Goal: Feedback & Contribution: Submit feedback/report problem

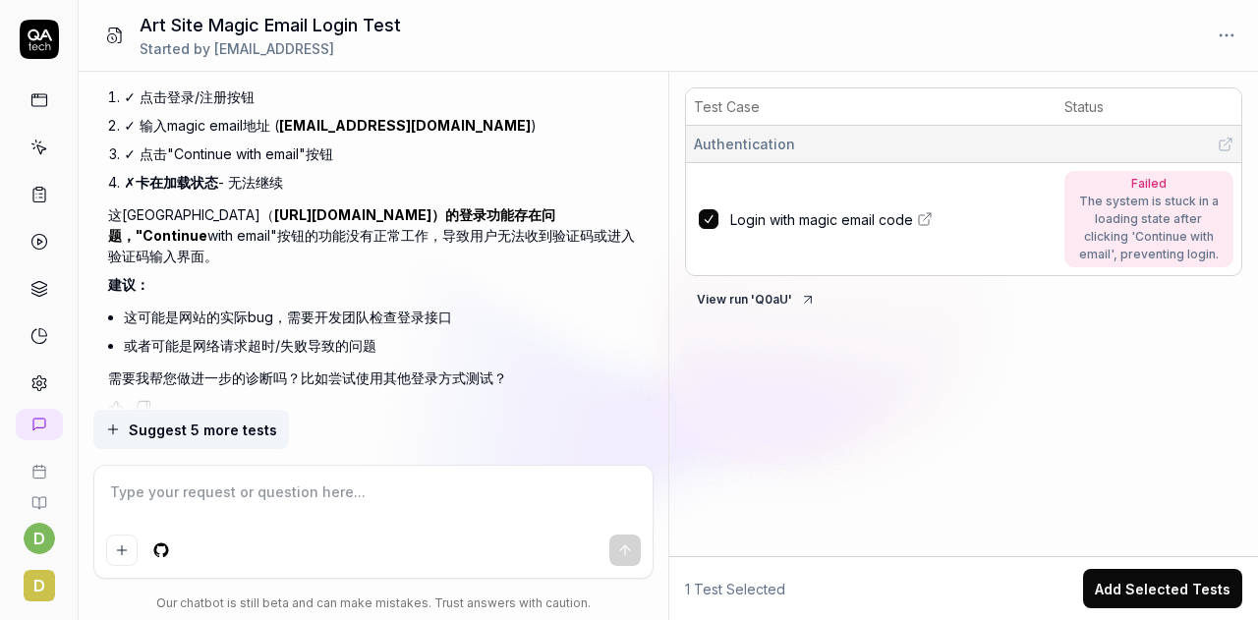
scroll to position [1346, 0]
type textarea "*"
click at [30, 379] on icon at bounding box center [39, 384] width 18 height 18
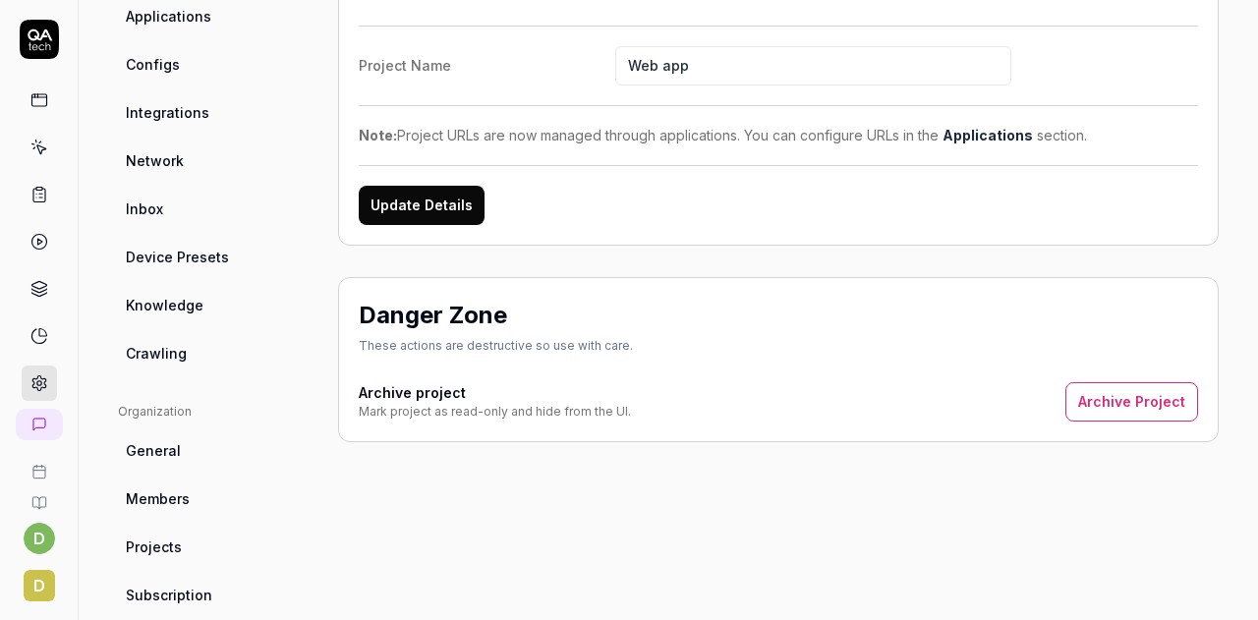
scroll to position [98, 0]
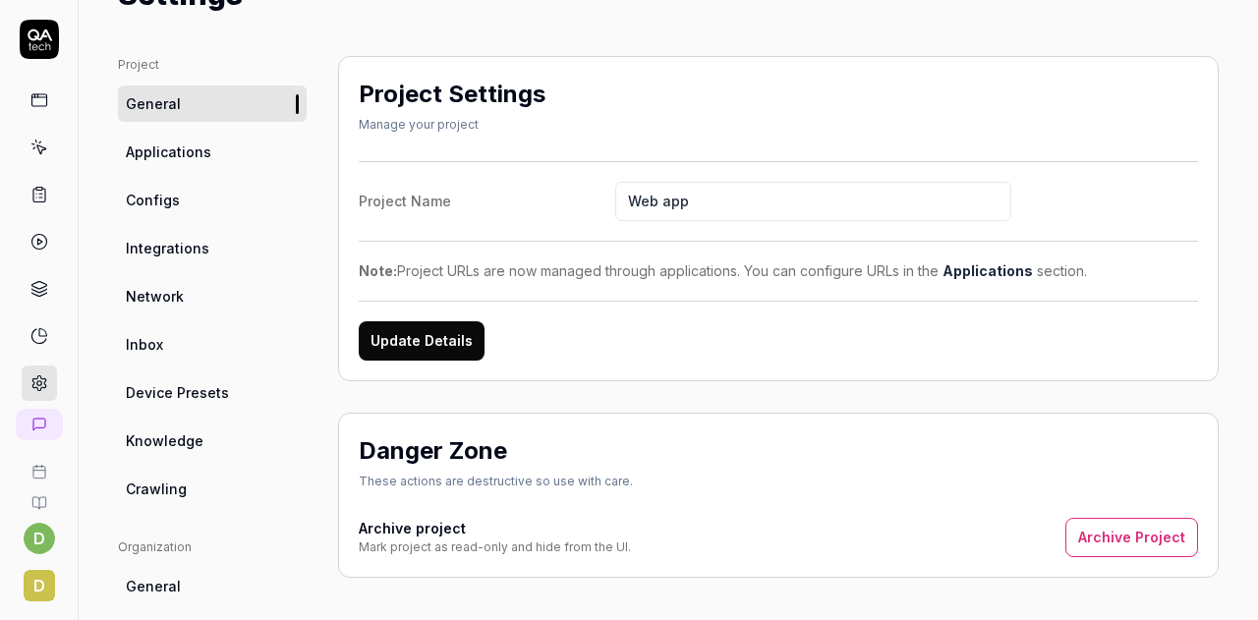
click at [170, 202] on span "Configs" at bounding box center [153, 200] width 54 height 21
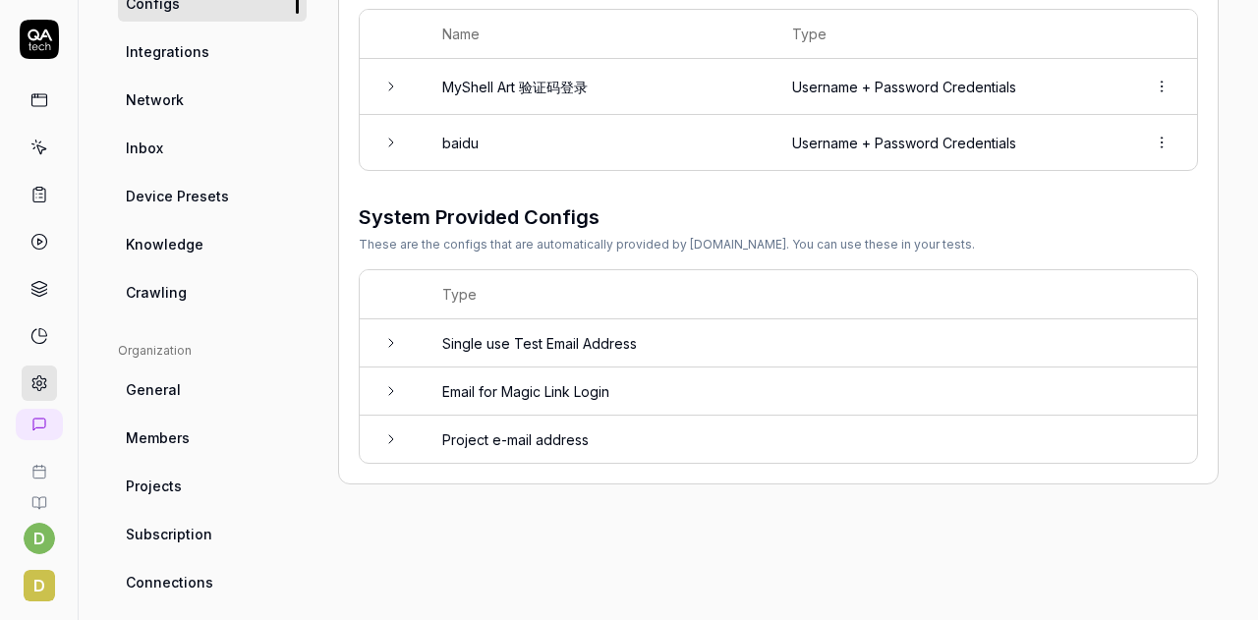
scroll to position [556, 0]
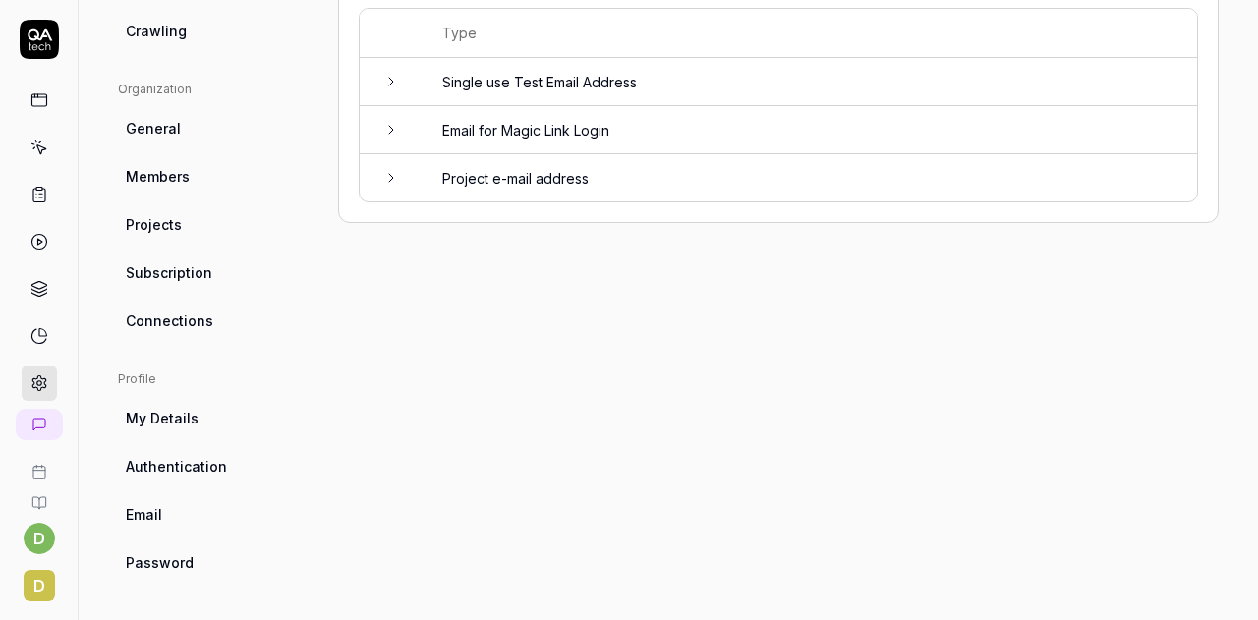
click at [408, 132] on td at bounding box center [391, 130] width 63 height 48
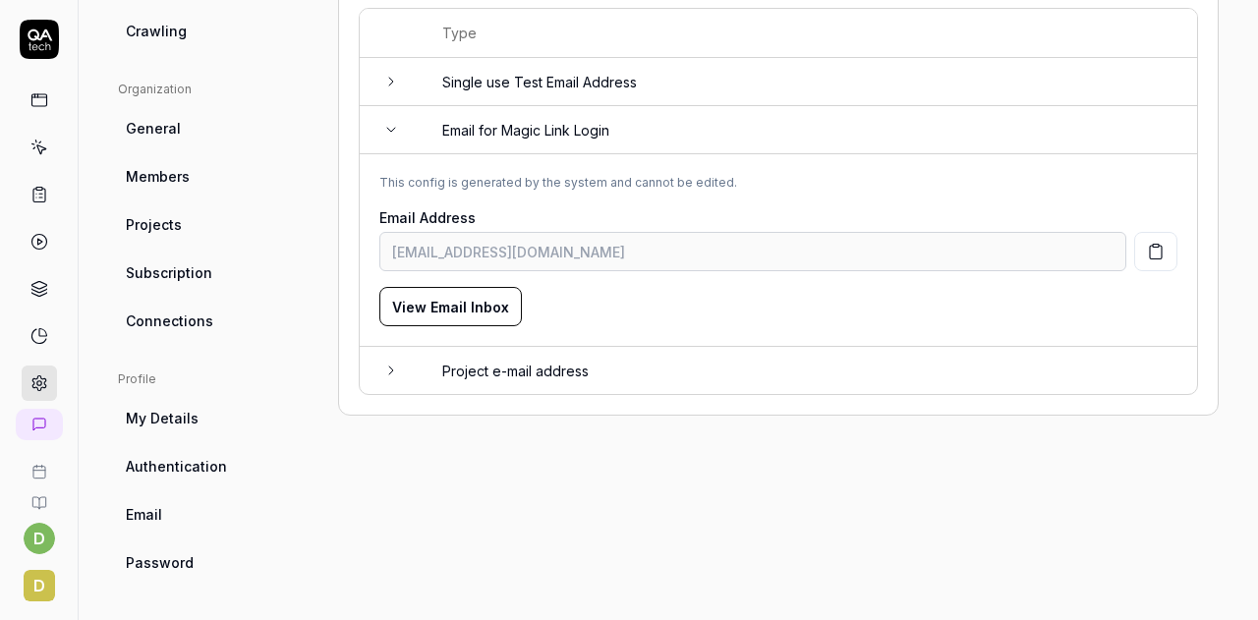
click at [468, 297] on button "View Email Inbox" at bounding box center [450, 306] width 143 height 39
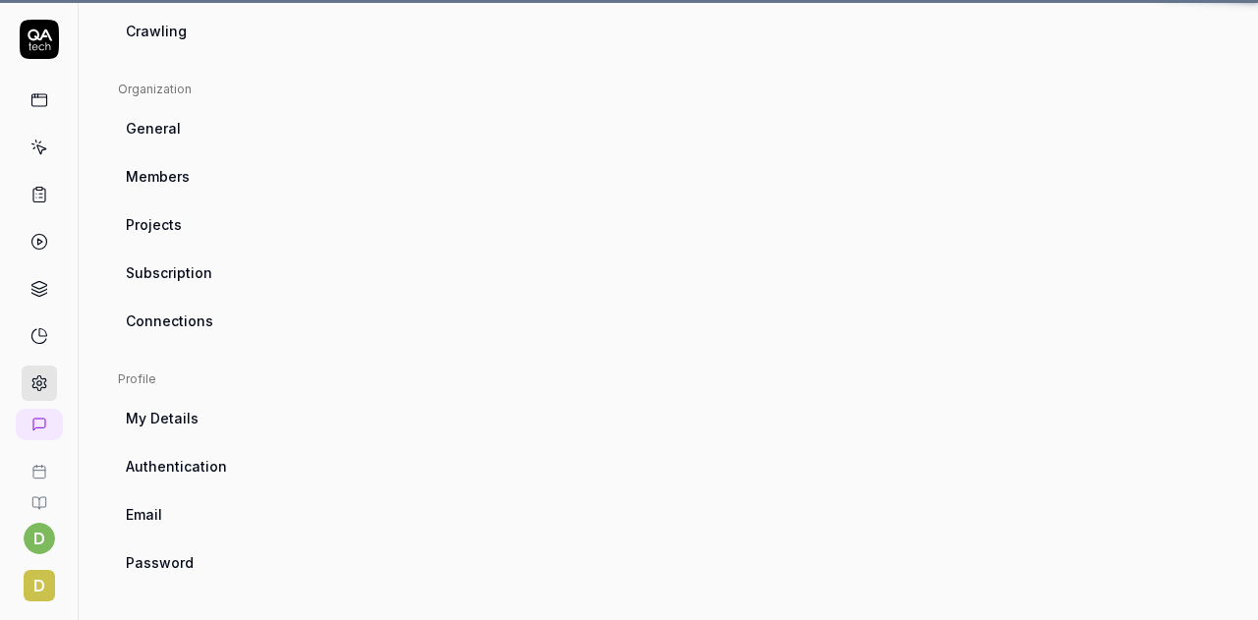
scroll to position [154, 0]
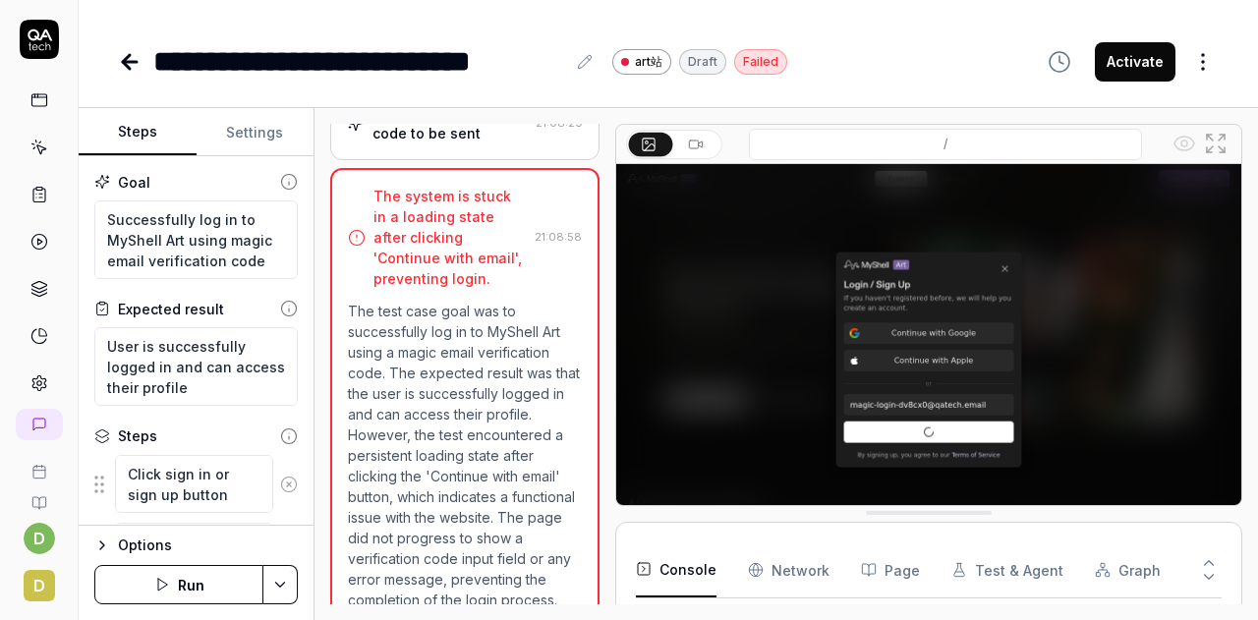
scroll to position [279, 0]
click at [132, 62] on icon at bounding box center [130, 62] width 14 height 0
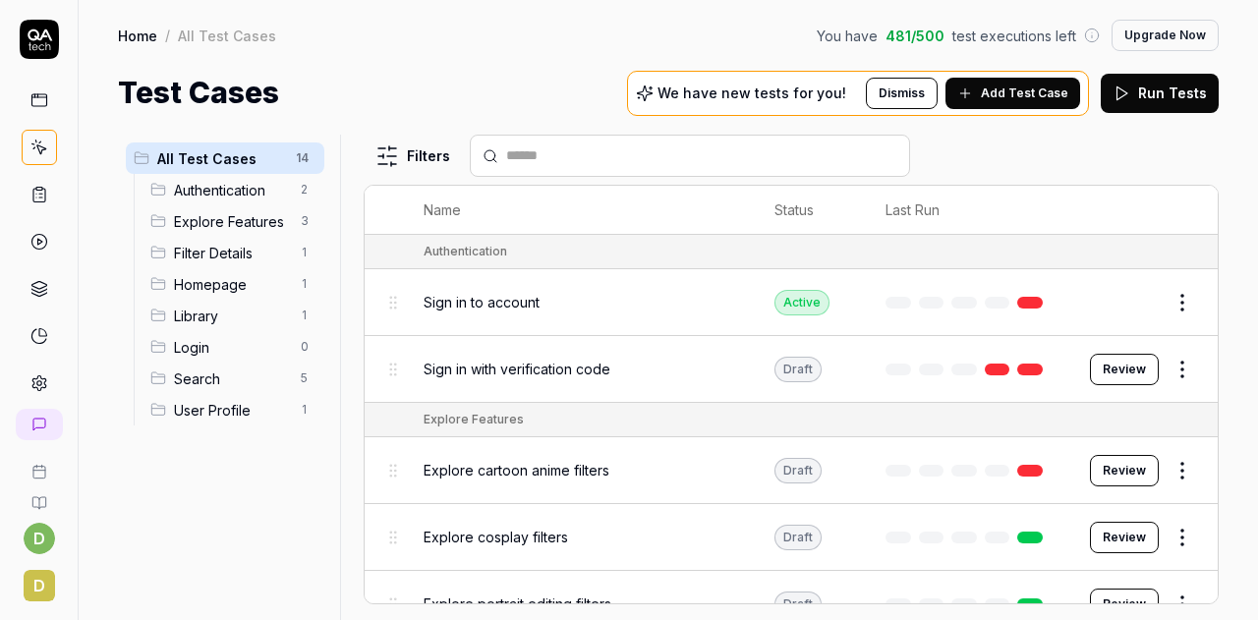
click at [23, 86] on link at bounding box center [39, 100] width 35 height 35
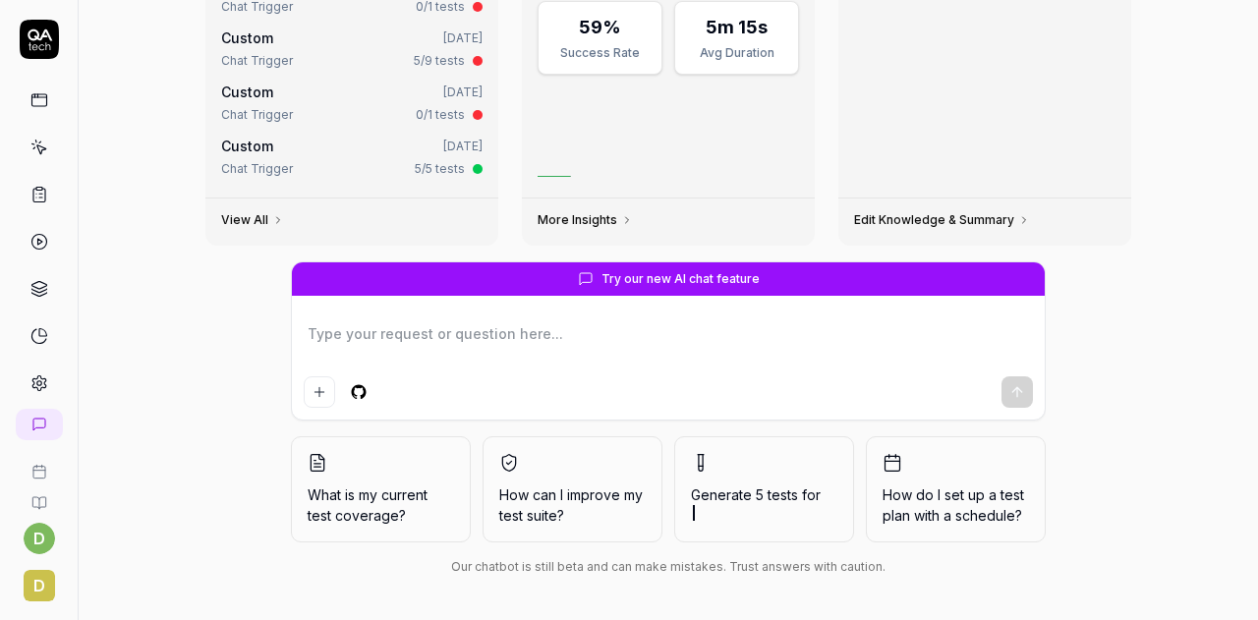
scroll to position [235, 0]
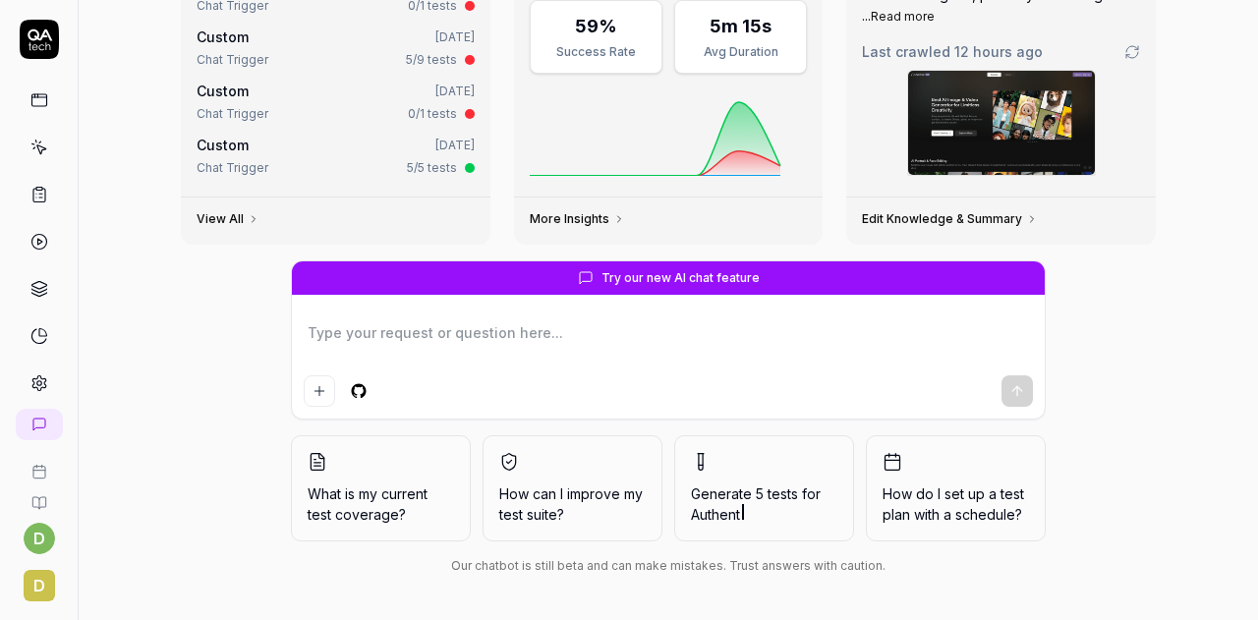
click at [423, 343] on textarea at bounding box center [668, 343] width 729 height 49
click at [423, 345] on textarea at bounding box center [668, 343] width 729 height 49
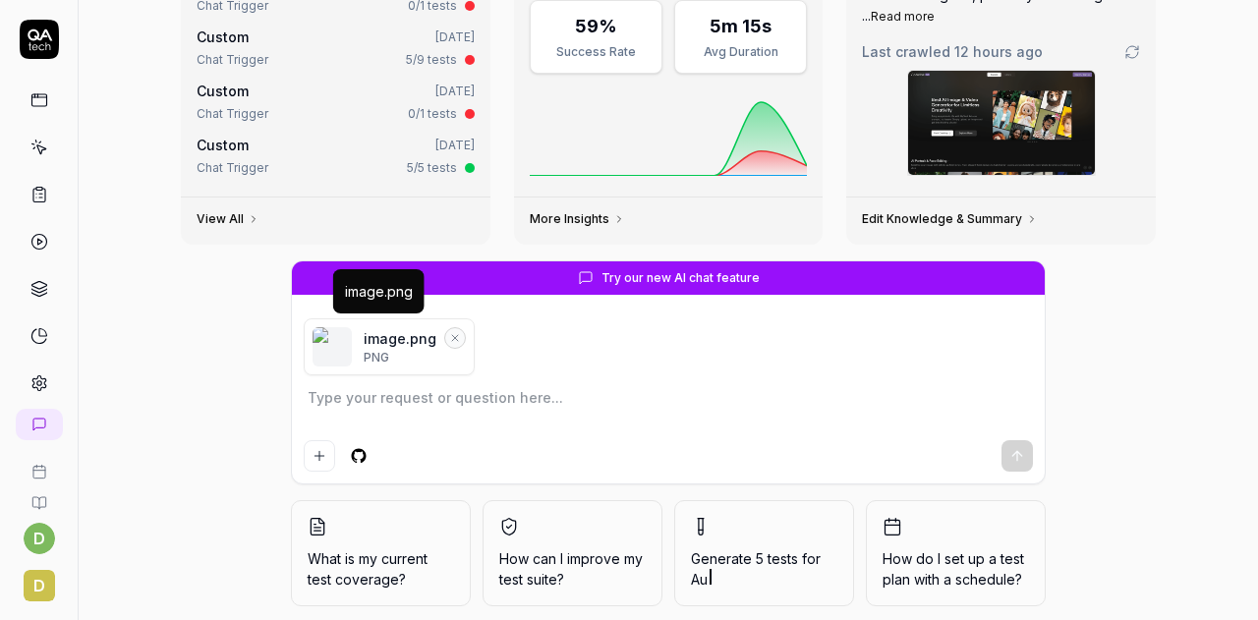
click at [449, 337] on icon "Remove file" at bounding box center [455, 338] width 12 height 12
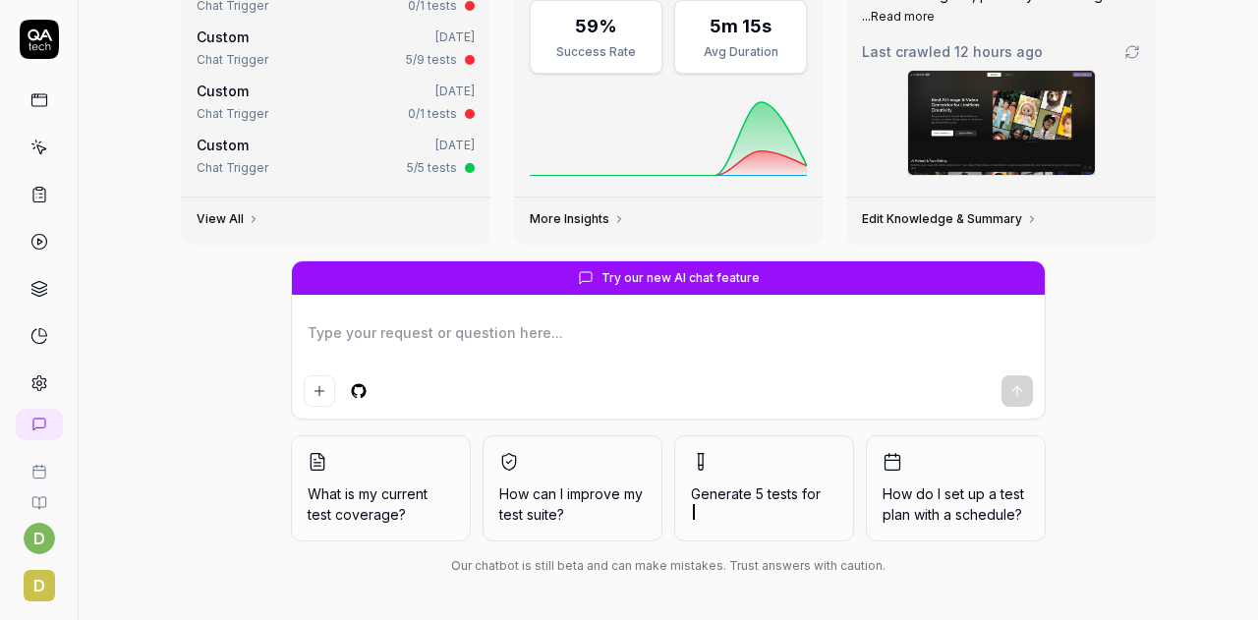
click at [340, 329] on textarea at bounding box center [668, 343] width 729 height 49
type textarea "*"
type textarea "y"
type textarea "*"
type textarea "yo"
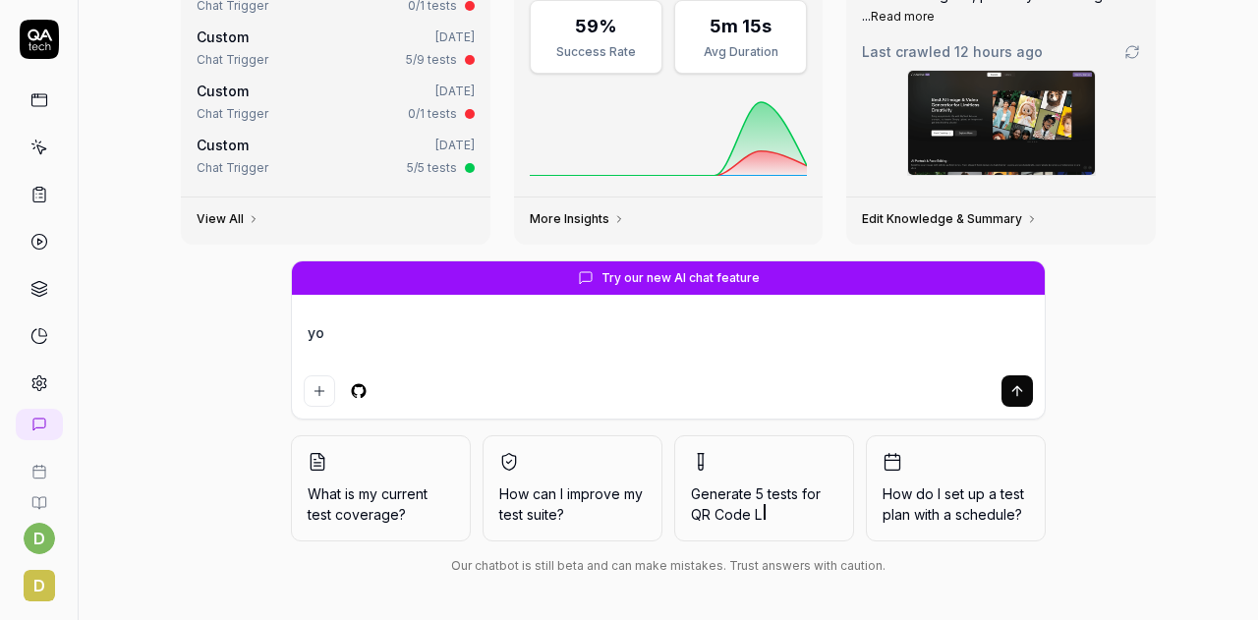
type textarea "*"
type textarea "yong"
type textarea "*"
type textarea "用"
type textarea "*"
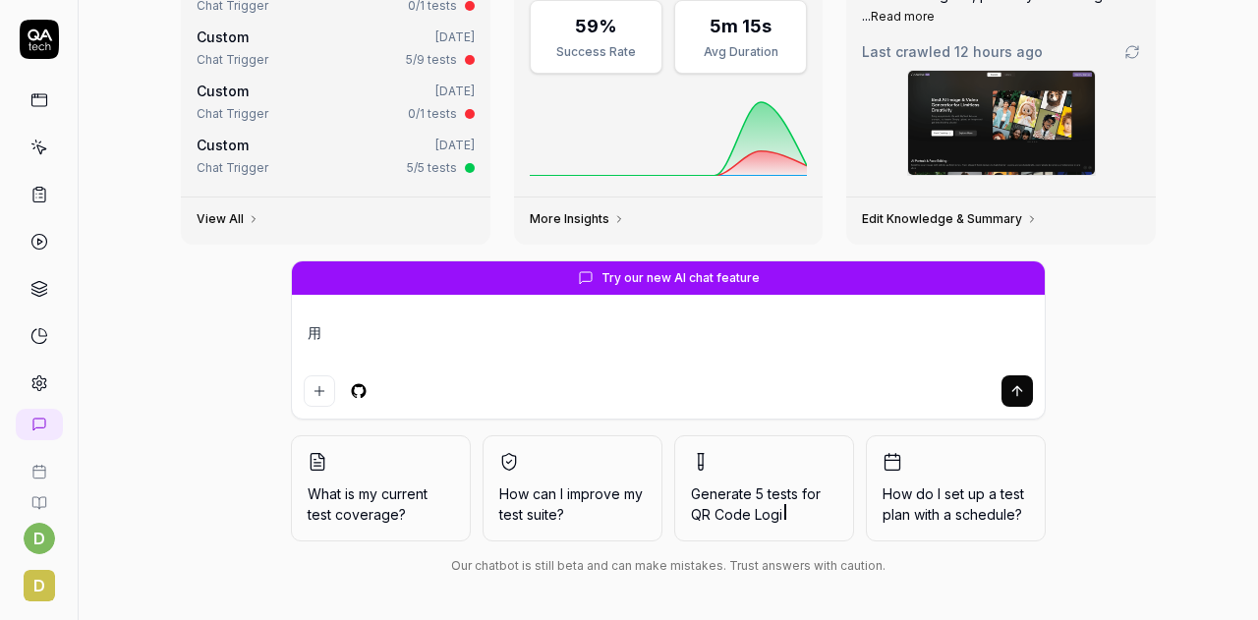
type textarea "用m"
type textarea "*"
type textarea "用ma"
type textarea "*"
type textarea "用ma'c"
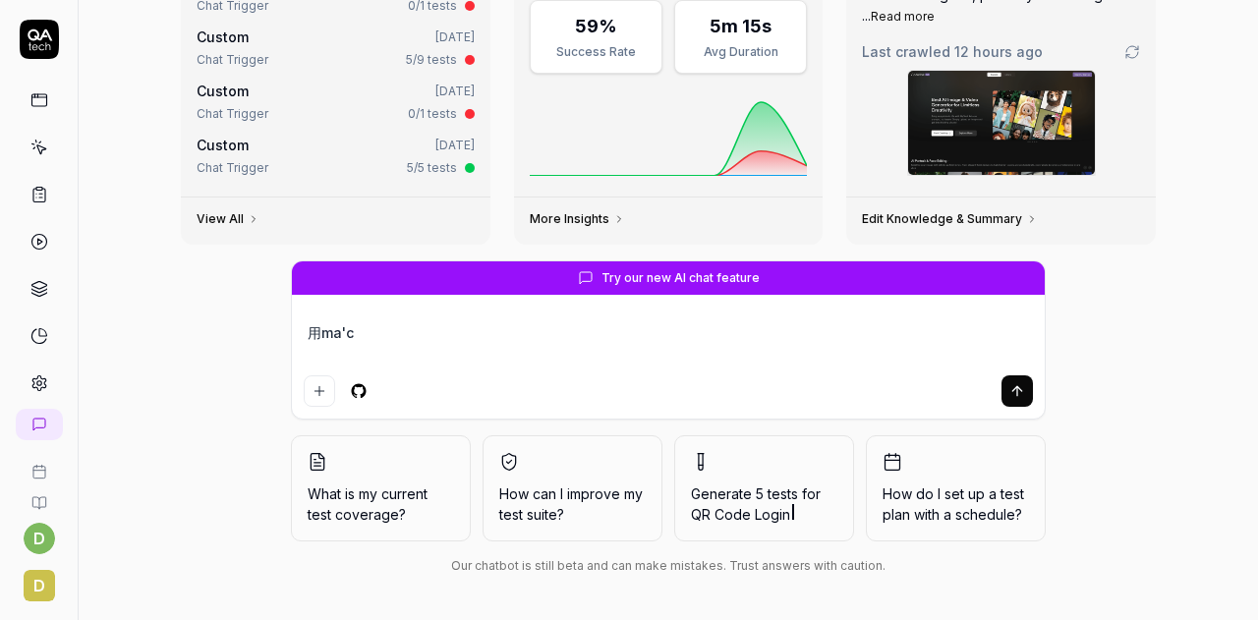
type textarea "*"
type textarea "用ma"
type textarea "*"
type textarea "用ma'g"
type textarea "*"
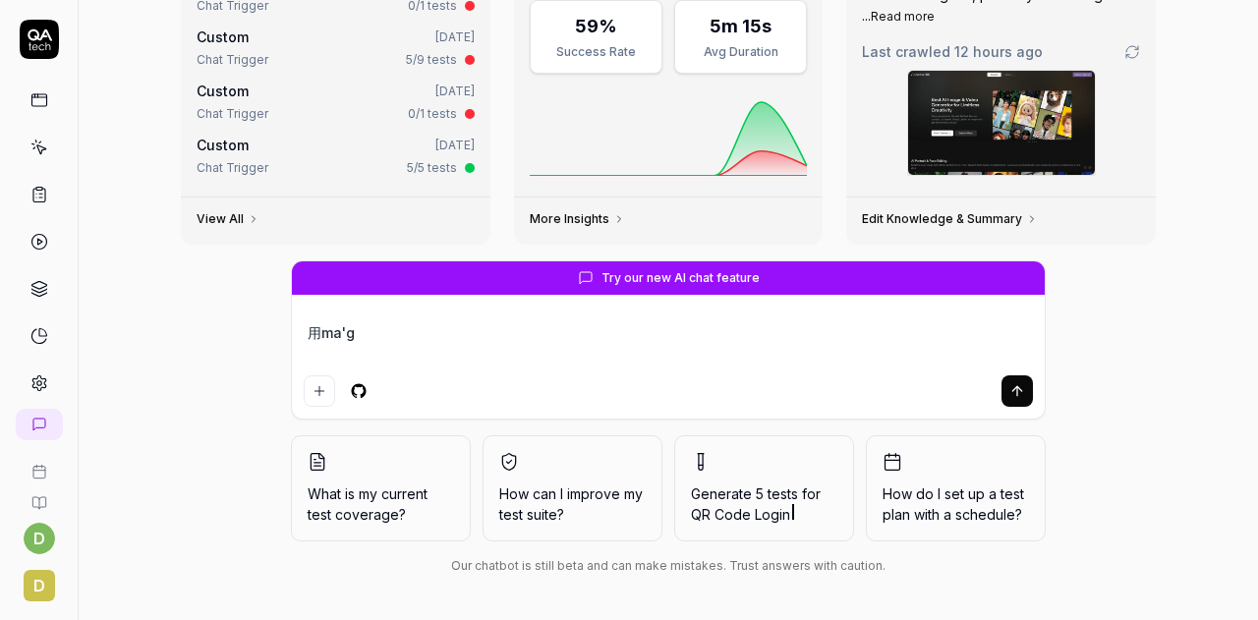
type textarea "用magi"
type textarea "*"
type textarea "用magic"
type textarea "*"
type textarea "用magic"
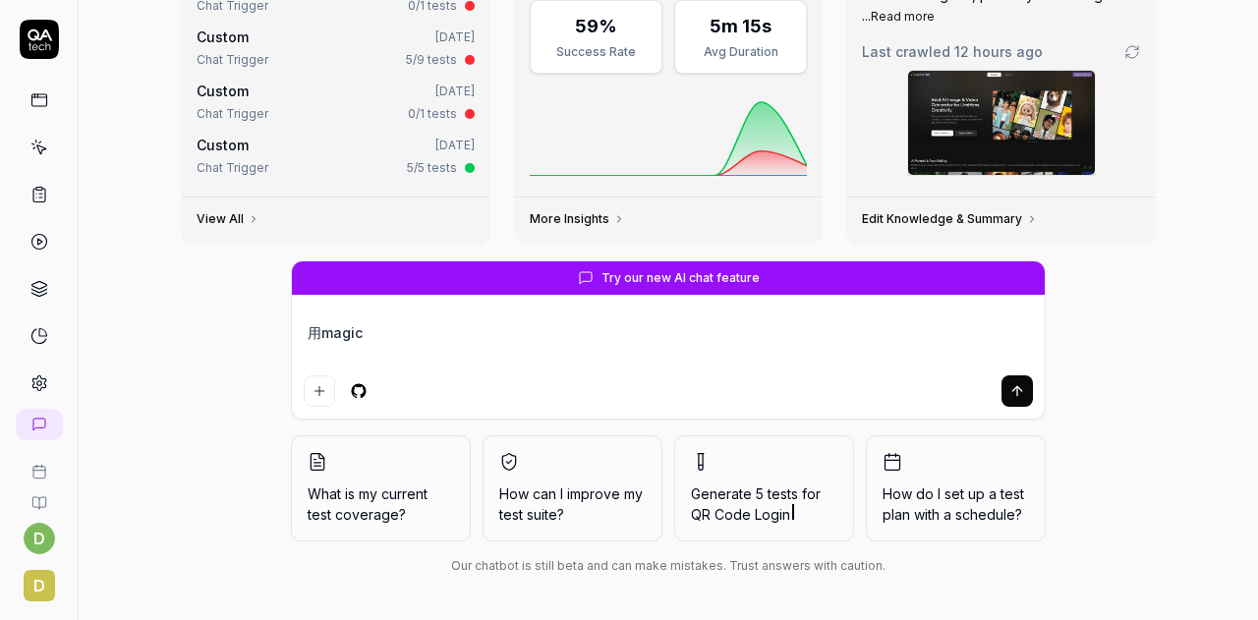
type textarea "*"
type textarea "用magic e"
type textarea "*"
type textarea "用magic e'x"
type textarea "*"
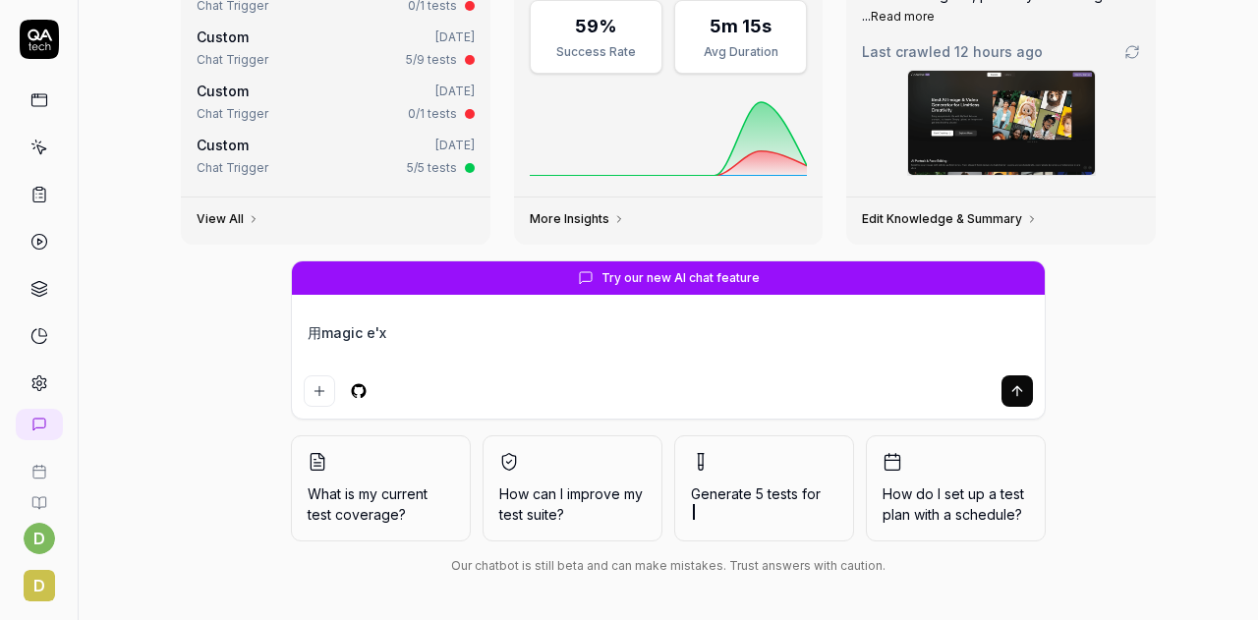
type textarea "用magic e"
type textarea "*"
type textarea "用magic e'm"
type textarea "*"
type textarea "用magic e'ma"
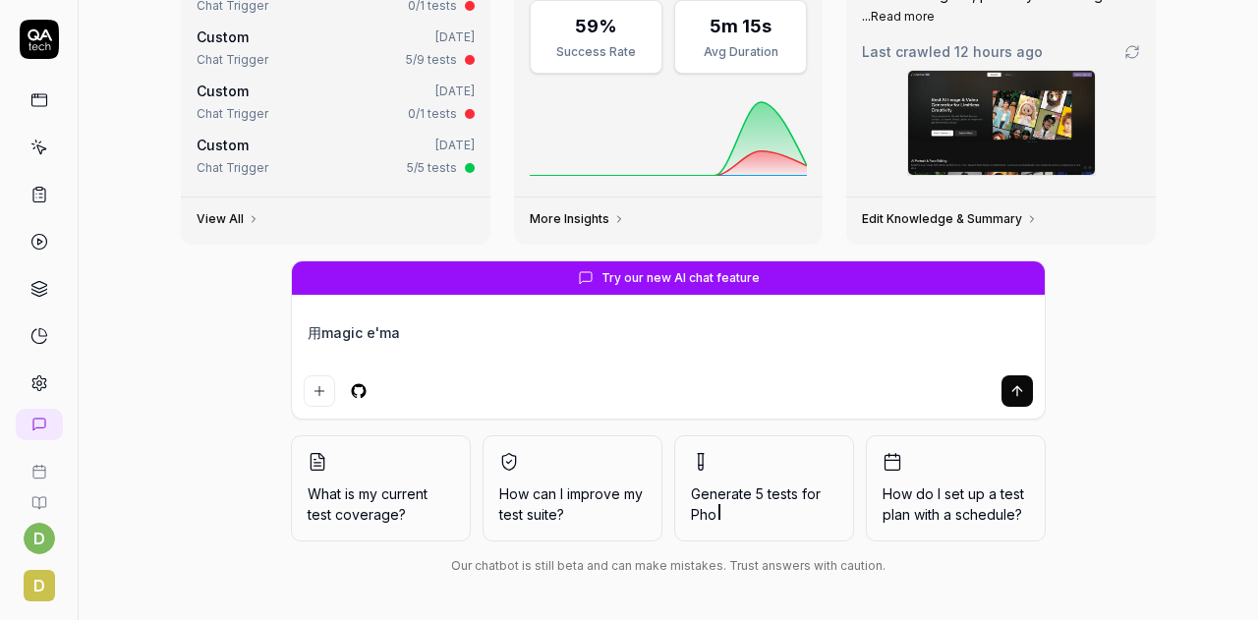
type textarea "*"
type textarea "用magic e'mai"
type textarea "*"
type textarea "用magic email"
type textarea "*"
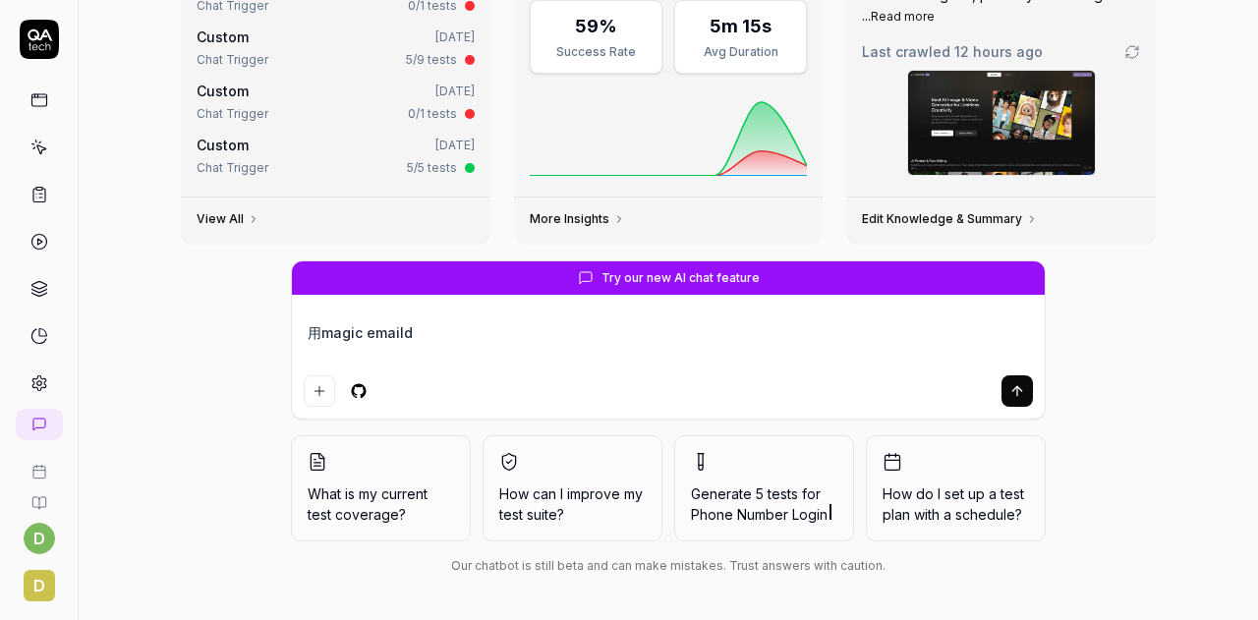
type textarea "用magic emailde"
type textarea "*"
type textarea "用magic emailden"
type textarea "*"
type textarea "用magic emaildeng"
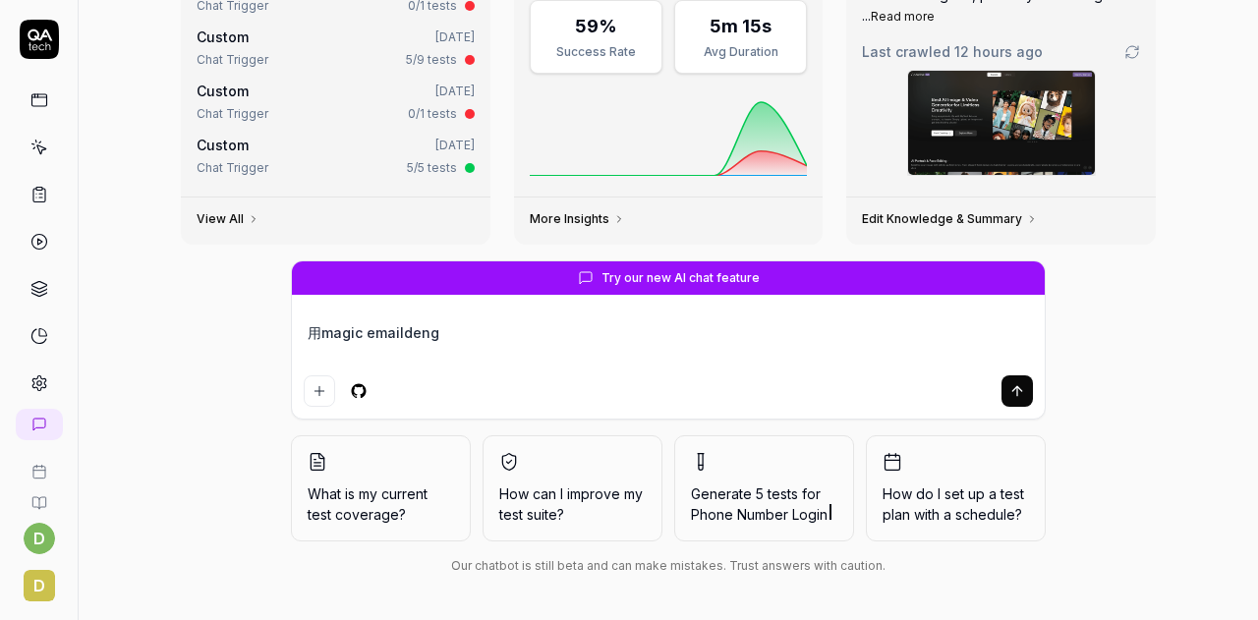
type textarea "*"
type textarea "用magic emaildeng'l"
type textarea "*"
type textarea "用magic emaildeng'lu"
type textarea "*"
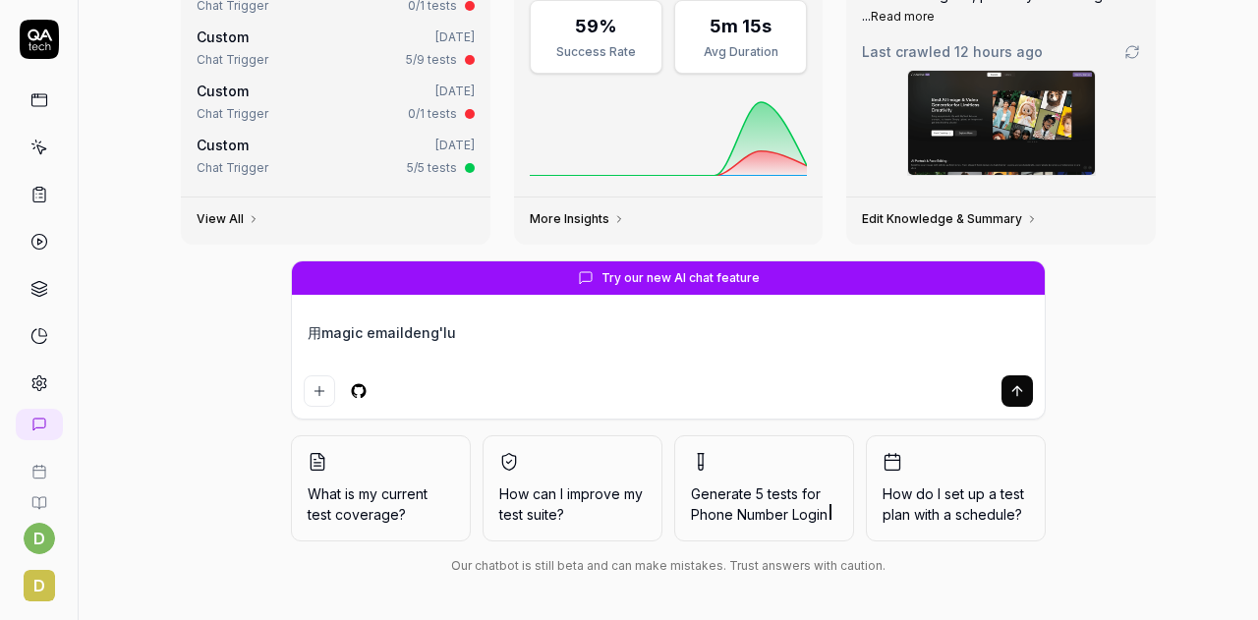
type textarea "用magic email登录"
type textarea "*"
type textarea "用magic email登录bi"
type textarea "*"
type textarea "用magic email登录bin"
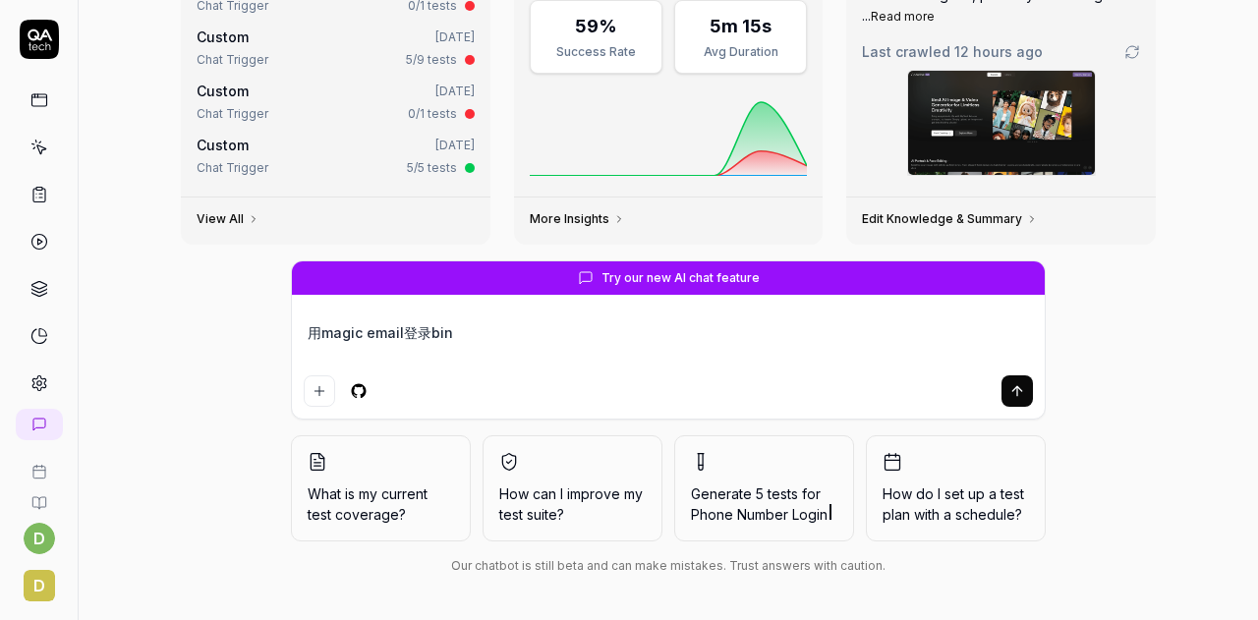
type textarea "*"
type textarea "用magic email登录bing"
type textarea "*"
type textarea "用magic email登录并"
type textarea "*"
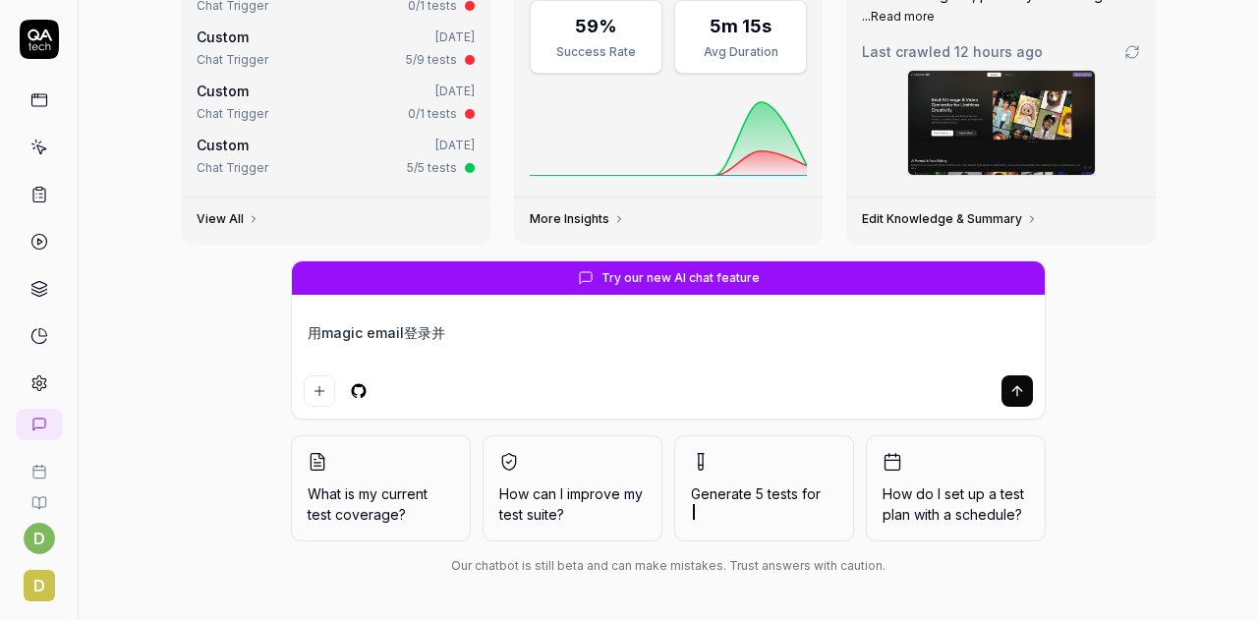
type textarea "用magic email登录"
type textarea "*"
type textarea "用magic email登录bi"
type textarea "*"
type textarea "用magic email登录bin"
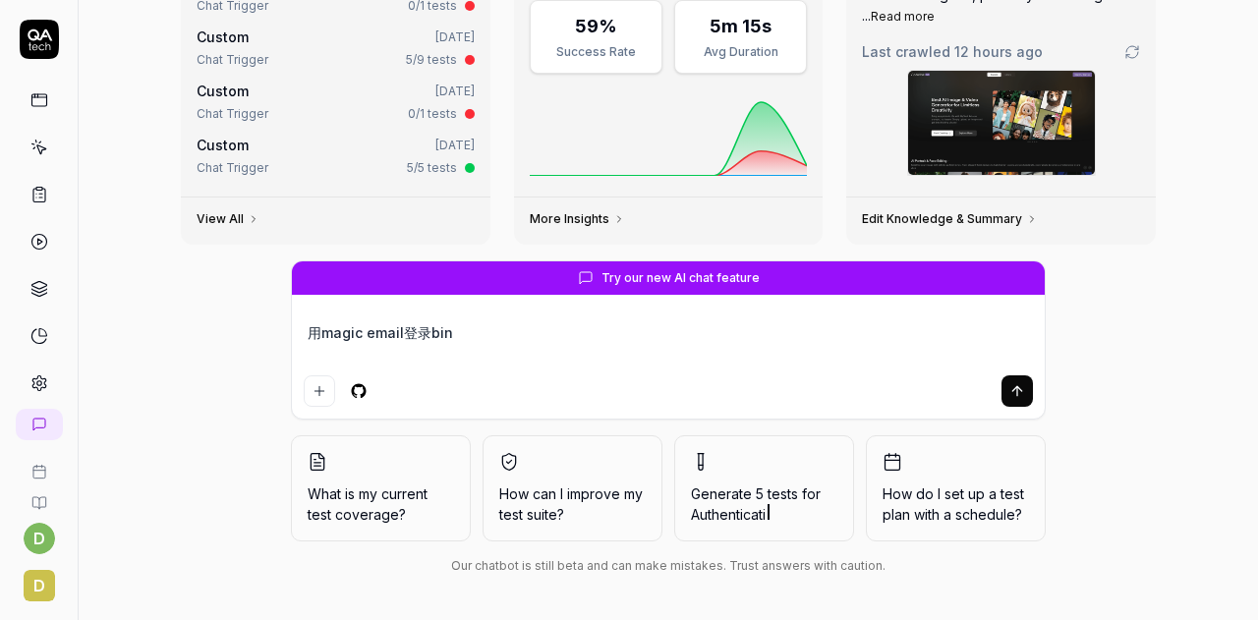
type textarea "*"
type textarea "用magic email登录bing"
type textarea "*"
type textarea "用magic email登录并"
type textarea "*"
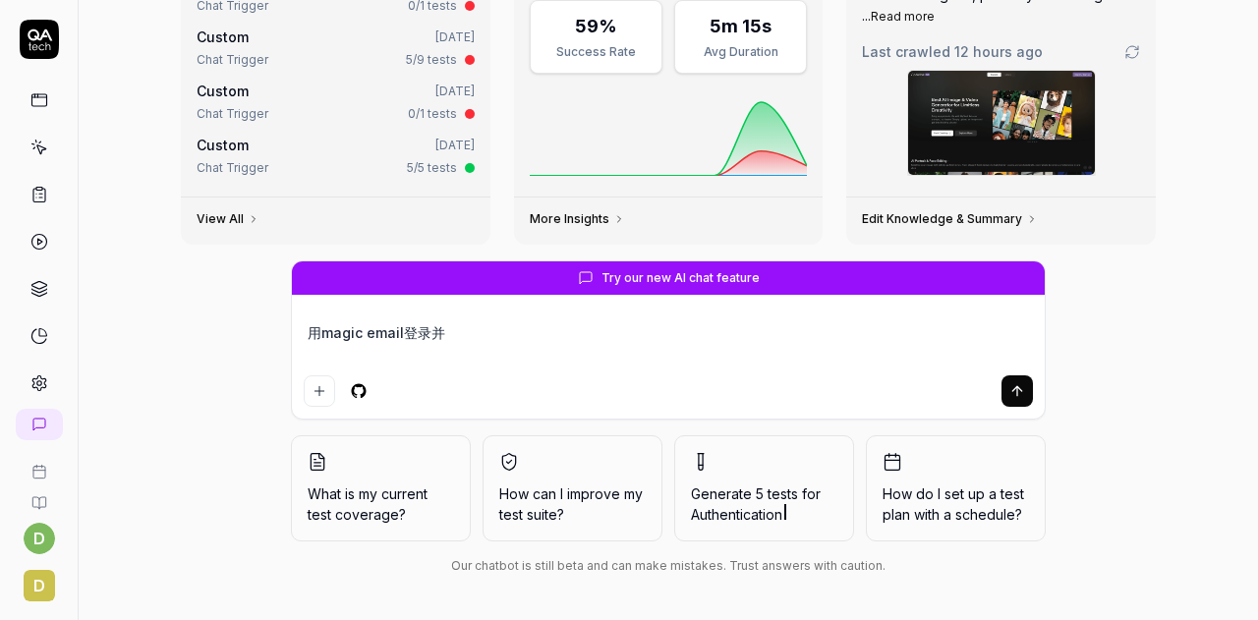
type textarea "用magic email登录并c"
type textarea "*"
type textarea "用magic email登录并ce"
type textarea "*"
type textarea "用magic email登录并ce'sh"
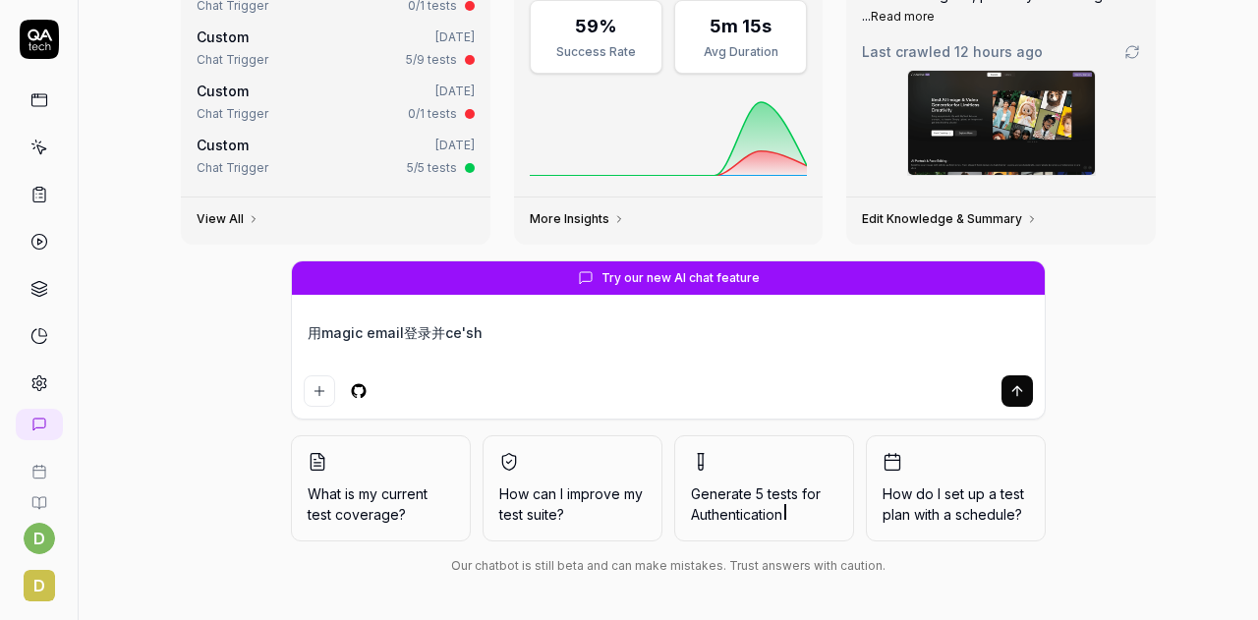
type textarea "*"
type textarea "用magic email登录并ce'shi"
type textarea "*"
type textarea "用magic email登录并测试"
paste textarea "[URL][DOMAIN_NAME]"
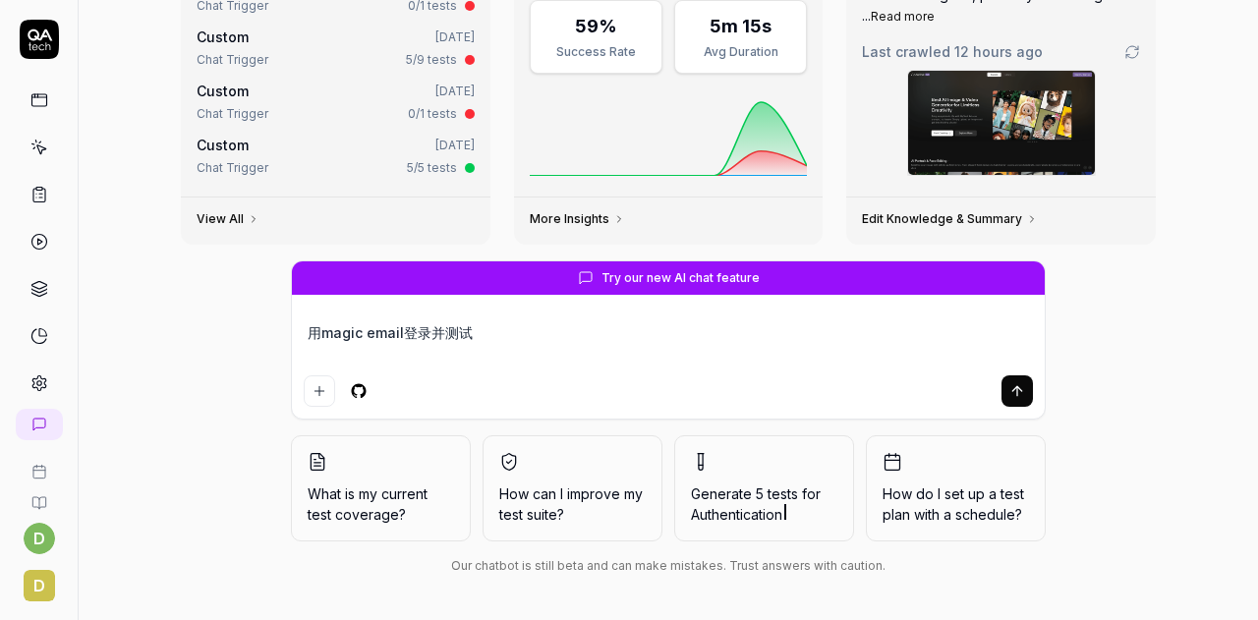
type textarea "*"
type textarea "用magic email登录并测试https://art.myshell.fun/"
type textarea "*"
type textarea "用magic email登录并测试https://art.myshell.fun/。"
type textarea "*"
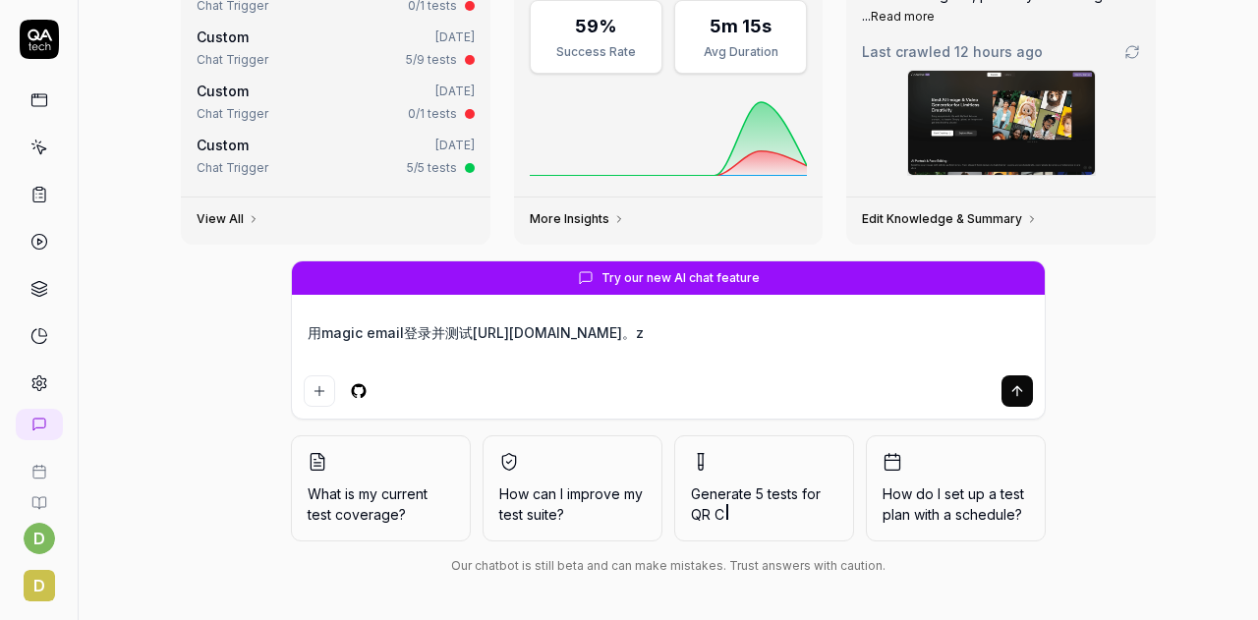
type textarea "用magic email登录并测试https://art.myshell.fun/。zh"
type textarea "*"
type textarea "用magic email登录并测试https://art.myshell.fun/。zhi"
type textarea "*"
type textarea "用magic email登录并测试https://art.myshell.fun/。只"
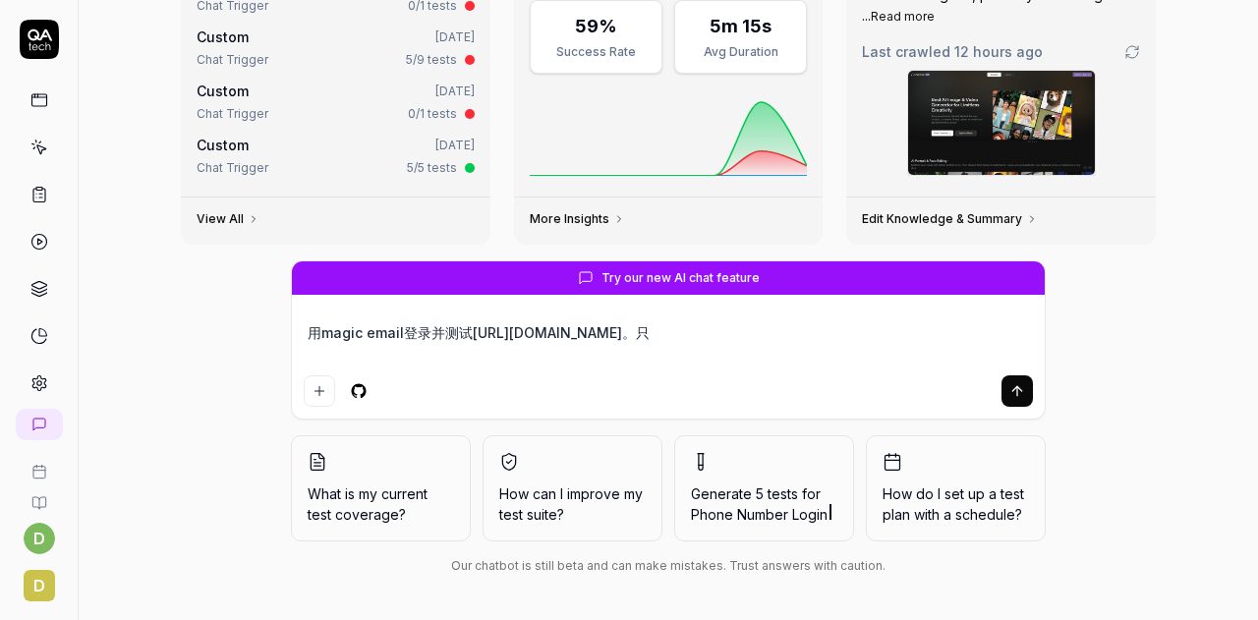
type textarea "*"
type textarea "用magic email登录并j测试https://art.myshell.fun/。只"
type textarea "*"
type textarea "用magic email登录并jie测试https://art.myshell.fun/。只"
type textarea "*"
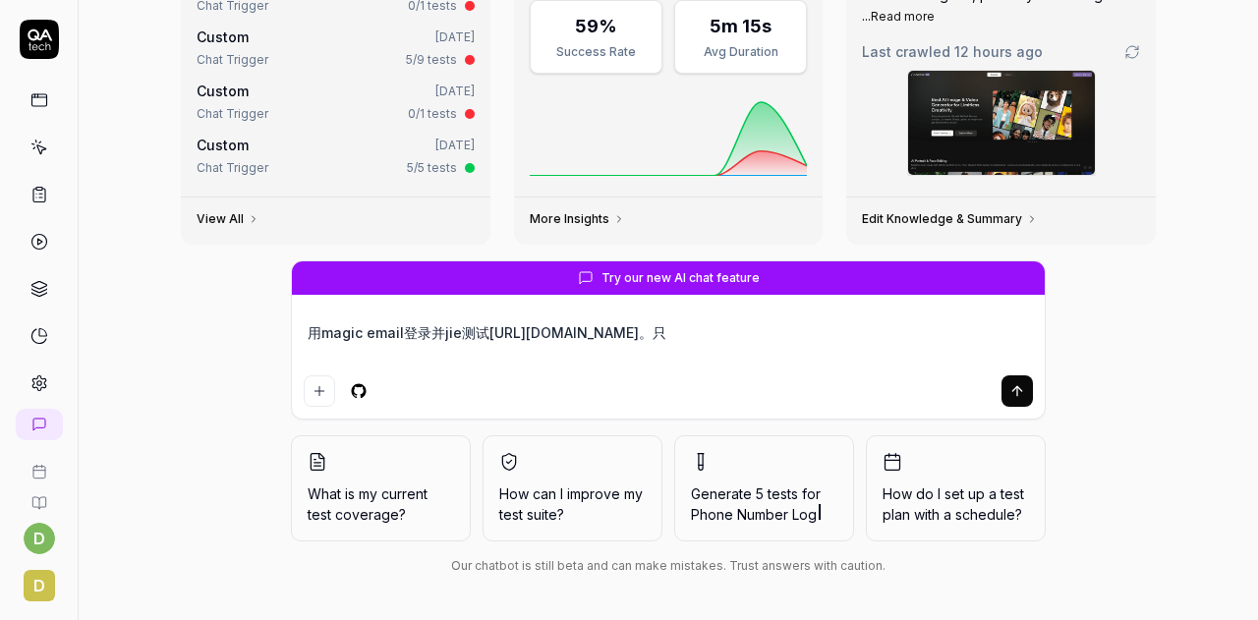
type textarea "用magic email登录并jie's测试https://art.myshell.fun/。只"
type textarea "*"
type textarea "用magic email登录并jie'sho测试https://art.myshell.fun/。只"
type textarea "*"
type textarea "用magic email登录并jie'shou测试https://art.myshell.fun/。只"
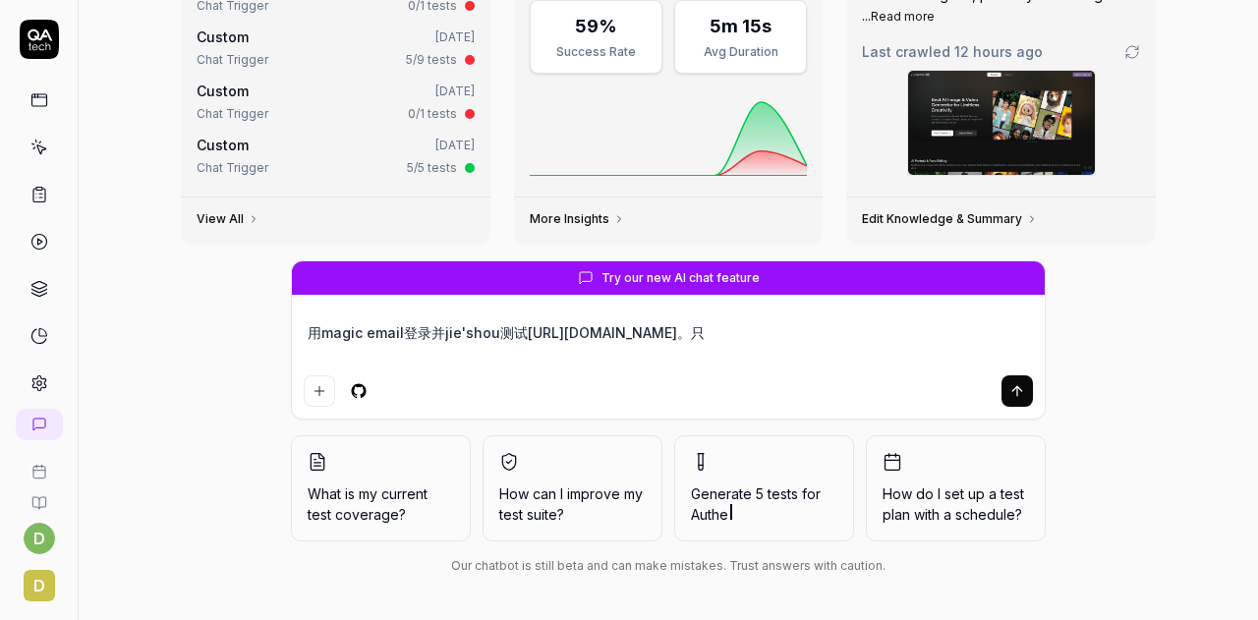
type textarea "*"
type textarea "用magic email登录并接受测试https://art.myshell.fun/。只"
type textarea "*"
type textarea "用magic email登录并接受y测试https://art.myshell.fun/。只"
type textarea "*"
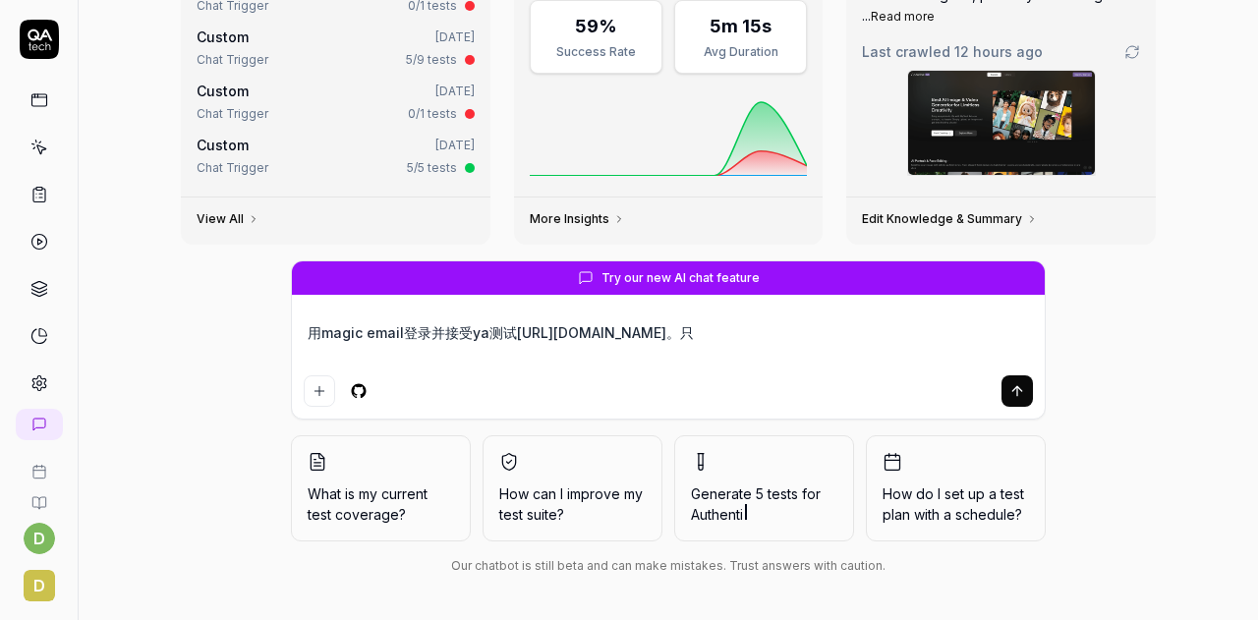
type textarea "用magic email登录并接受yan测试https://art.myshell.fun/。只"
type textarea "*"
type textarea "用magic email登录并接受yan'z测试https://art.myshell.fun/。只"
type textarea "*"
type textarea "用magic email登录并接受yan'zhe测试https://art.myshell.fun/。只"
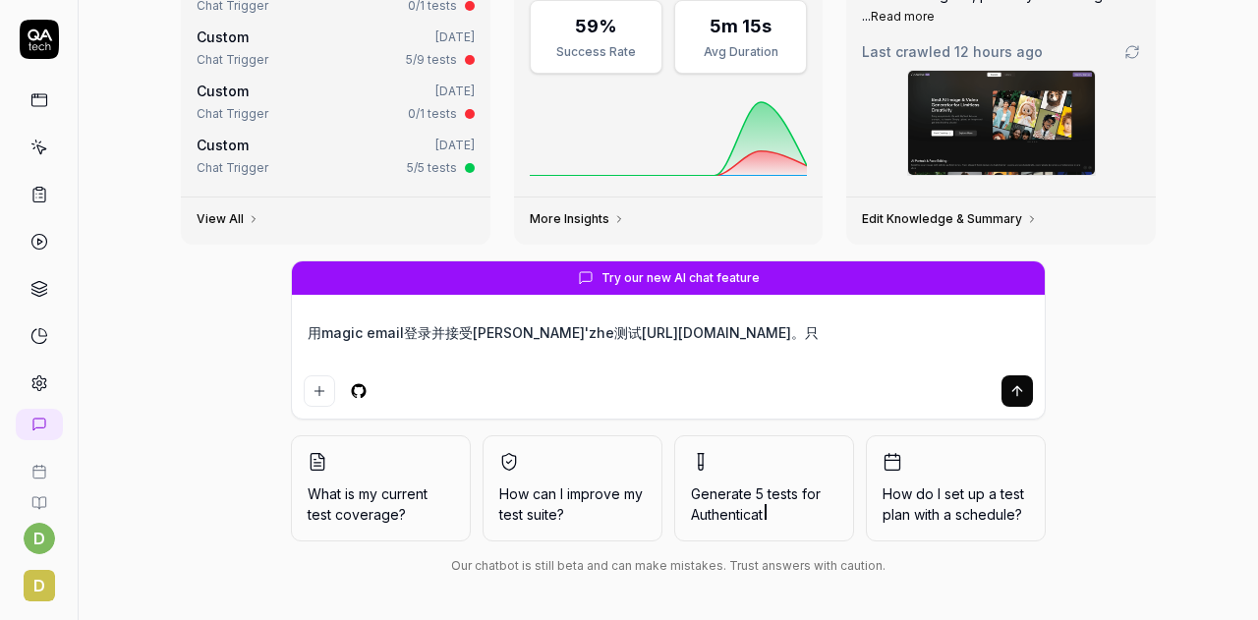
type textarea "*"
type textarea "用magic email登录并接受yan'zhen测试https://art.myshell.fun/。只"
type textarea "*"
type textarea "用magic email登录并接受yan'zheng测试https://art.myshell.fun/。只"
type textarea "*"
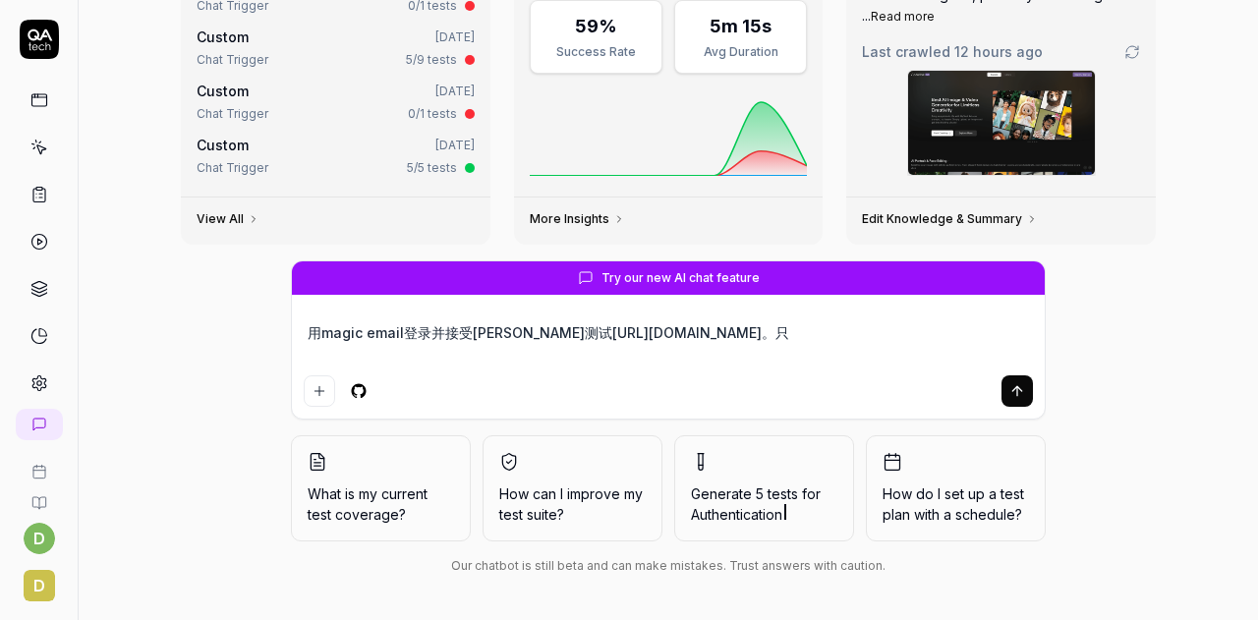
type textarea "用magic email登录并接受验证测试https://art.myshell.fun/。只"
type textarea "*"
type textarea "用magic email登录并接受验测试https://art.myshell.fun/。只"
type textarea "*"
type textarea "用magic email登录并接受测试https://art.myshell.fun/。只"
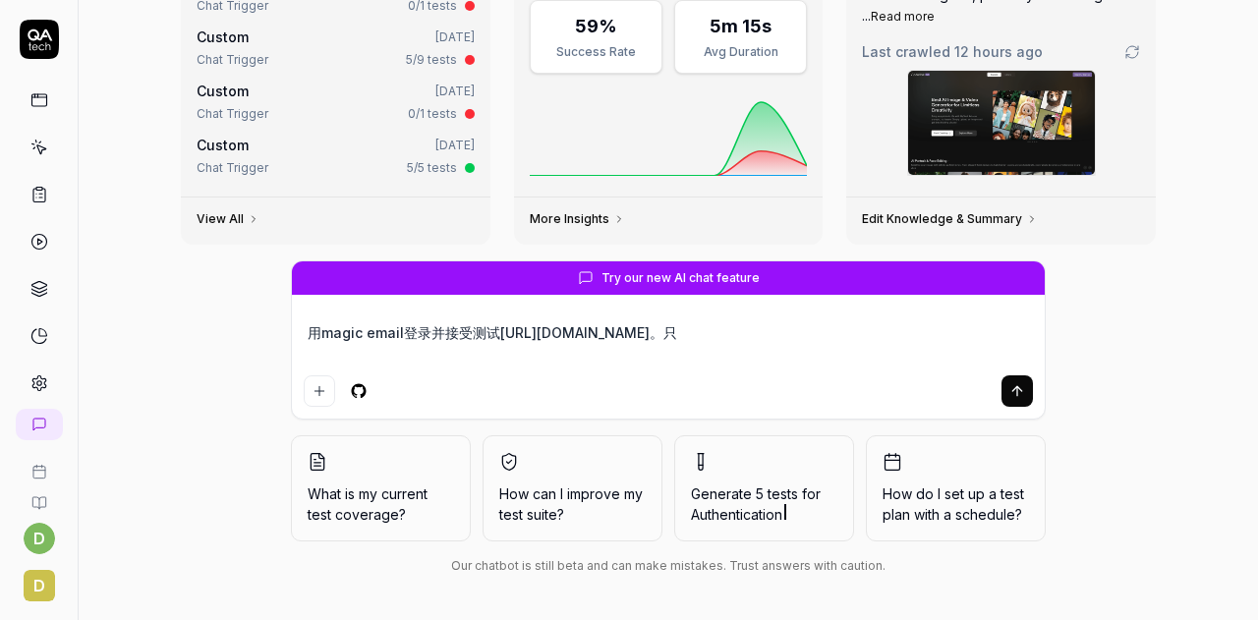
type textarea "*"
type textarea "用magic email登录并接测试https://art.myshell.fun/。只"
type textarea "*"
type textarea "用magic email登录并测试https://art.myshell.fun/。只"
type textarea "*"
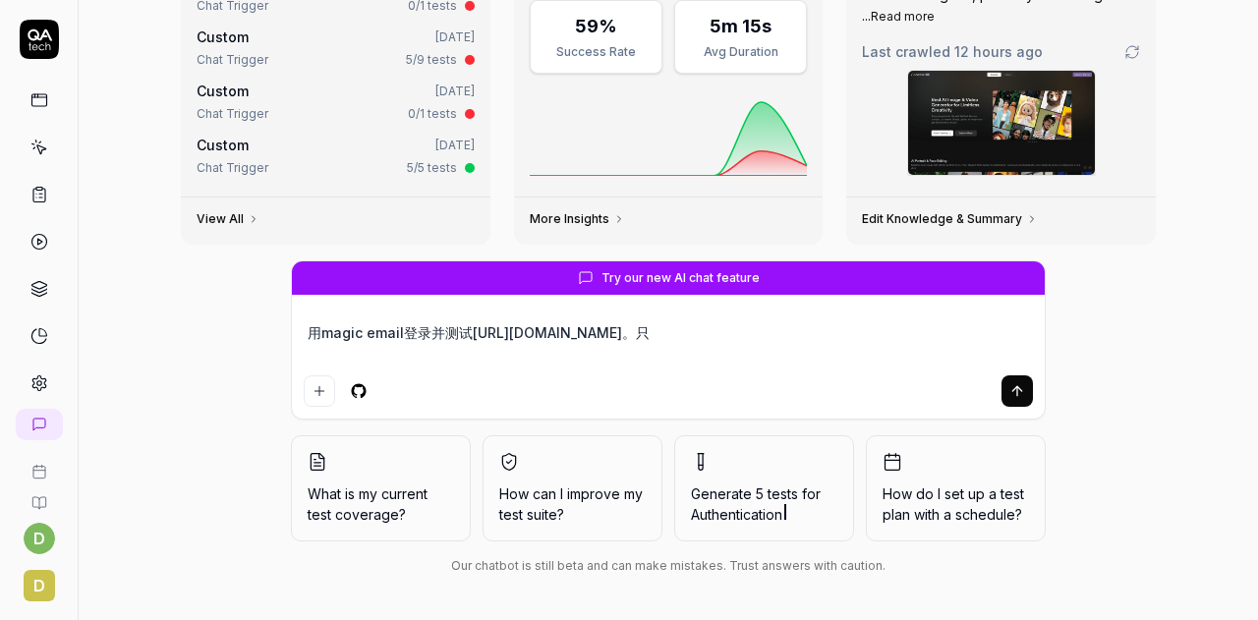
type textarea "用magic email登录并j测试https://art.myshell.fun/。只"
type textarea "*"
type textarea "用magic email登录并ji测试https://art.myshell.fun/。只"
type textarea "*"
type textarea "用magic email登录并jie测试https://art.myshell.fun/。只"
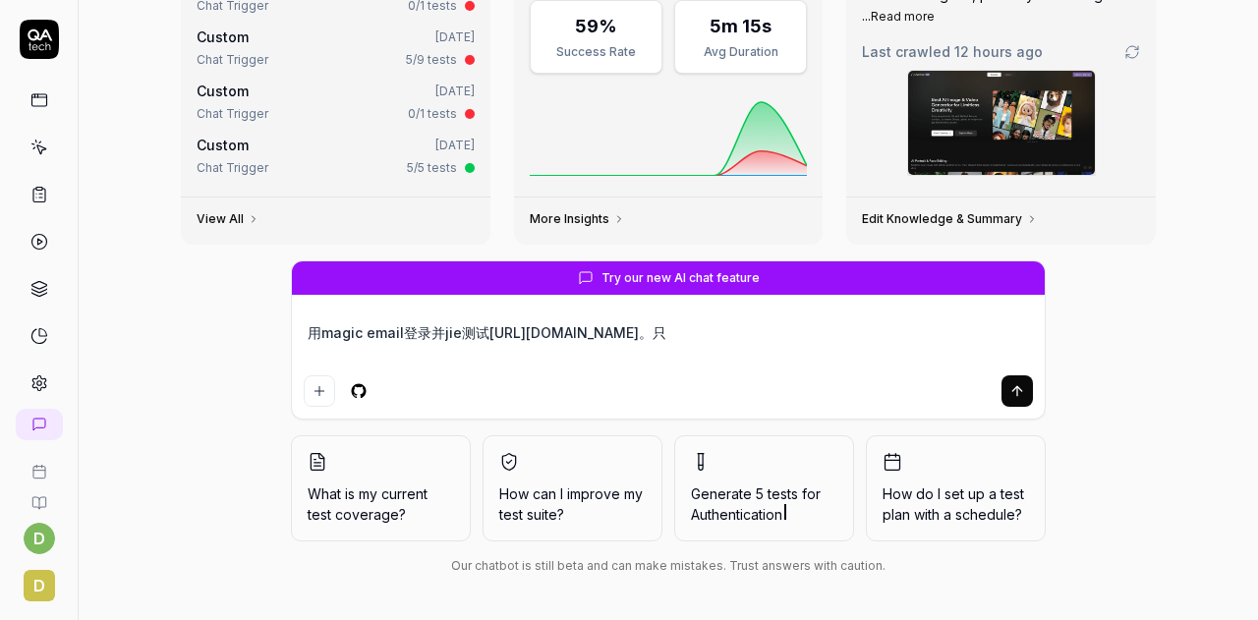
type textarea "*"
type textarea "用magic email登录并jie's测试https://art.myshell.fun/。只"
type textarea "*"
type textarea "用magic email登录并jie'sh测试https://art.myshell.fun/。只"
type textarea "*"
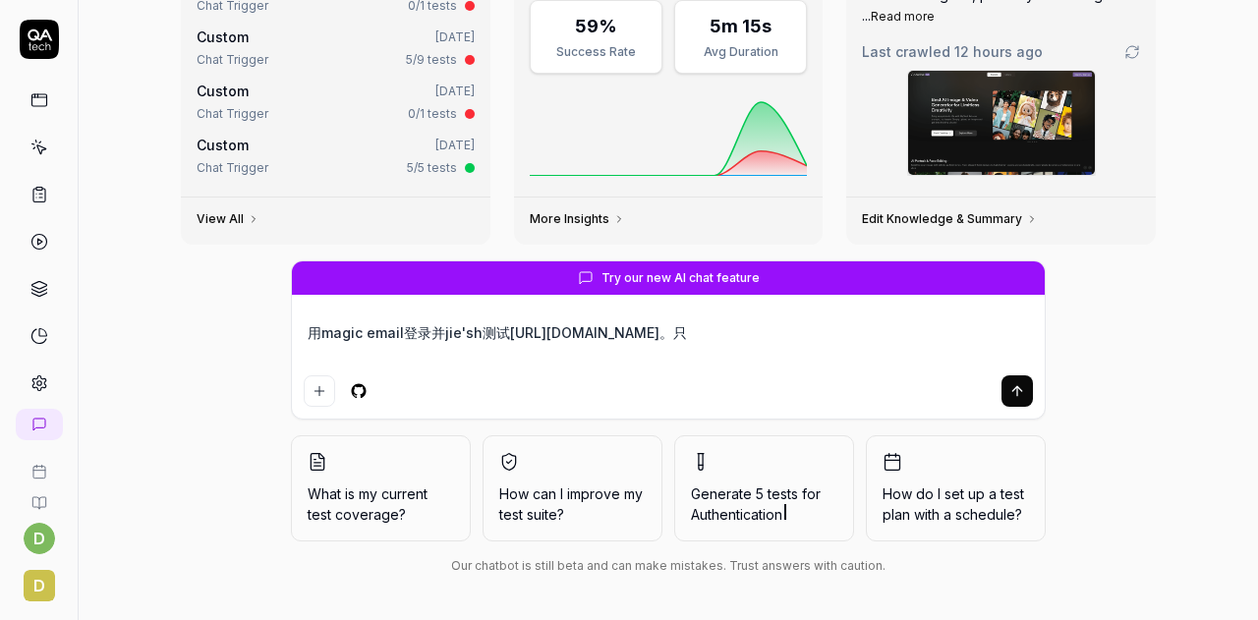
type textarea "用magic email登录并jie'sho测试https://art.myshell.fun/。只"
type textarea "*"
type textarea "用magic email登录并jie'shou测试https://art.myshell.fun/。只"
type textarea "*"
type textarea "用magic email登录并接收测试https://art.myshell.fun/。只"
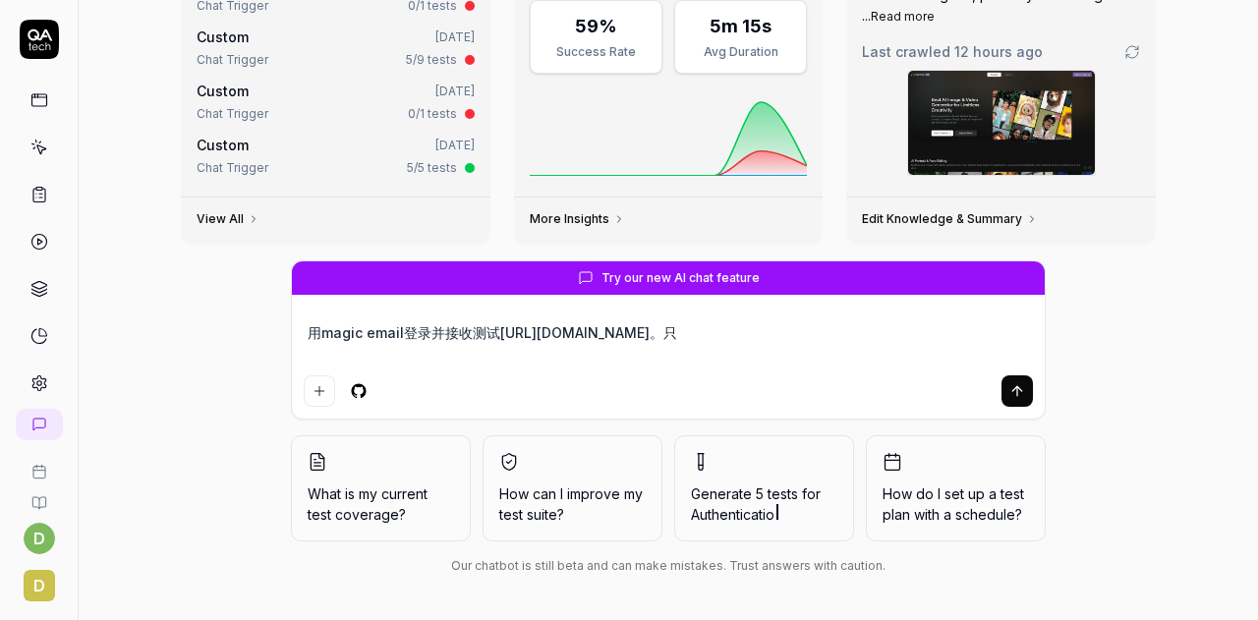
type textarea "*"
type textarea "用magic email登录并接收ya测试https://art.myshell.fun/。只"
type textarea "*"
type textarea "用magic email登录并接收yan测试https://art.myshell.fun/。只"
type textarea "*"
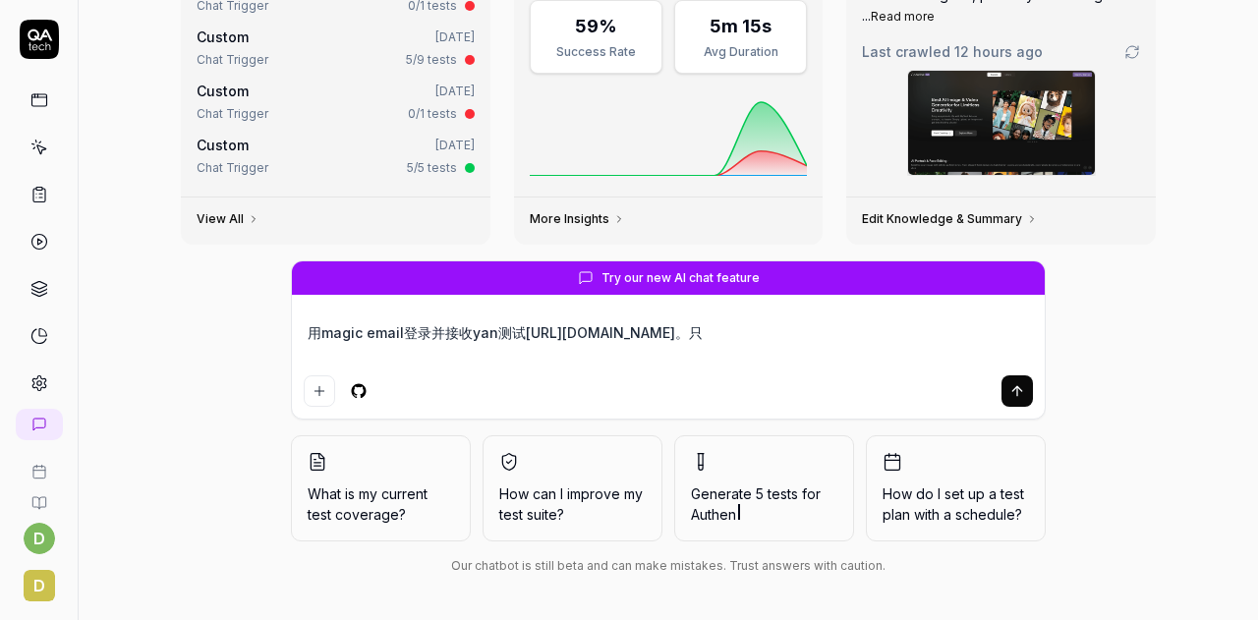
type textarea "用magic email登录并接收yan'z测试https://art.myshell.fun/。只"
type textarea "*"
type textarea "用magic email登录并接收yan'zhe测试https://art.myshell.fun/。只"
type textarea "*"
type textarea "用magic email登录并接收yan'zhen测试https://art.myshell.fun/。只"
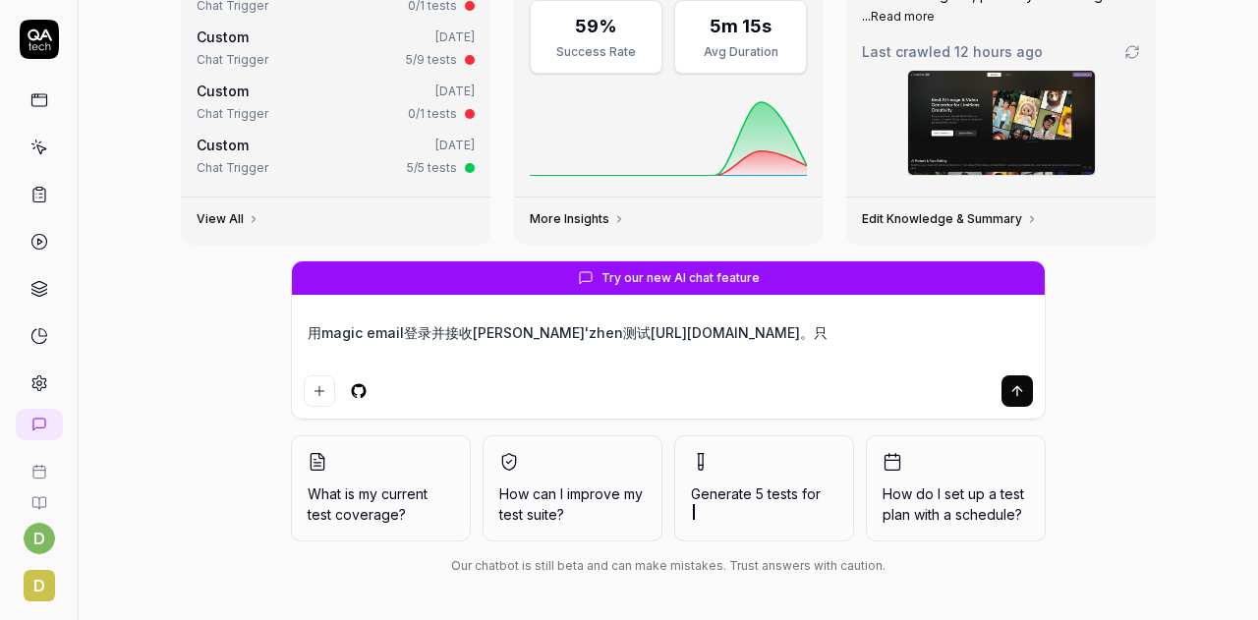
type textarea "*"
type textarea "用magic email登录并接收yan'zheng'm测试https://art.myshell.fun/。只"
type textarea "*"
type textarea "用magic email登录并接收yan'zheng'ma测试https://art.myshell.fun/。只"
type textarea "*"
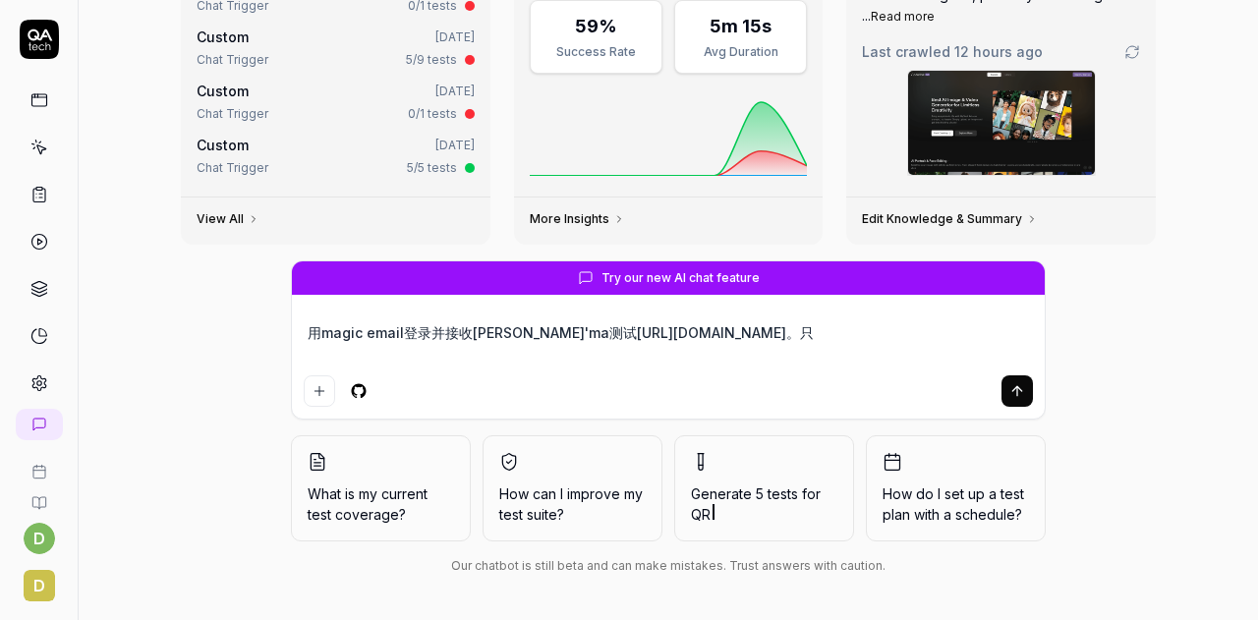
type textarea "用magic email登录并接收验证码测试https://art.myshell.fun/。只"
type textarea "*"
type textarea "用magic email登录并接收验证码，测试https://art.myshell.fun/。只"
type textarea "*"
type textarea "用magic email登录并接收验证码，测试https://art.myshell.fun/。只c"
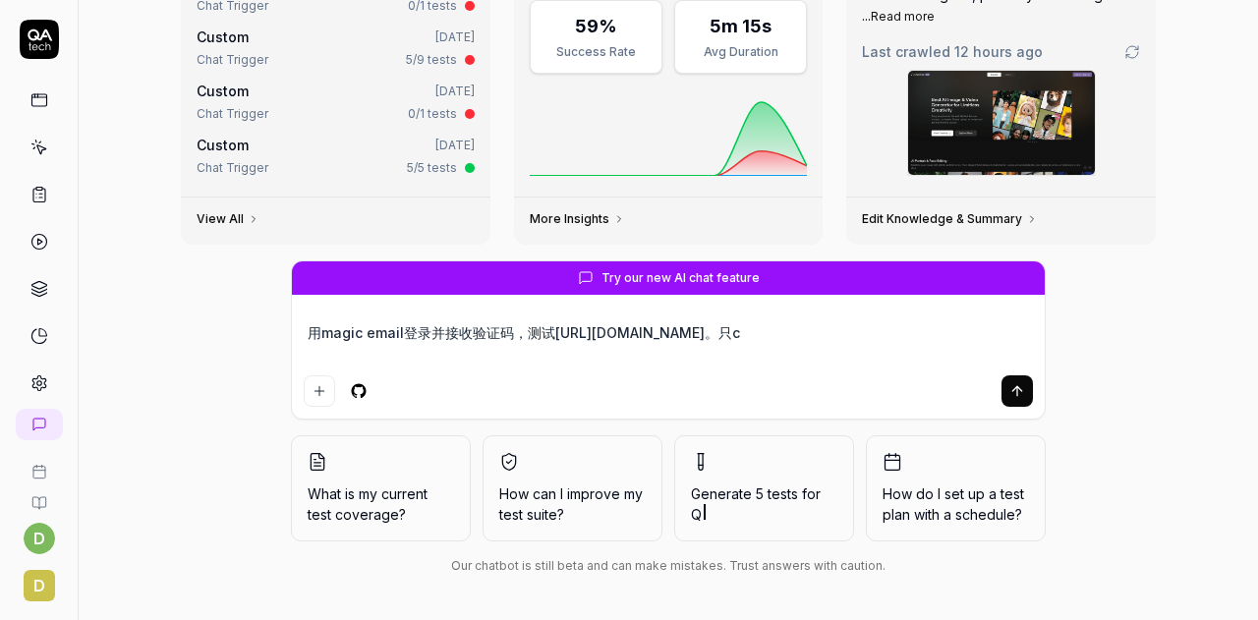
type textarea "*"
type textarea "用magic email登录并接收验证码，测试https://art.myshell.fun/。只ce's"
type textarea "*"
type textarea "用magic email登录并接收验证码，测试https://art.myshell.fun/。只ce'sh"
type textarea "*"
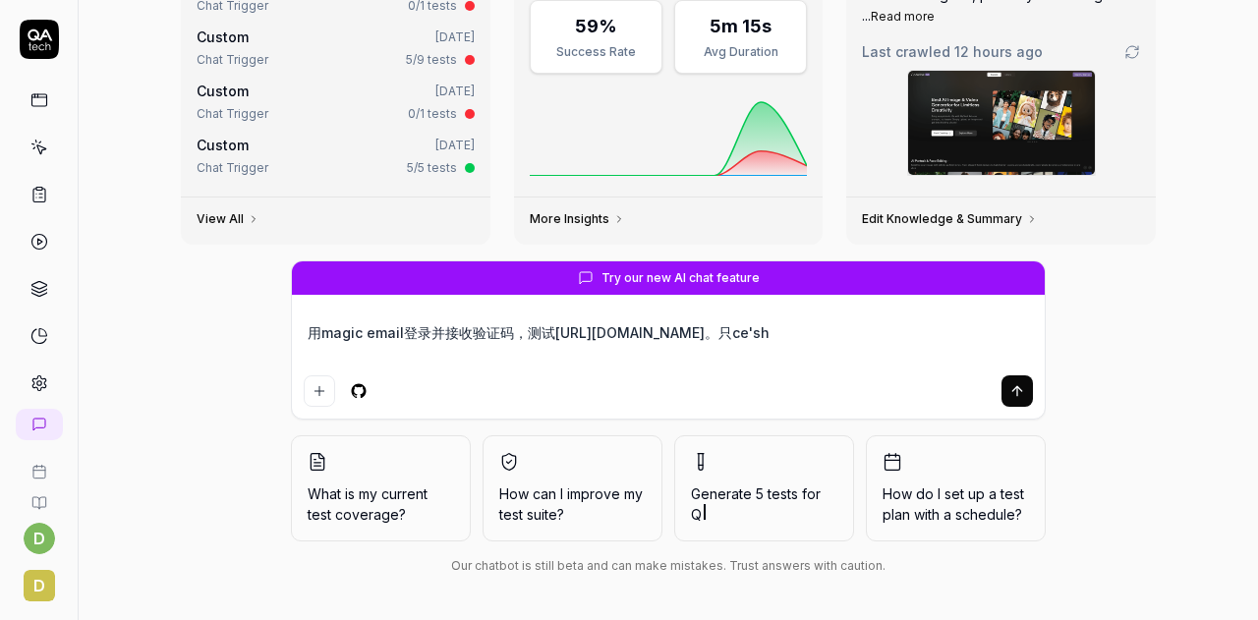
type textarea "用magic email登录并接收验证码，测试https://art.myshell.fun/。只ce'shi"
type textarea "*"
type textarea "用magic email登录并接收验证码，测试https://art.myshell.fun/。只测试"
type textarea "*"
type textarea "用magic email登录并接收验证码，测试https://art.myshell.fun/。只测试d"
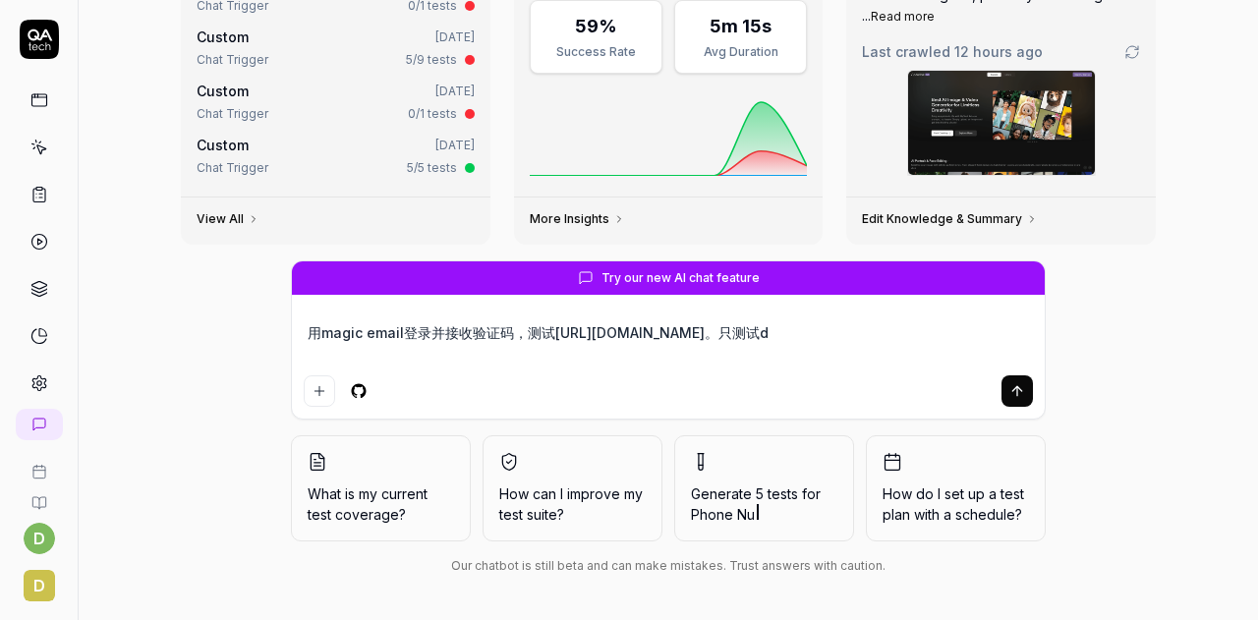
type textarea "*"
type textarea "用magic email登录并接收验证码，测试https://art.myshell.fun/。只测试de"
type textarea "*"
type textarea "用magic email登录并接收验证码，测试https://art.myshell.fun/。只测试den"
type textarea "*"
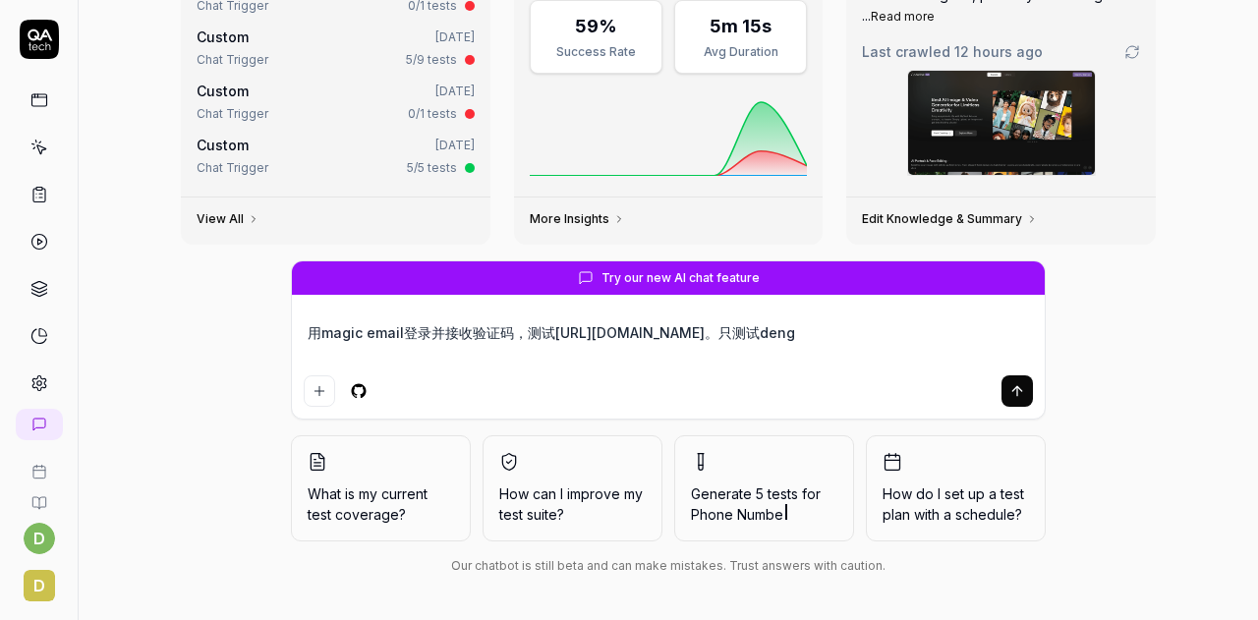
type textarea "用magic email登录并接收验证码，测试https://art.myshell.fun/。只测试deng'l"
type textarea "*"
type textarea "用magic email登录并接收验证码，测试https://art.myshell.fun/。只测试deng'lu"
type textarea "*"
type textarea "用magic email登录并接收验证码，测试https://art.myshell.fun/。只测试登录"
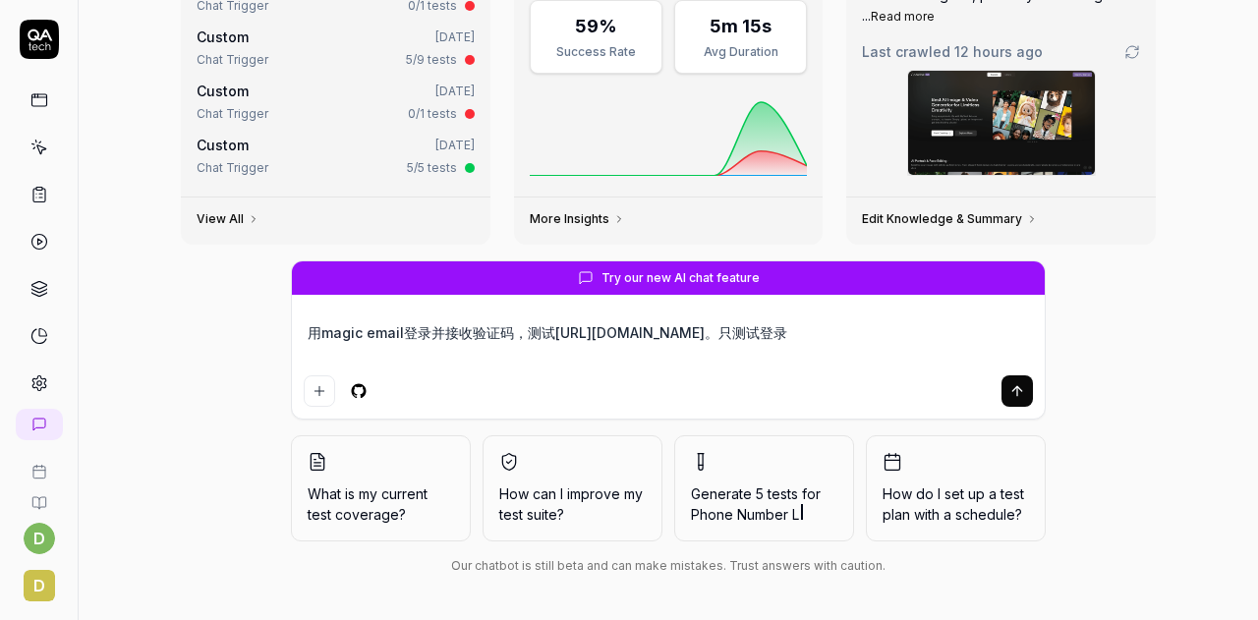
type textarea "*"
type textarea "用magic email登录并接收验证码，测试https://art.myshell.fun/。只测试登录g"
type textarea "*"
type textarea "用magic email登录并接收验证码，测试https://art.myshell.fun/。只测试登录go"
type textarea "*"
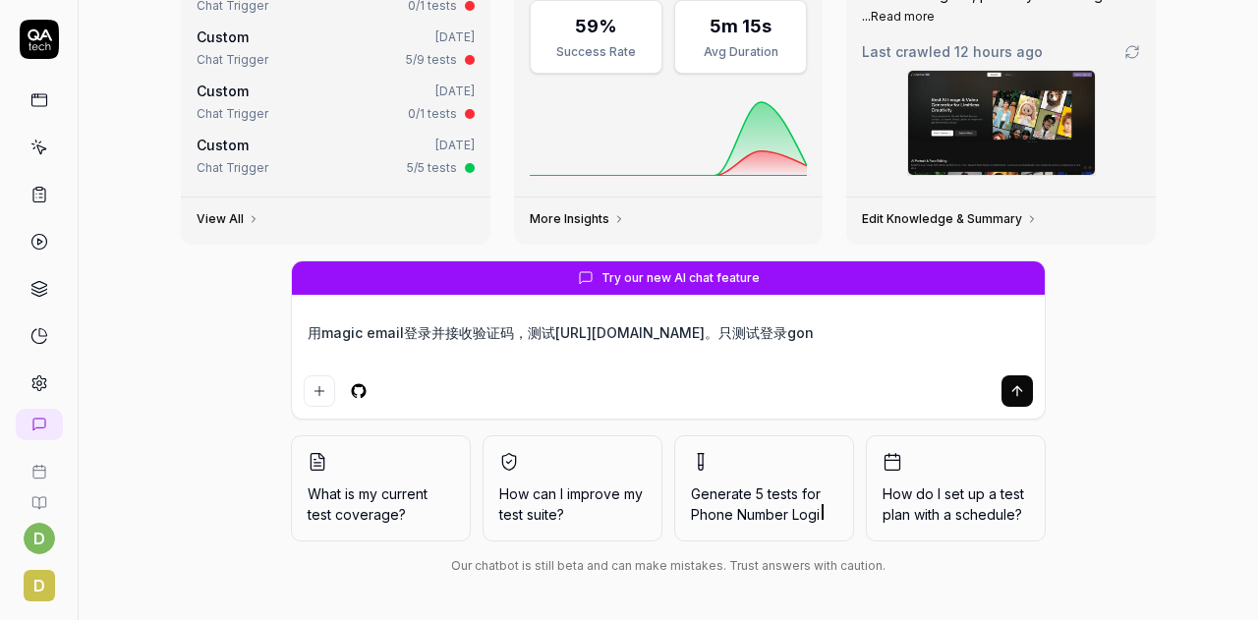
type textarea "用magic email登录并接收验证码，测试https://art.myshell.fun/。只测试登录gong"
type textarea "*"
type textarea "用magic email登录并接收验证码，测试https://art.myshell.fun/。只测试登录gong'ne"
type textarea "*"
type textarea "用magic email登录并接收验证码，测试https://art.myshell.fun/。只测试登录gong'neng"
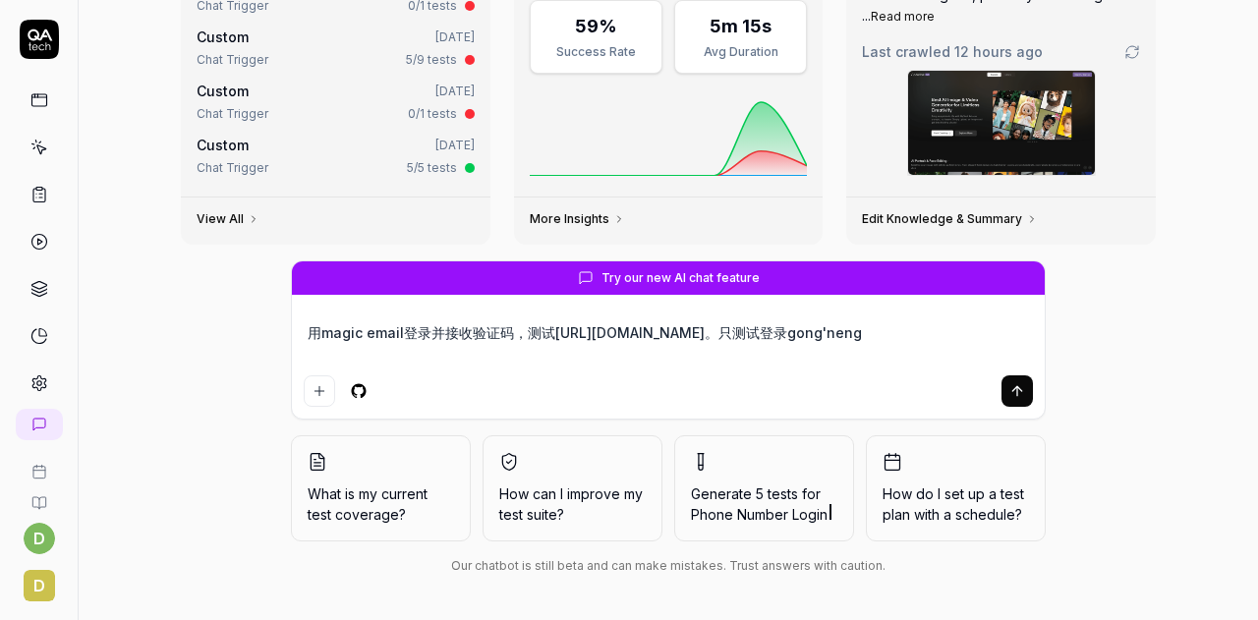
type textarea "*"
type textarea "用magic email登录并接收验证码，测试https://art.myshell.fun/。只测试登录功能"
type textarea "*"
type textarea "用magic email登录并接收验证码，测试https://art.myshell.fun/。只测试登录功能。"
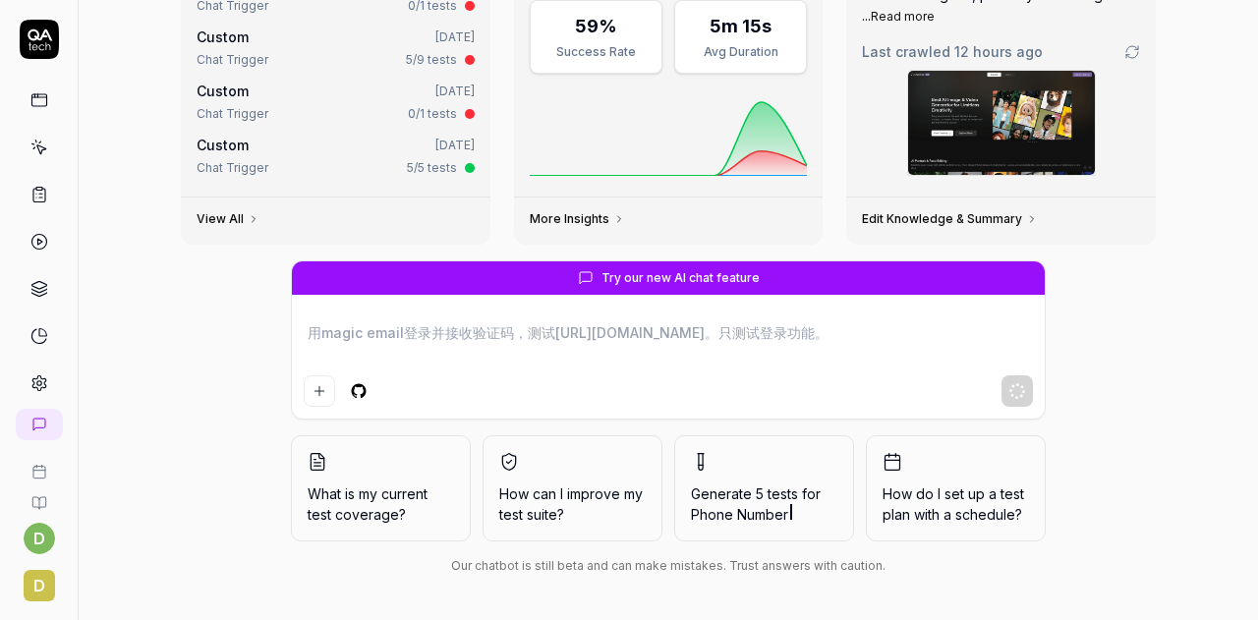
type textarea "*"
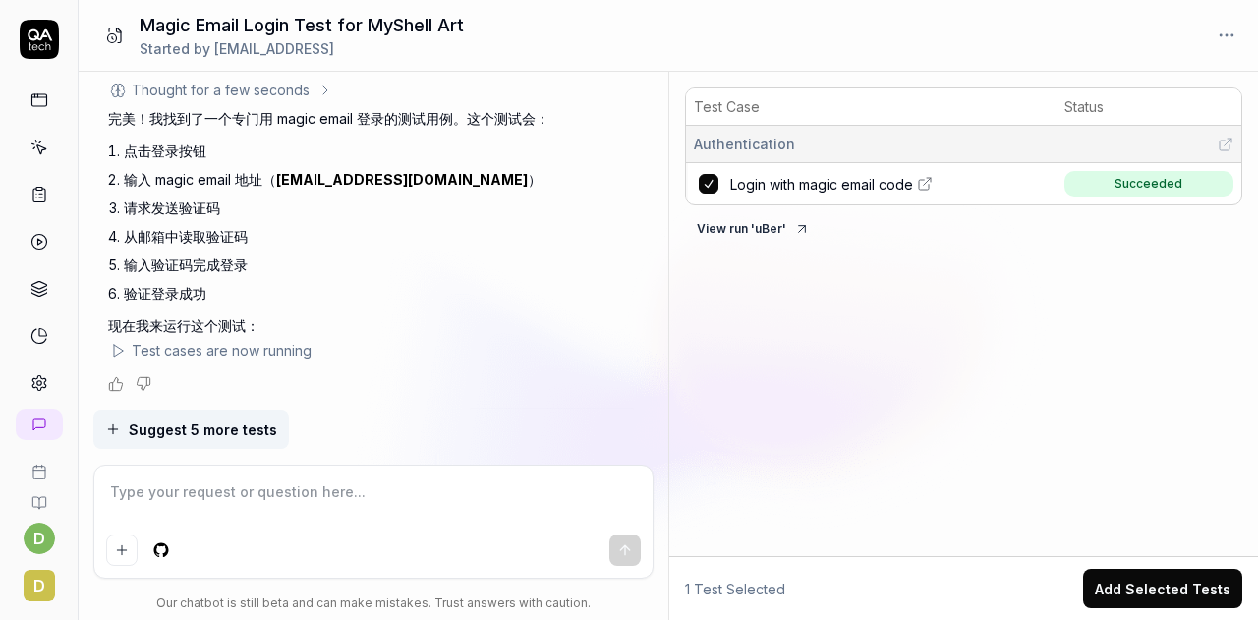
scroll to position [1023, 0]
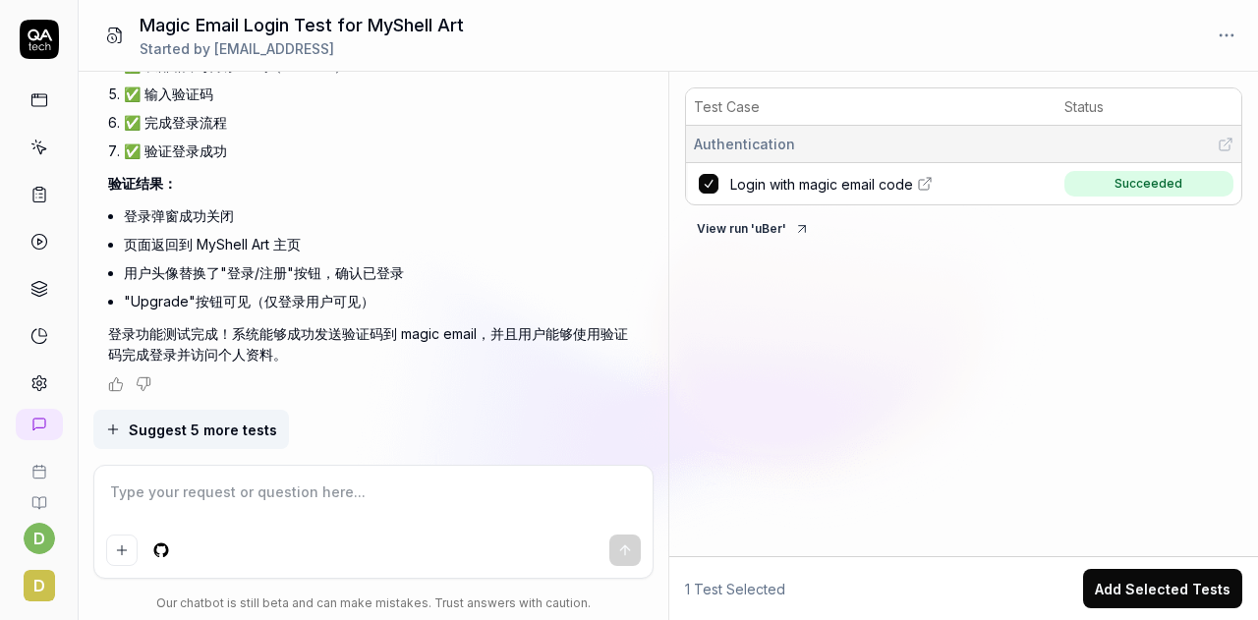
click at [887, 180] on span "Login with magic email code" at bounding box center [821, 184] width 183 height 21
drag, startPoint x: 1049, startPoint y: 323, endPoint x: 977, endPoint y: 348, distance: 75.9
click at [1048, 323] on div "Test Case Status Authentication Login with magic email code Succeeded View run …" at bounding box center [963, 318] width 589 height 477
drag, startPoint x: 140, startPoint y: 25, endPoint x: 288, endPoint y: 30, distance: 148.6
click at [288, 30] on h1 "Magic Email Login Test for MyShell Art" at bounding box center [302, 25] width 324 height 27
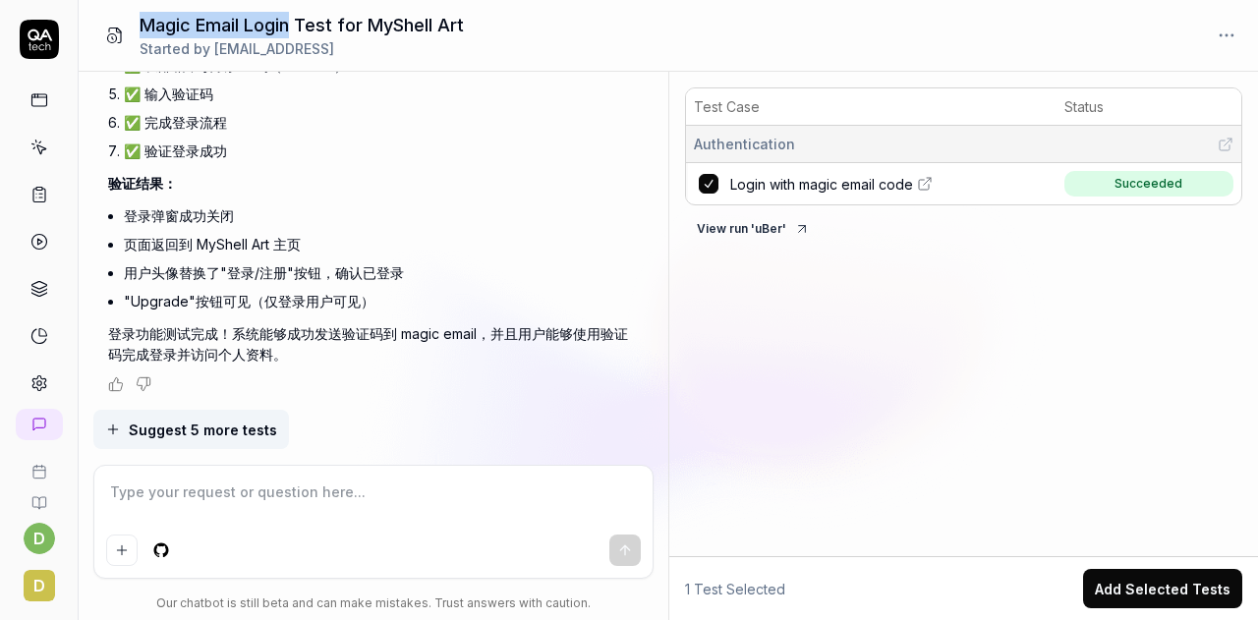
copy h1 "Magic Email Login"
click at [208, 13] on h1 "Magic Email Login Test for MyShell Art" at bounding box center [302, 25] width 324 height 27
drag, startPoint x: 242, startPoint y: 24, endPoint x: 139, endPoint y: 27, distance: 103.3
click at [139, 27] on div "Magic Email Login Test for MyShell Art Started by dows@myshell.ai" at bounding box center [279, 35] width 370 height 47
copy h1 "Magic Email"
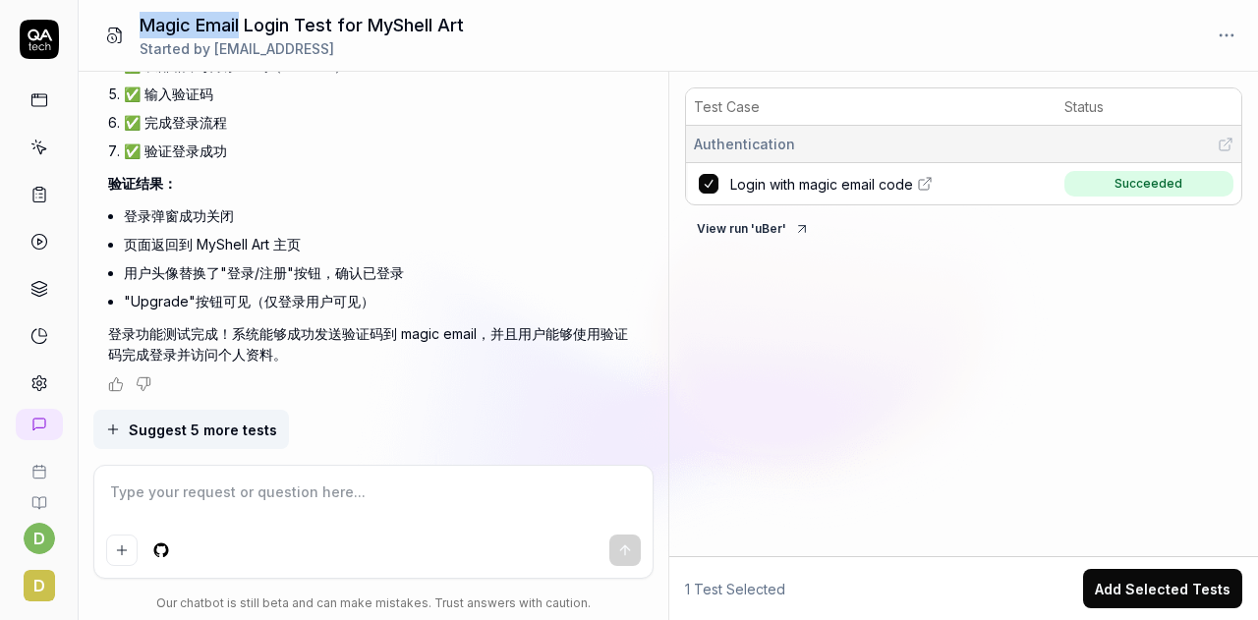
click at [31, 51] on icon at bounding box center [39, 39] width 39 height 39
click at [30, 101] on icon at bounding box center [39, 100] width 18 height 18
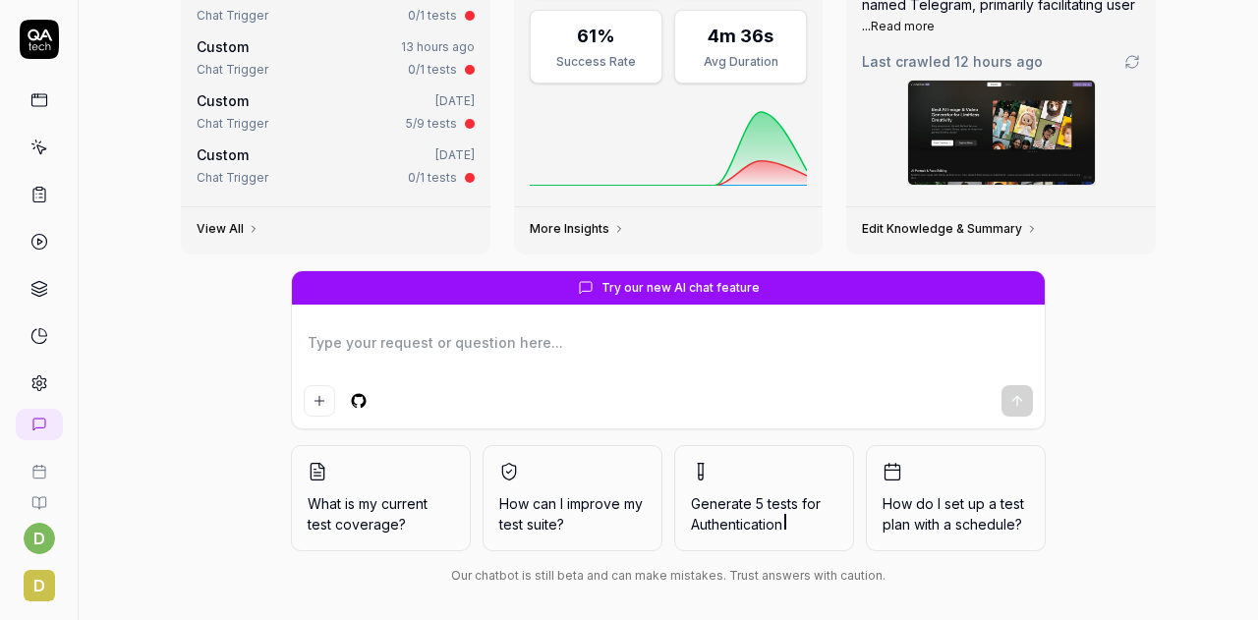
scroll to position [236, 0]
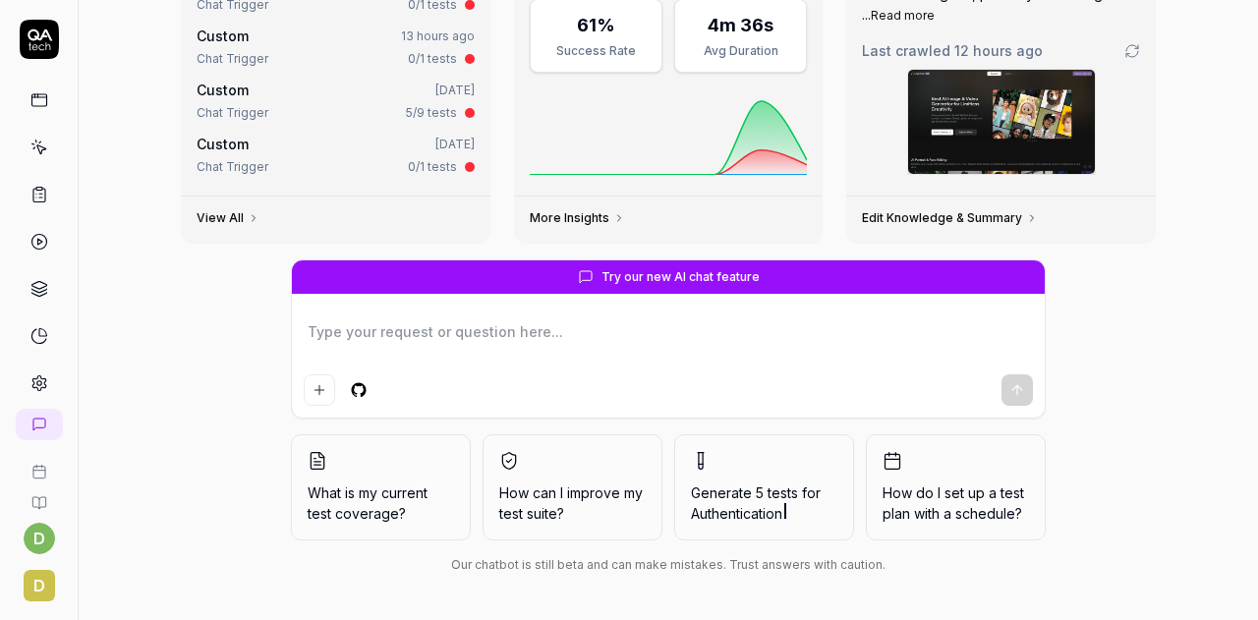
click at [455, 335] on textarea at bounding box center [668, 342] width 729 height 49
type textarea "*"
type textarea "Magic Email"
type textarea "*"
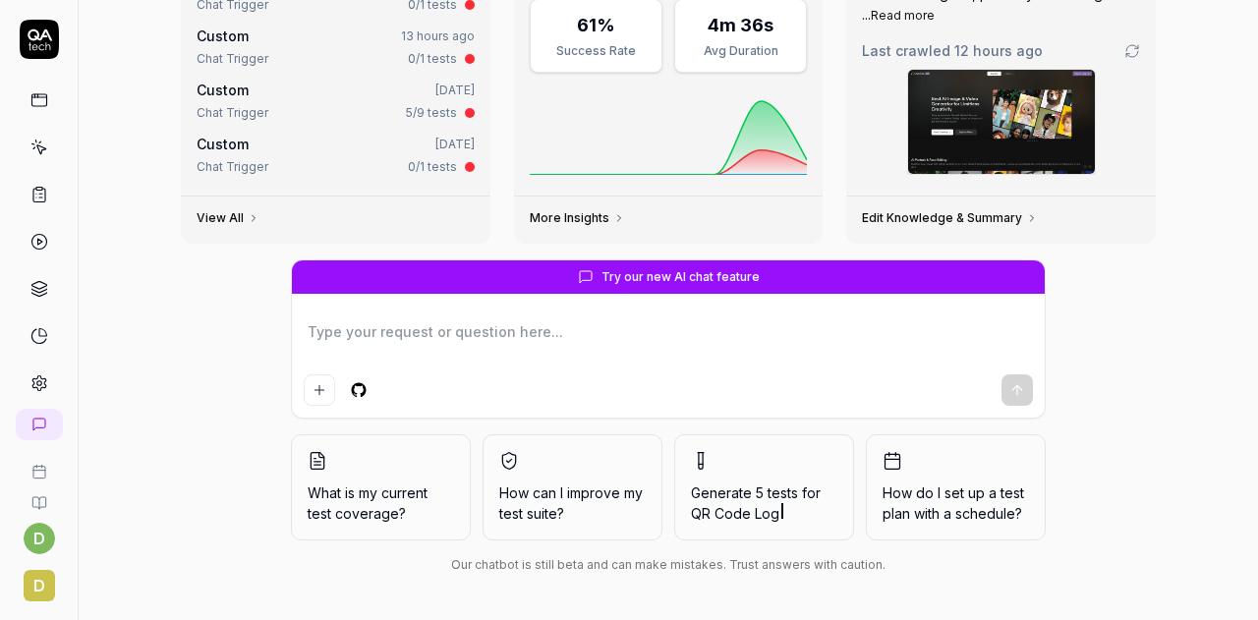
type textarea "y"
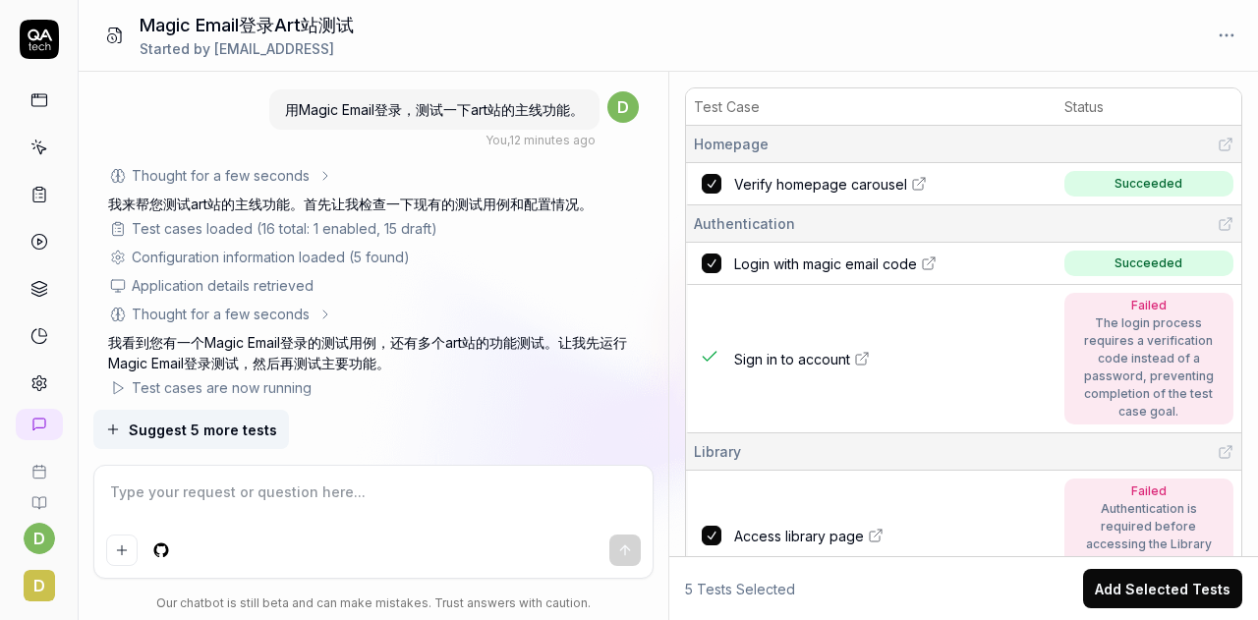
click at [30, 380] on icon at bounding box center [39, 384] width 18 height 18
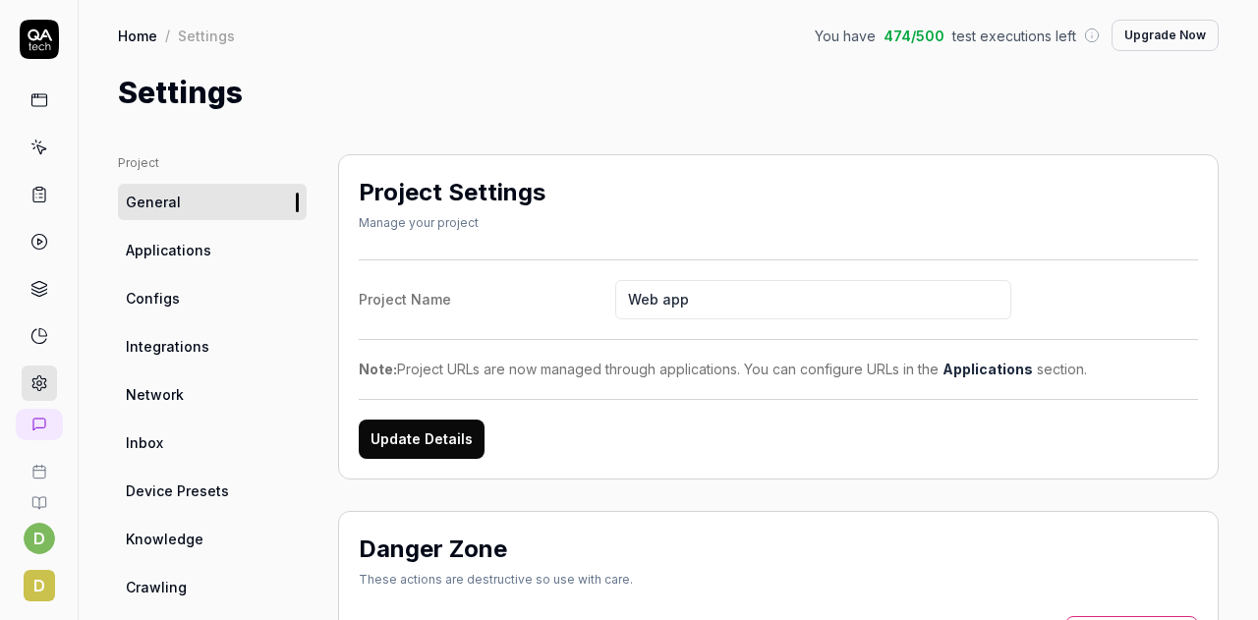
click at [190, 255] on span "Applications" at bounding box center [169, 250] width 86 height 21
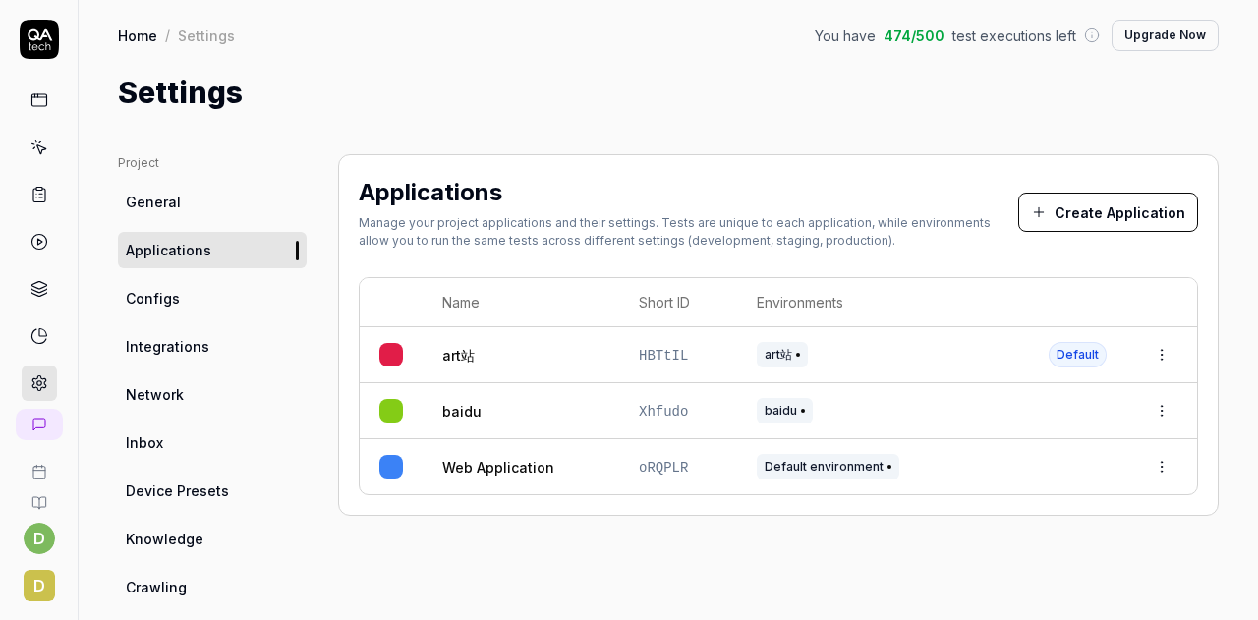
click at [168, 304] on span "Configs" at bounding box center [153, 298] width 54 height 21
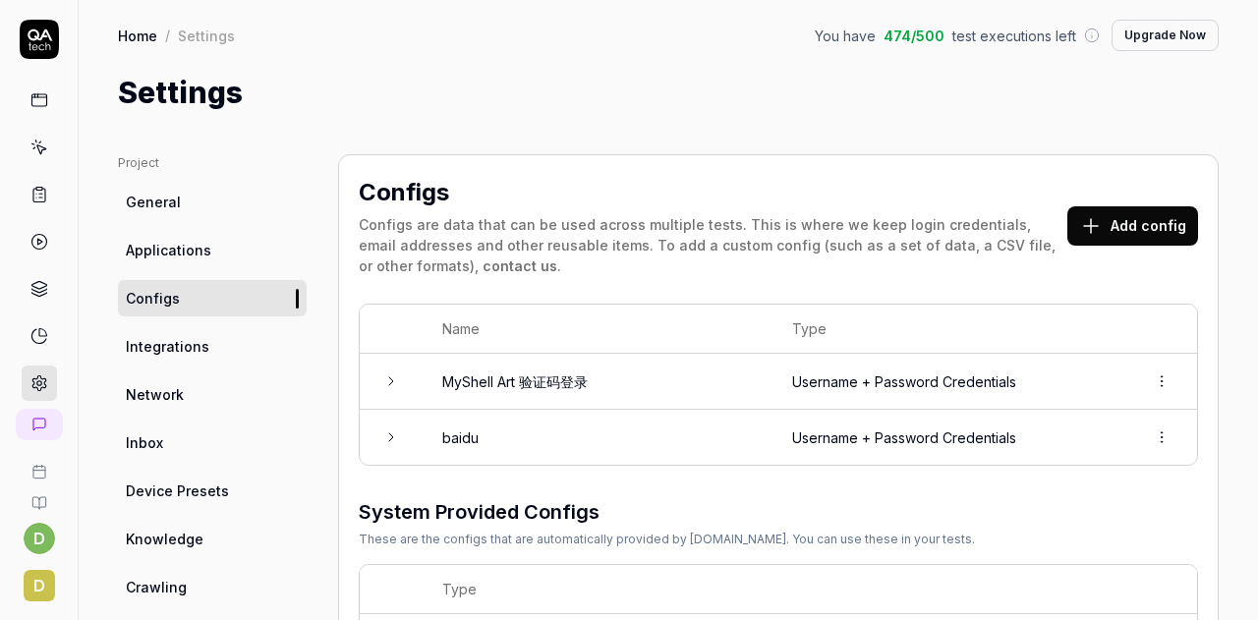
click at [1140, 382] on html "d d Home / Settings You have 474 / 500 test executions left Upgrade Now Home / …" at bounding box center [629, 310] width 1258 height 620
click at [1077, 473] on span "Delete" at bounding box center [1060, 467] width 45 height 21
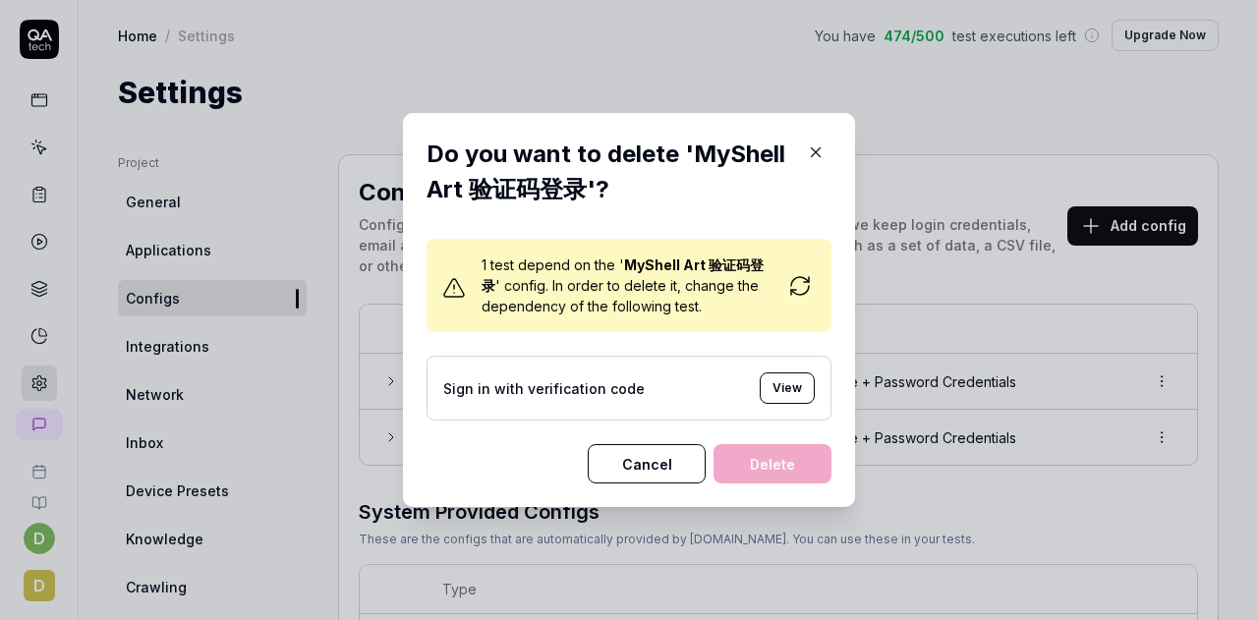
click at [779, 395] on button "View" at bounding box center [787, 388] width 55 height 31
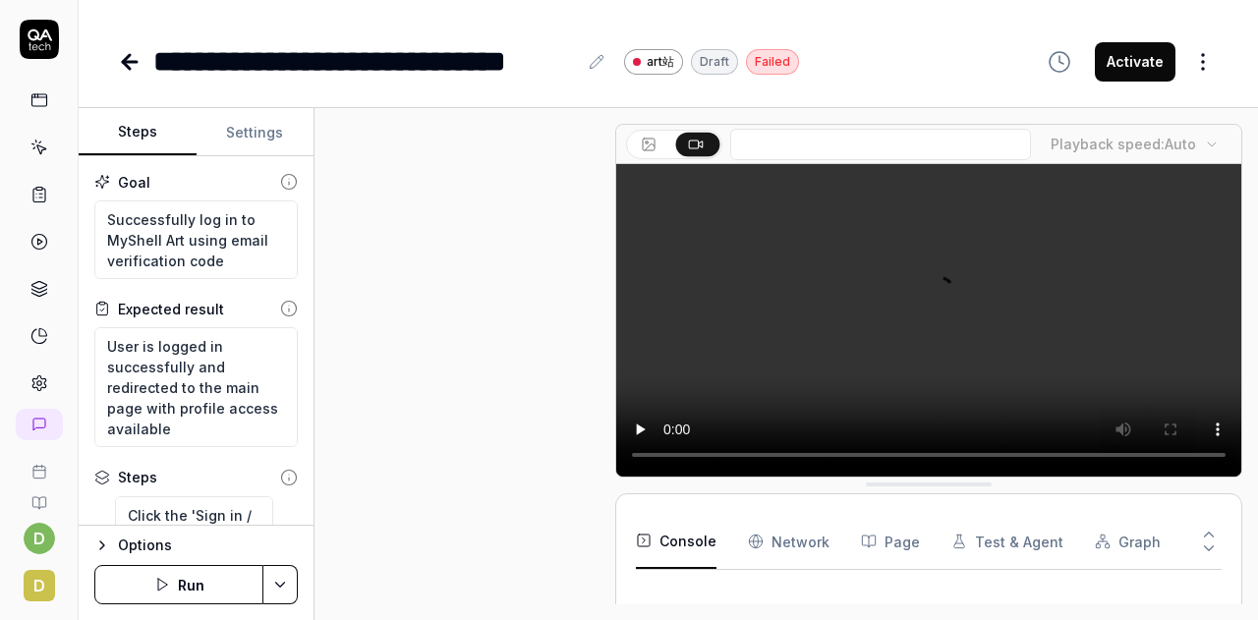
scroll to position [586, 0]
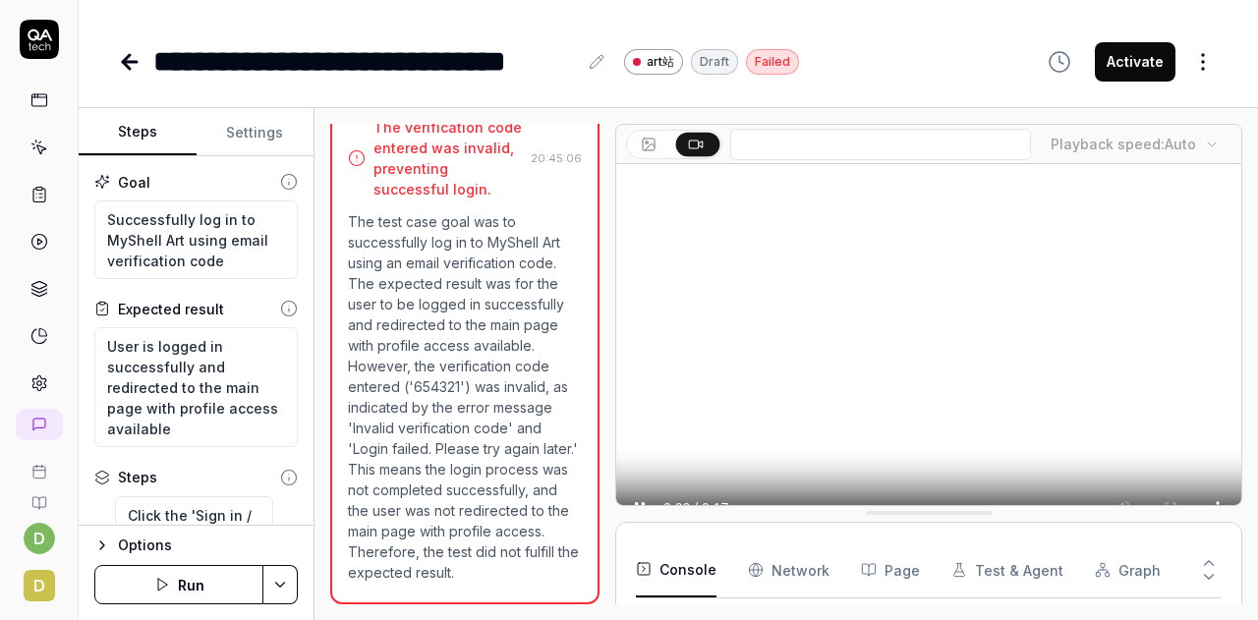
click at [1199, 64] on html "**********" at bounding box center [629, 310] width 1258 height 620
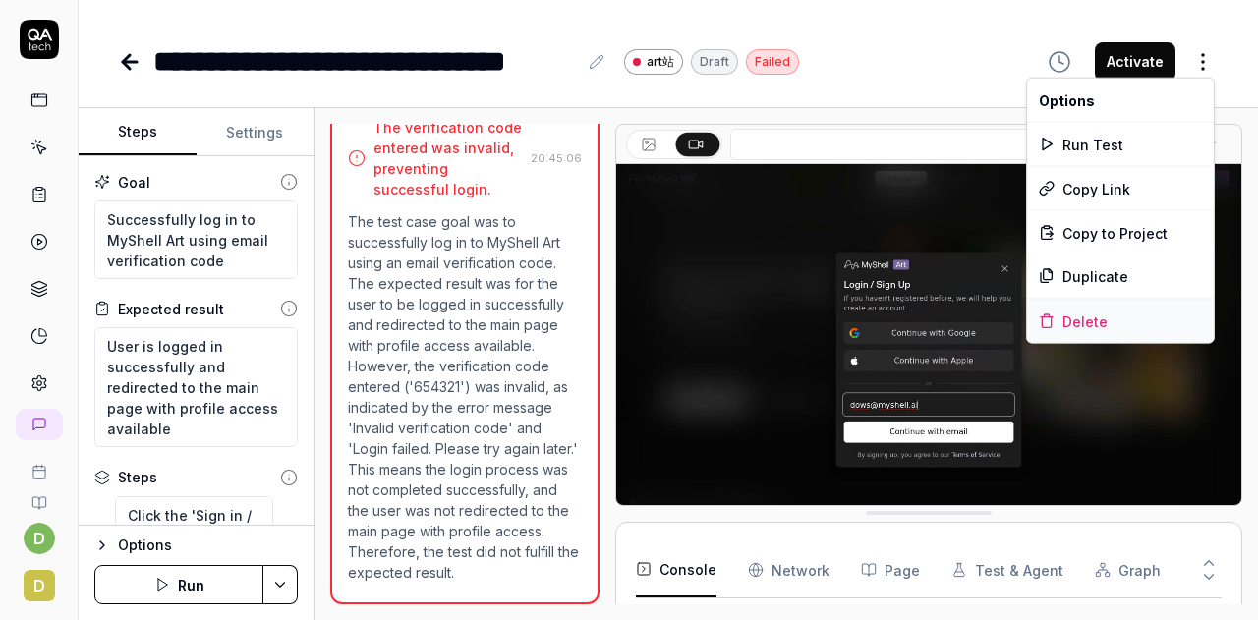
scroll to position [319, 0]
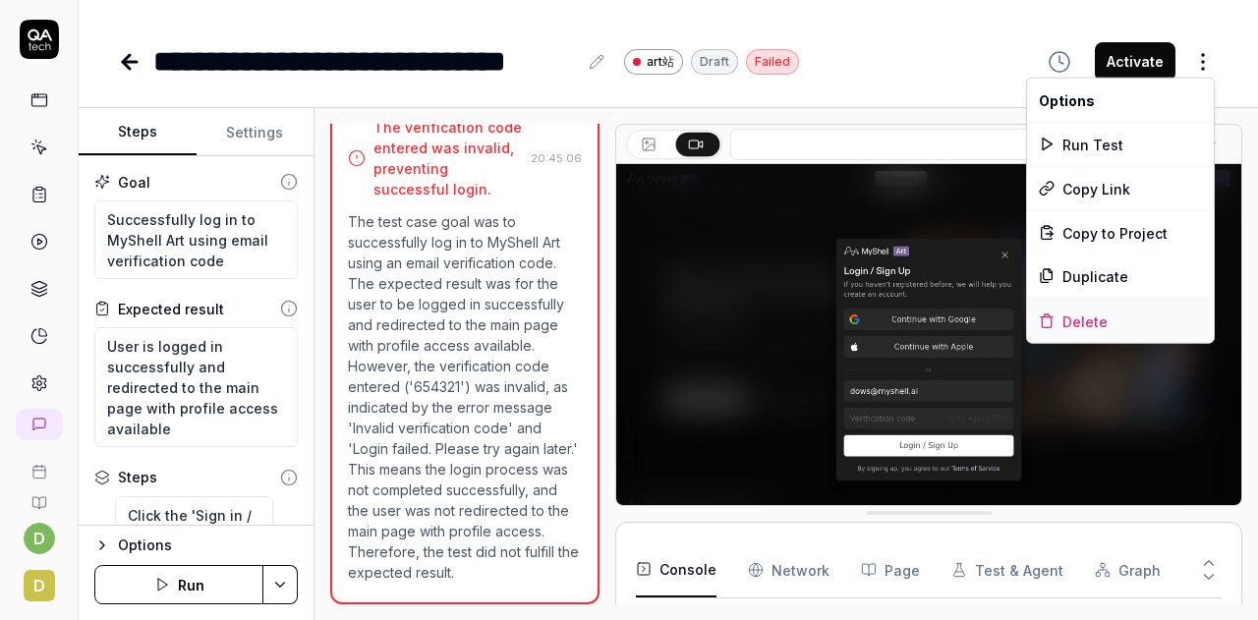
click at [1102, 312] on div "Delete" at bounding box center [1120, 321] width 187 height 43
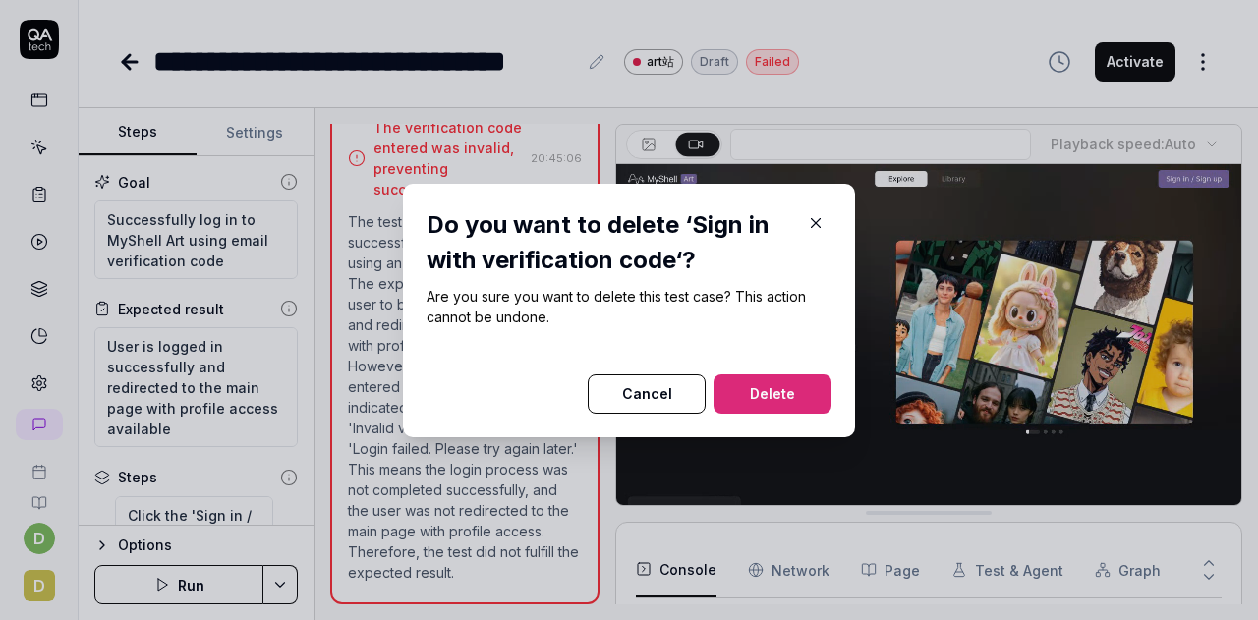
click at [764, 386] on button "Delete" at bounding box center [773, 394] width 118 height 39
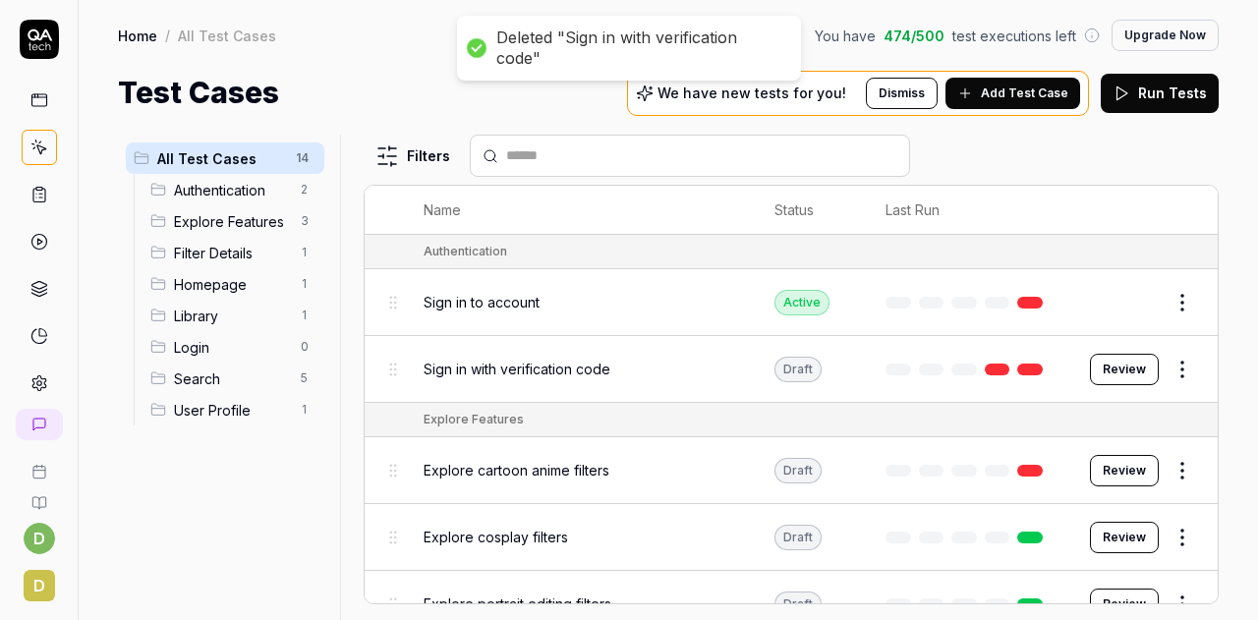
click at [30, 375] on icon at bounding box center [39, 384] width 18 height 18
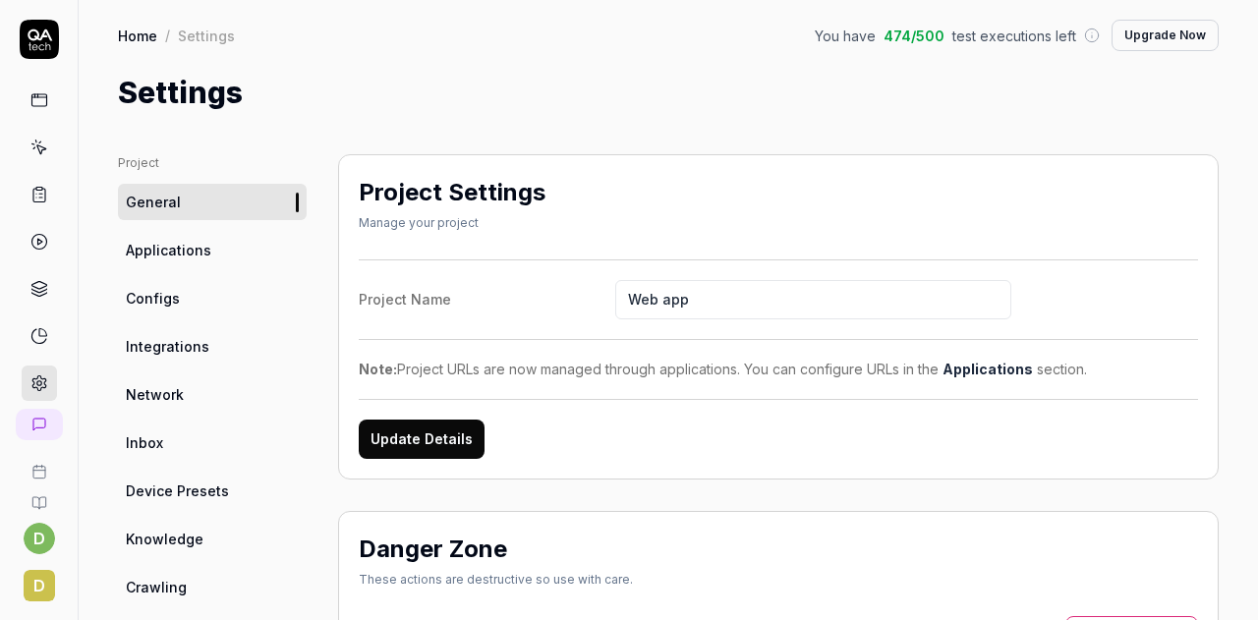
click at [185, 298] on link "Configs" at bounding box center [212, 298] width 189 height 36
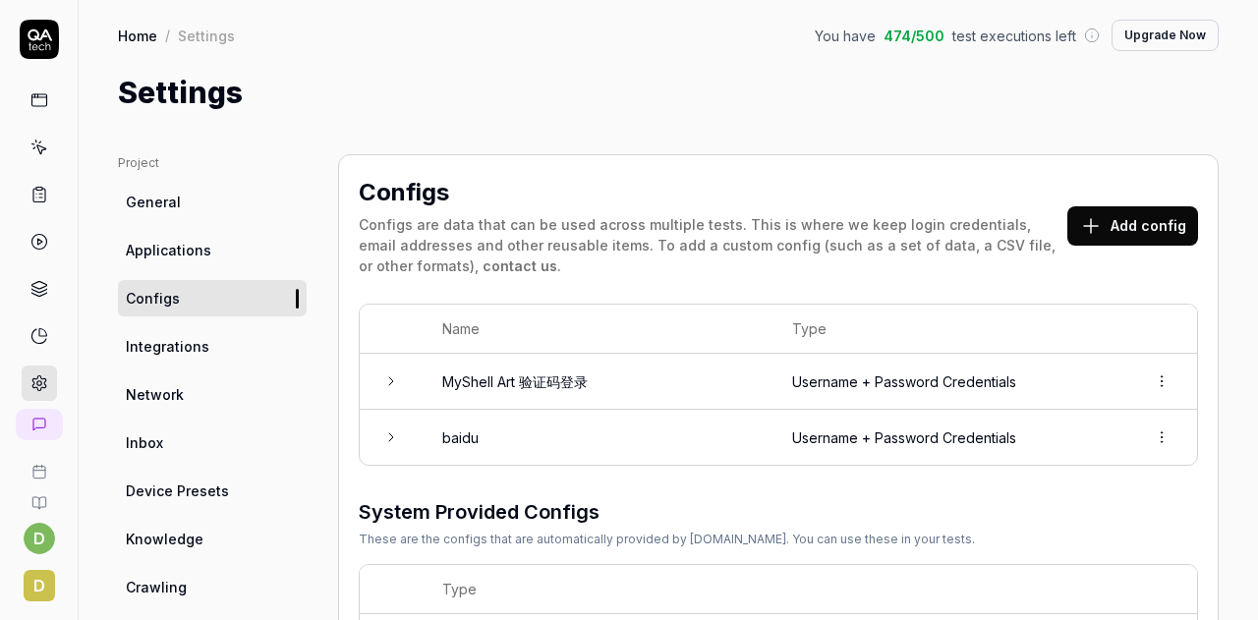
click at [1146, 377] on html "d d Home / Settings You have 474 / 500 test executions left Upgrade Now Home / …" at bounding box center [629, 310] width 1258 height 620
click at [1067, 471] on span "Delete" at bounding box center [1060, 467] width 45 height 21
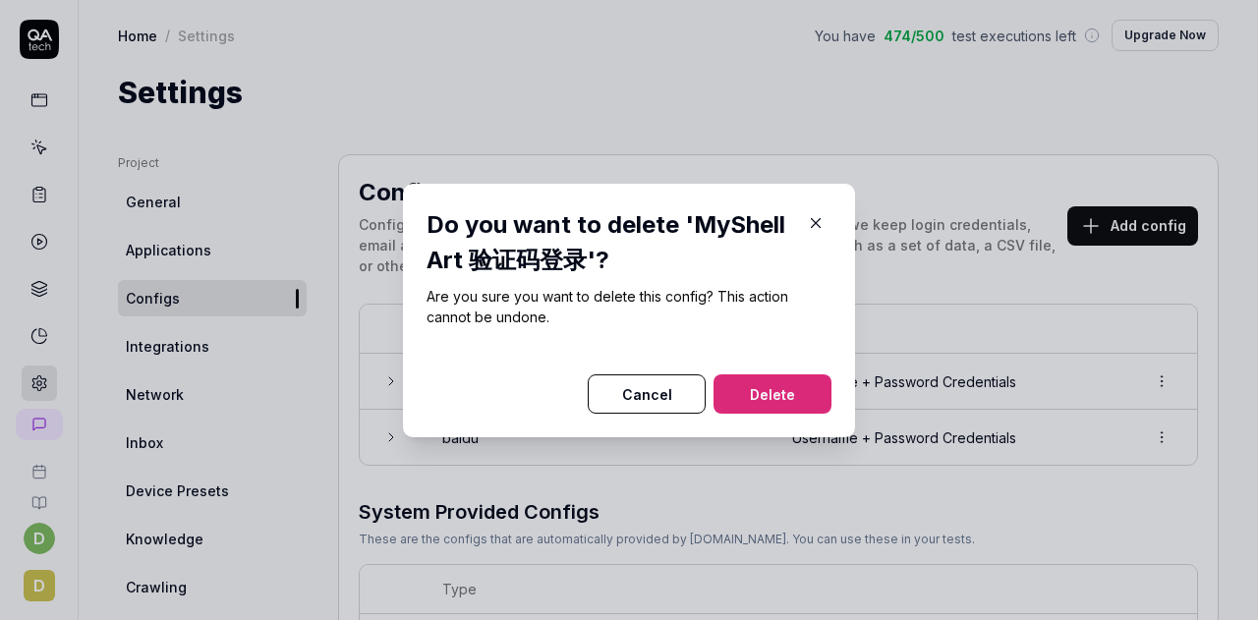
click at [785, 386] on button "Delete" at bounding box center [773, 394] width 118 height 39
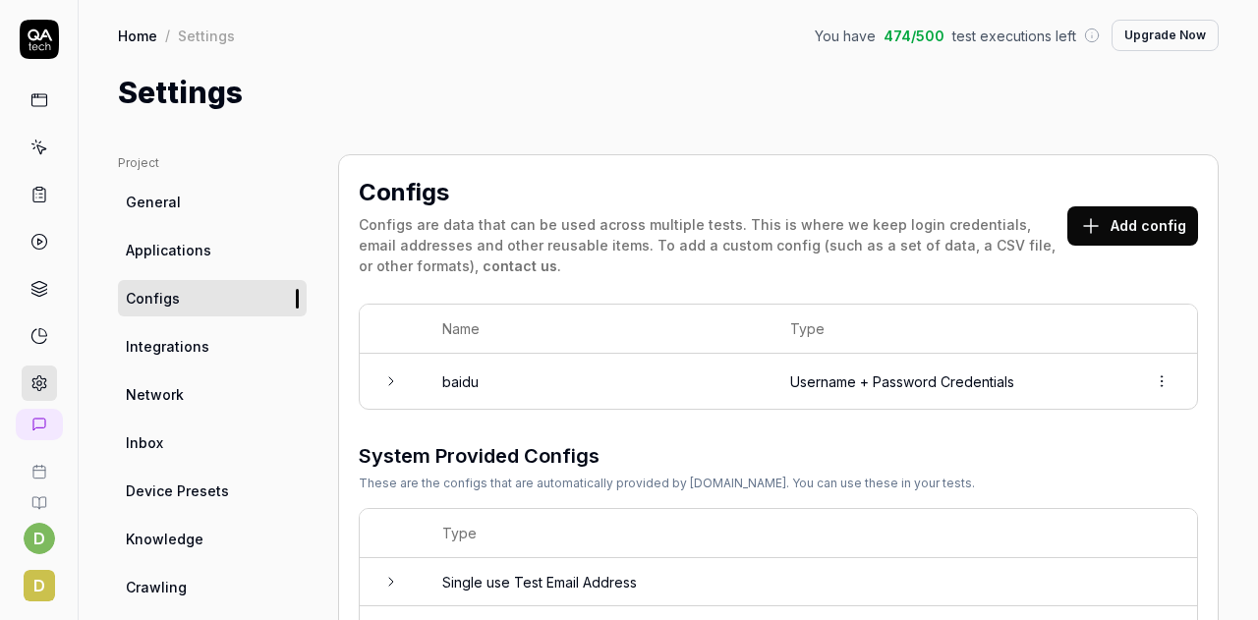
click at [199, 203] on link "General" at bounding box center [212, 202] width 189 height 36
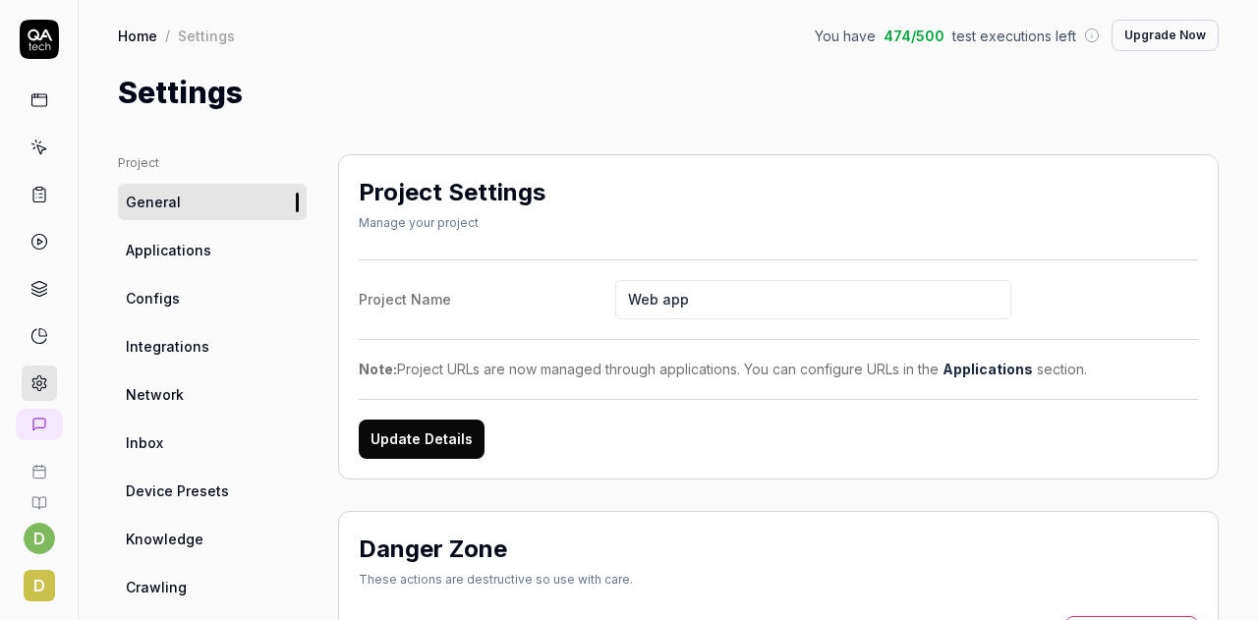
click at [30, 97] on icon at bounding box center [39, 100] width 18 height 18
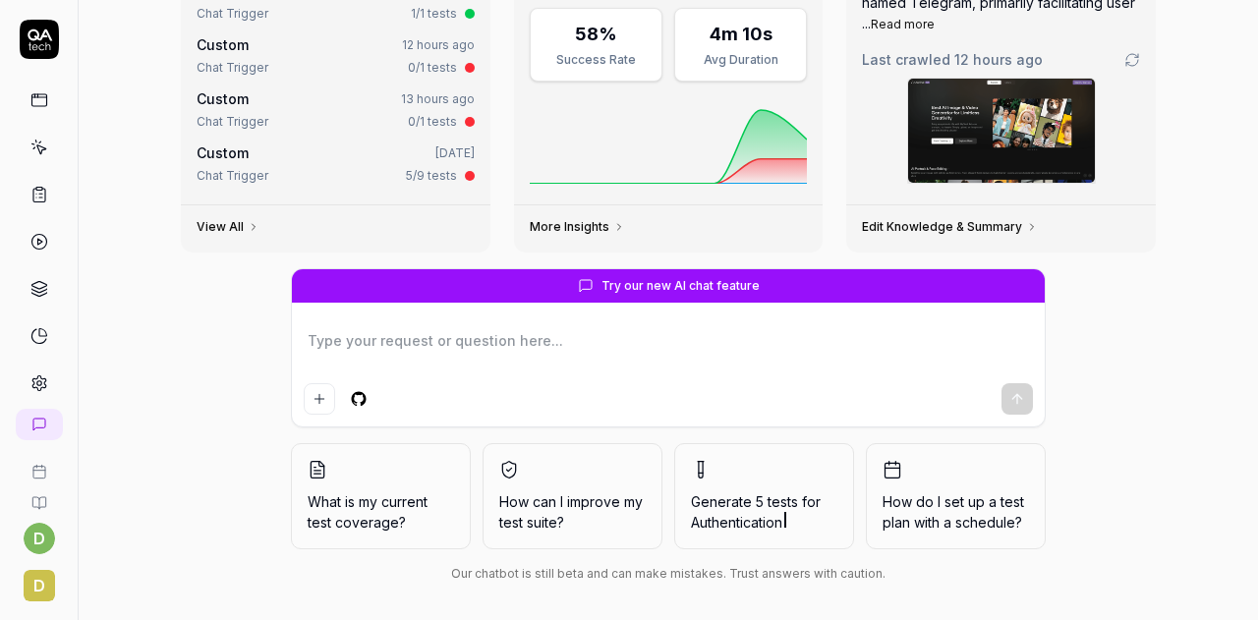
scroll to position [236, 0]
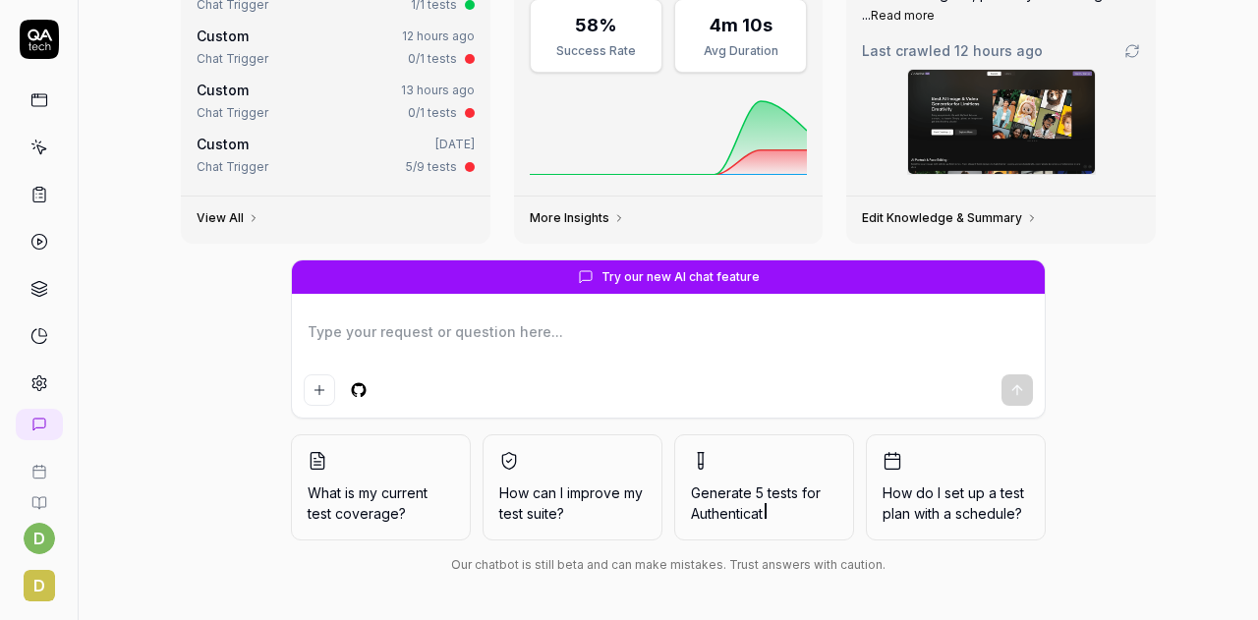
click at [420, 333] on textarea at bounding box center [668, 342] width 729 height 49
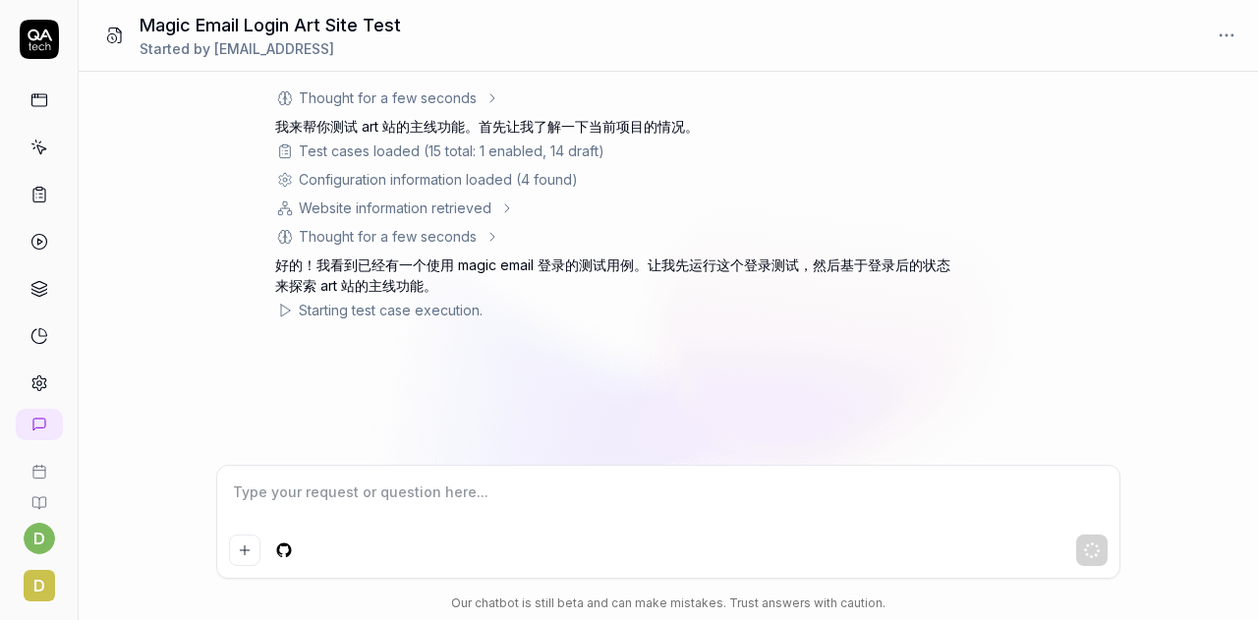
drag, startPoint x: 1239, startPoint y: 364, endPoint x: 659, endPoint y: 587, distance: 621.4
click at [1239, 364] on div "Thought for a few seconds 用户想要使用 magic email 登录，然后测试 art 站的主线功能。 让我理解一下用户的需求： 1…" at bounding box center [669, 268] width 1180 height 393
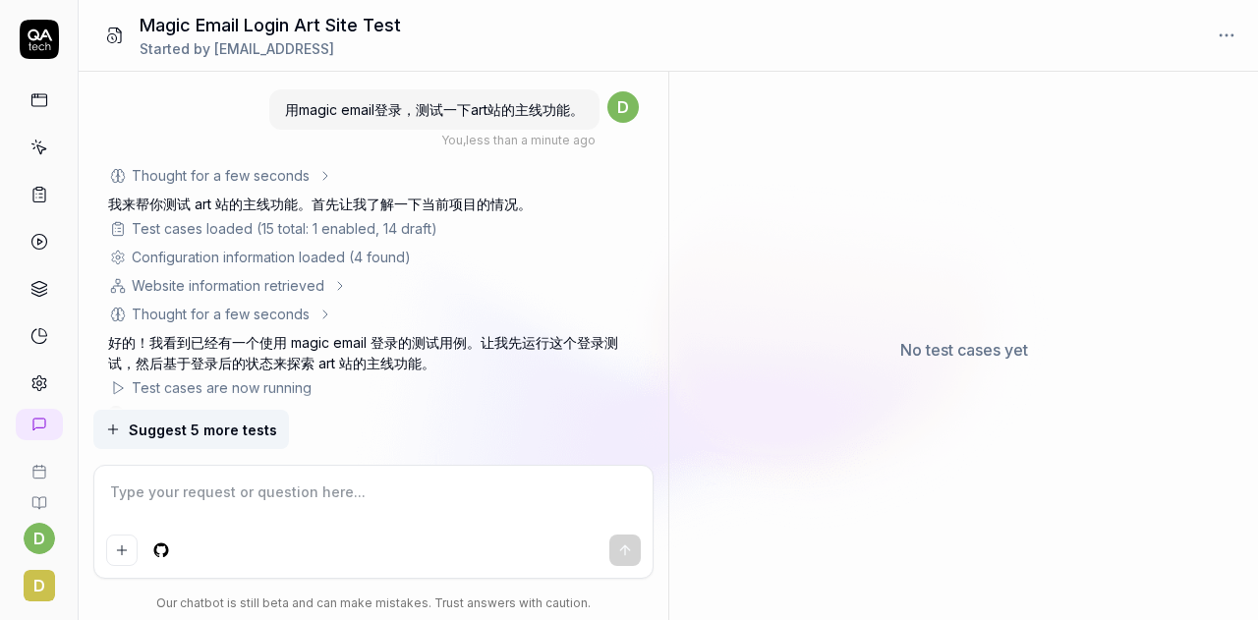
scroll to position [37, 0]
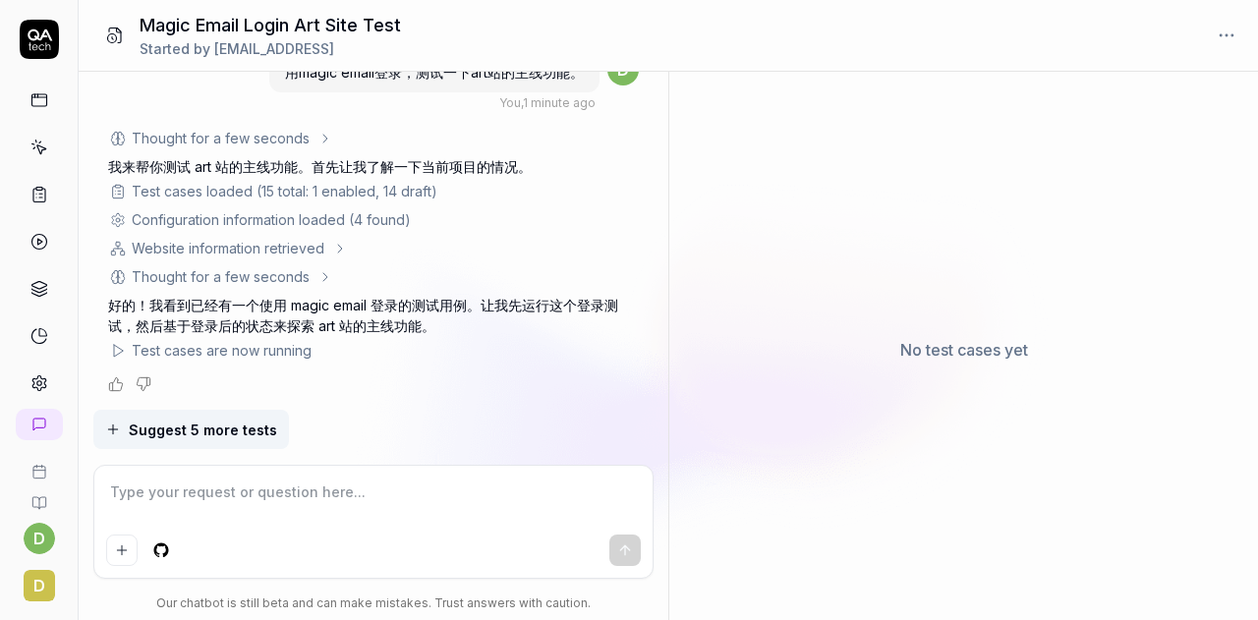
click at [1093, 496] on div "No test cases yet" at bounding box center [963, 350] width 589 height 541
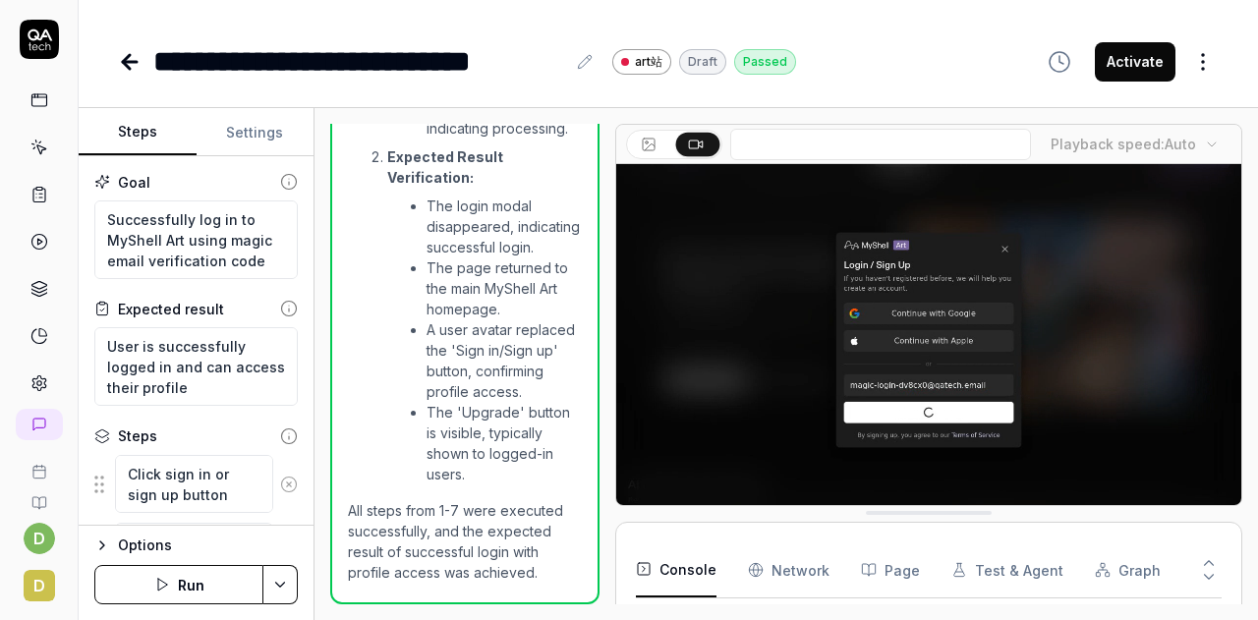
scroll to position [39, 0]
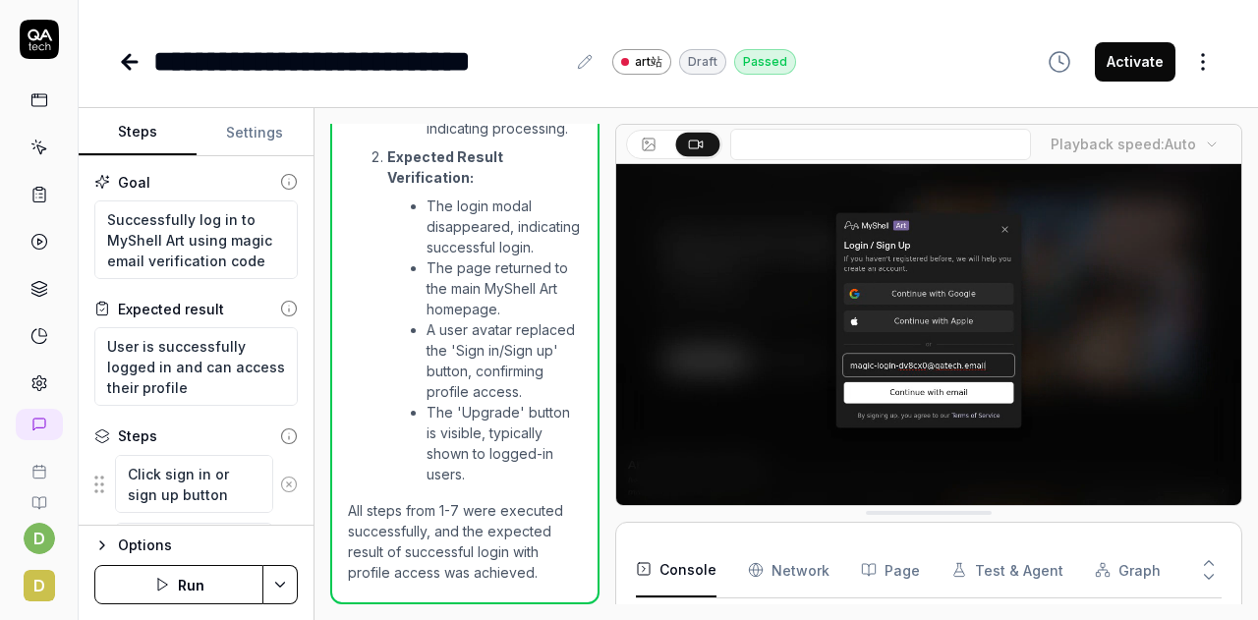
click at [130, 55] on icon at bounding box center [126, 62] width 7 height 14
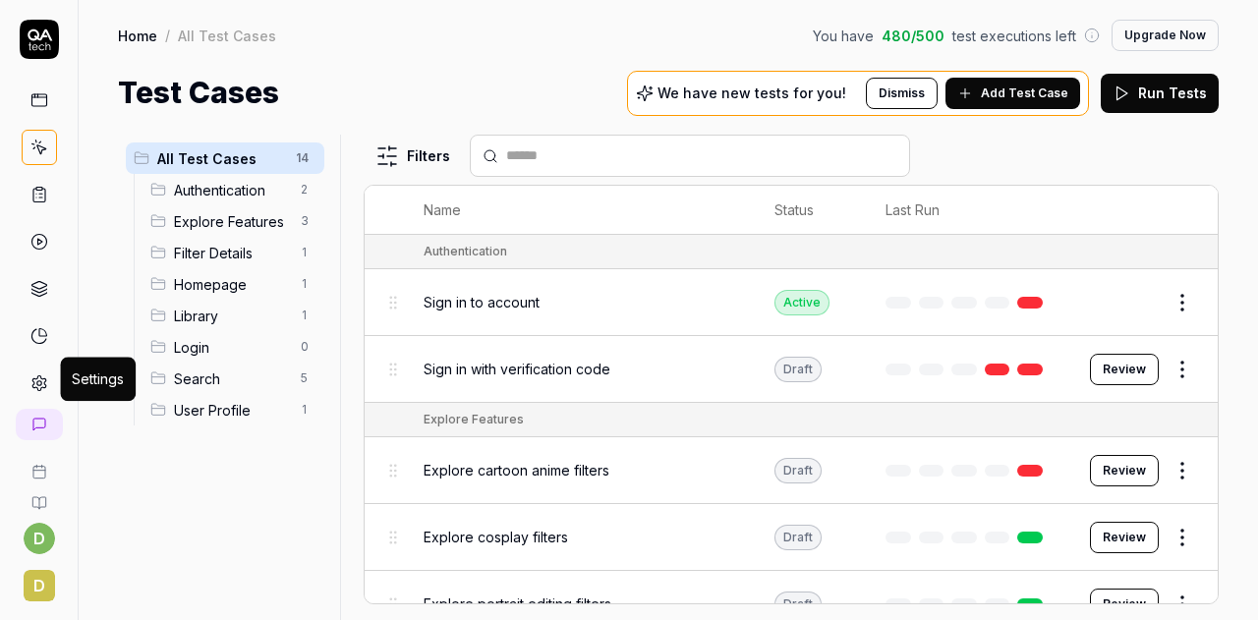
click at [36, 381] on circle at bounding box center [38, 383] width 5 height 5
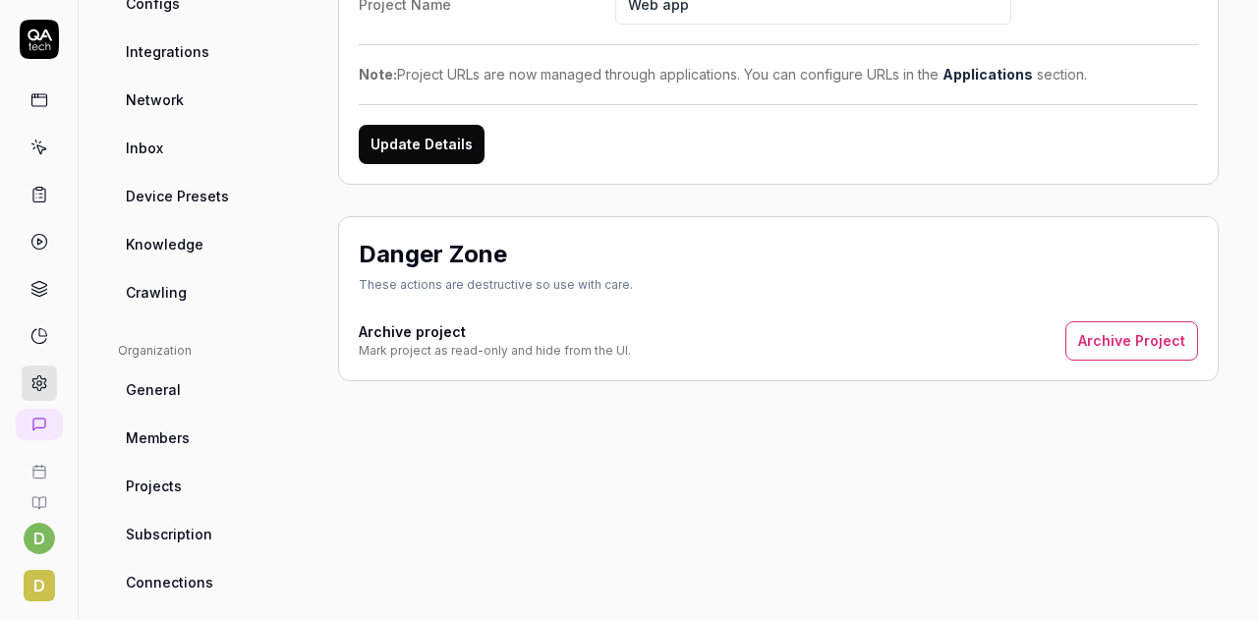
scroll to position [98, 0]
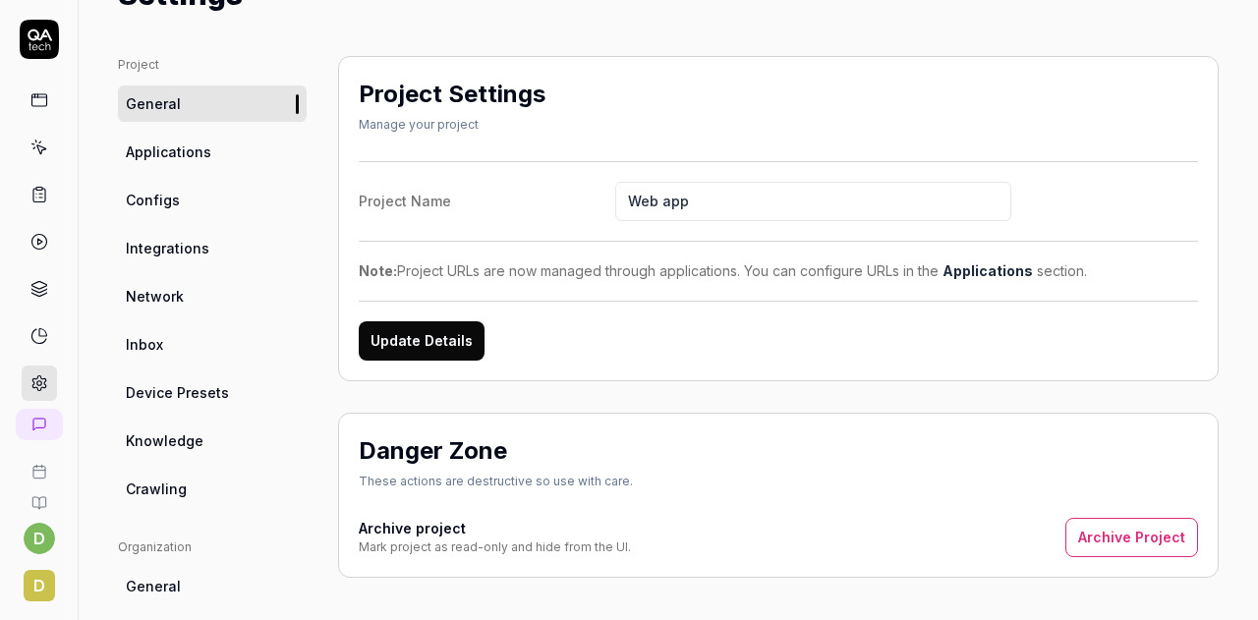
click at [189, 145] on span "Applications" at bounding box center [169, 152] width 86 height 21
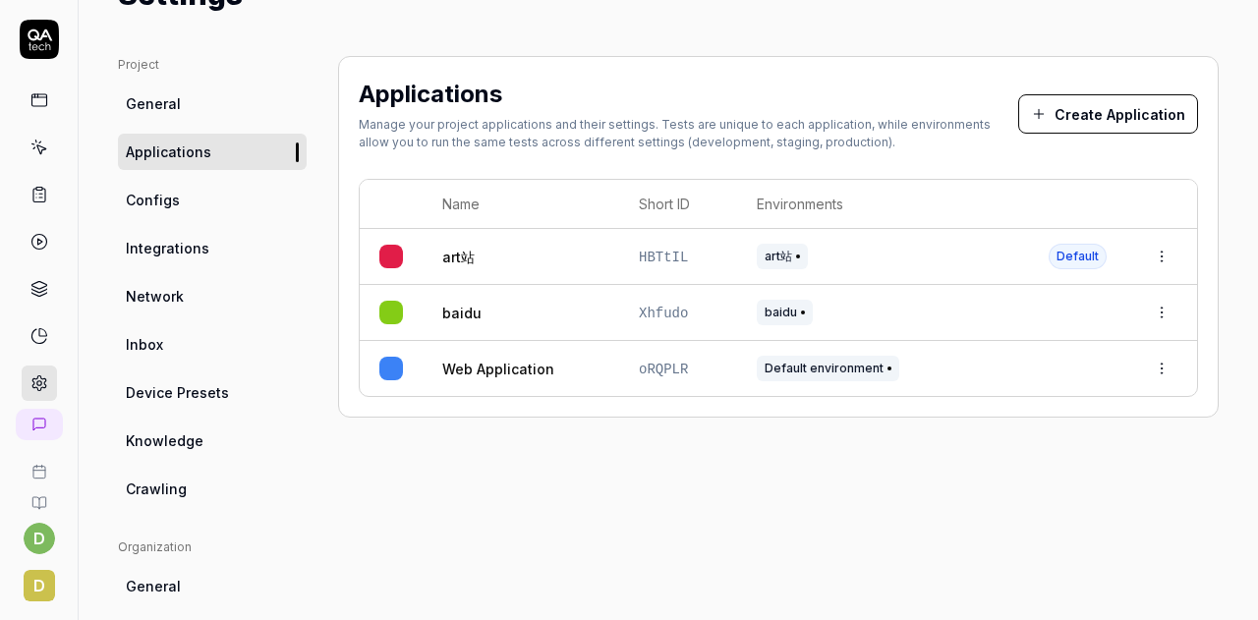
click at [186, 192] on link "Configs" at bounding box center [212, 200] width 189 height 36
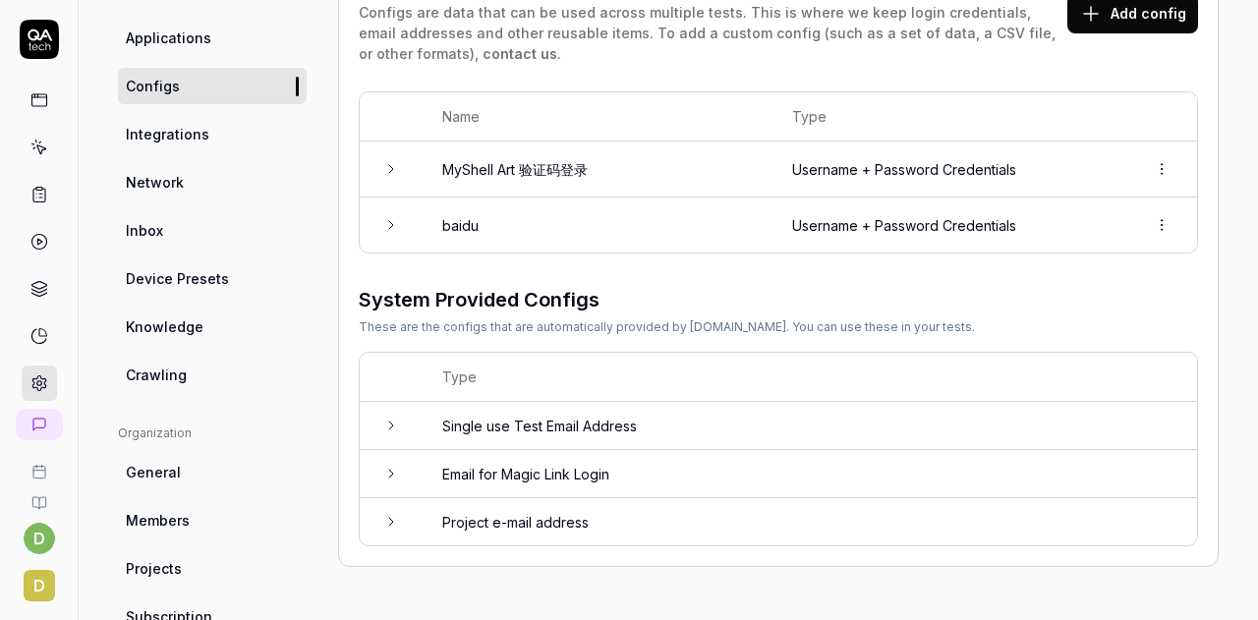
scroll to position [393, 0]
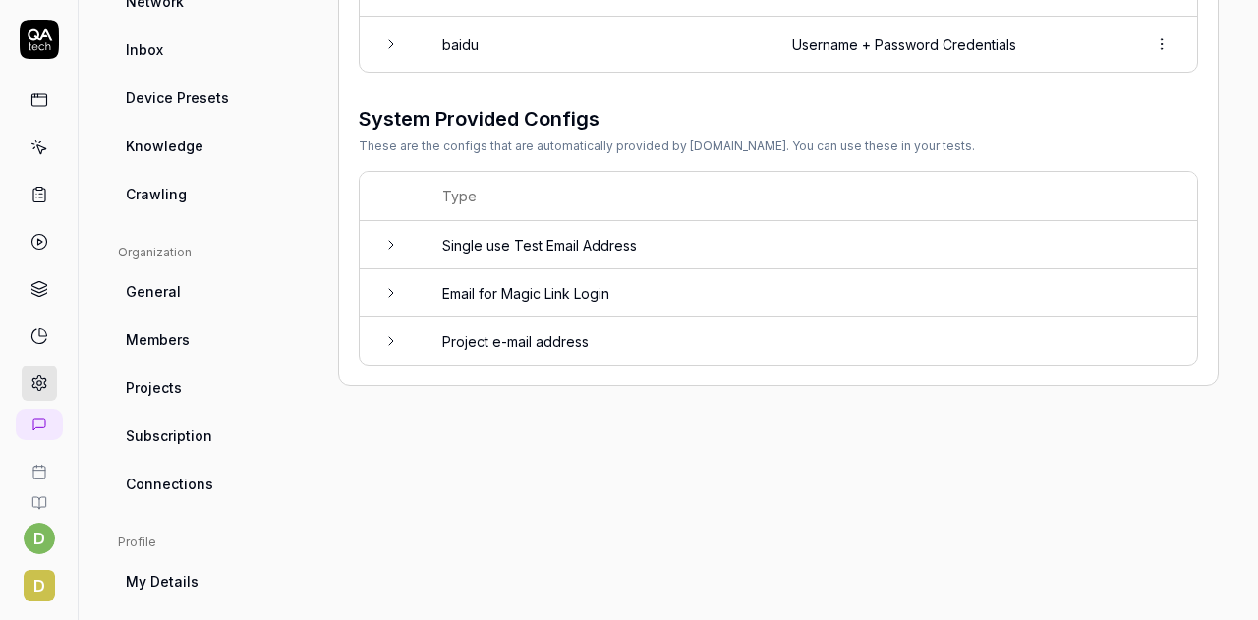
click at [519, 290] on td "Email for Magic Link Login" at bounding box center [810, 293] width 775 height 48
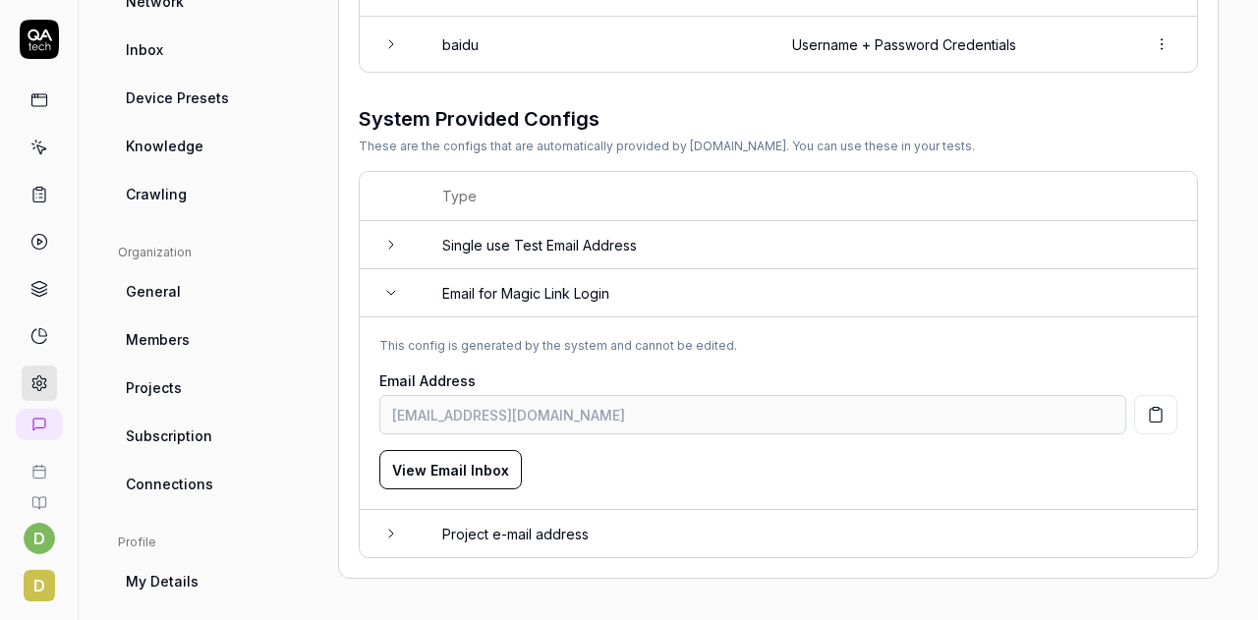
click at [478, 467] on button "View Email Inbox" at bounding box center [450, 469] width 143 height 39
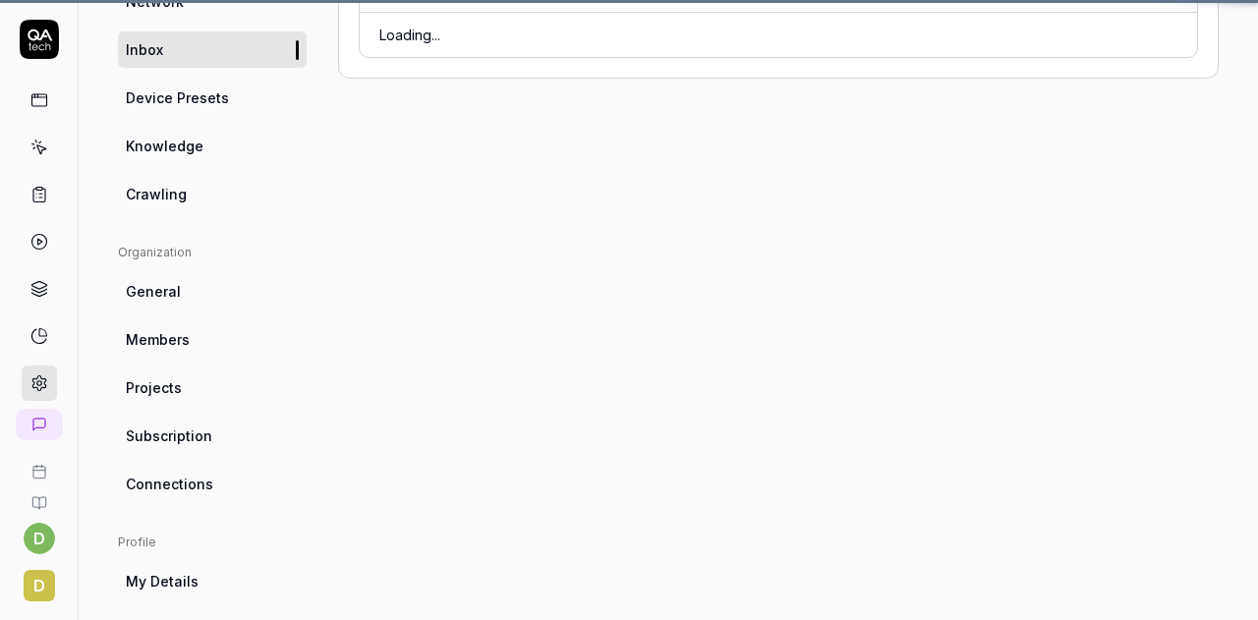
scroll to position [154, 0]
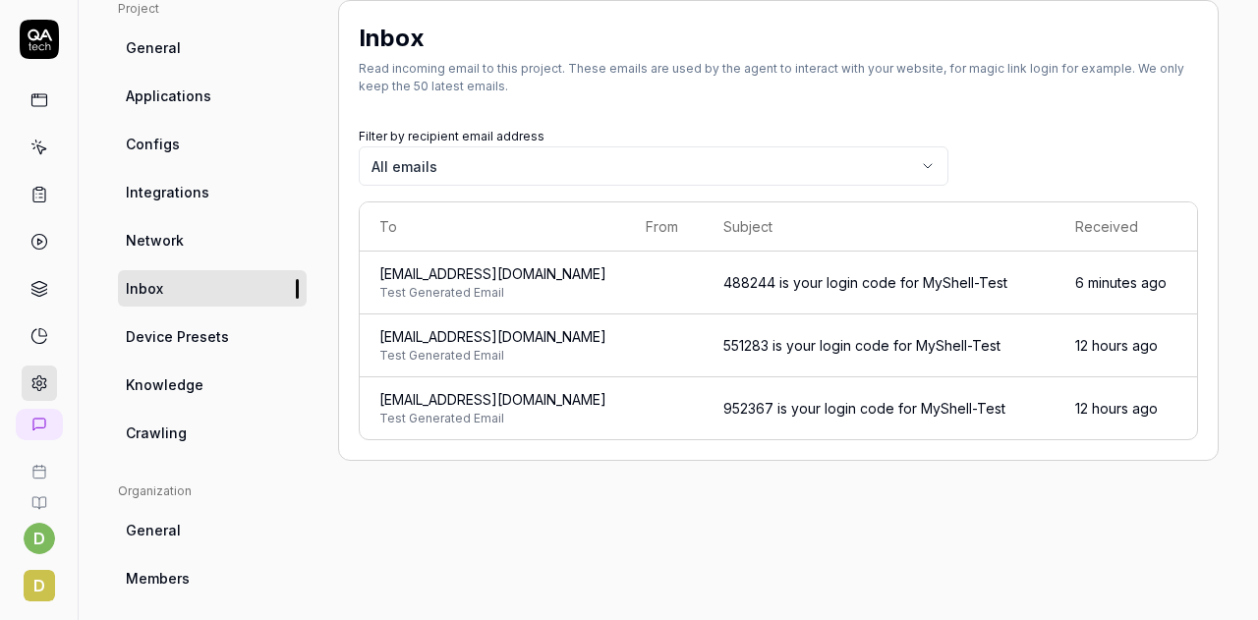
drag, startPoint x: 1193, startPoint y: 530, endPoint x: 1135, endPoint y: 526, distance: 58.1
click at [1193, 530] on div "Inbox Read incoming email to this project. These emails are used by the agent t…" at bounding box center [778, 491] width 881 height 983
click at [1140, 525] on div "Inbox Read incoming email to this project. These emails are used by the agent t…" at bounding box center [778, 491] width 881 height 983
drag, startPoint x: 983, startPoint y: 498, endPoint x: 950, endPoint y: 422, distance: 83.6
click at [983, 498] on div "Inbox Read incoming email to this project. These emails are used by the agent t…" at bounding box center [778, 491] width 881 height 983
